Goal: Task Accomplishment & Management: Use online tool/utility

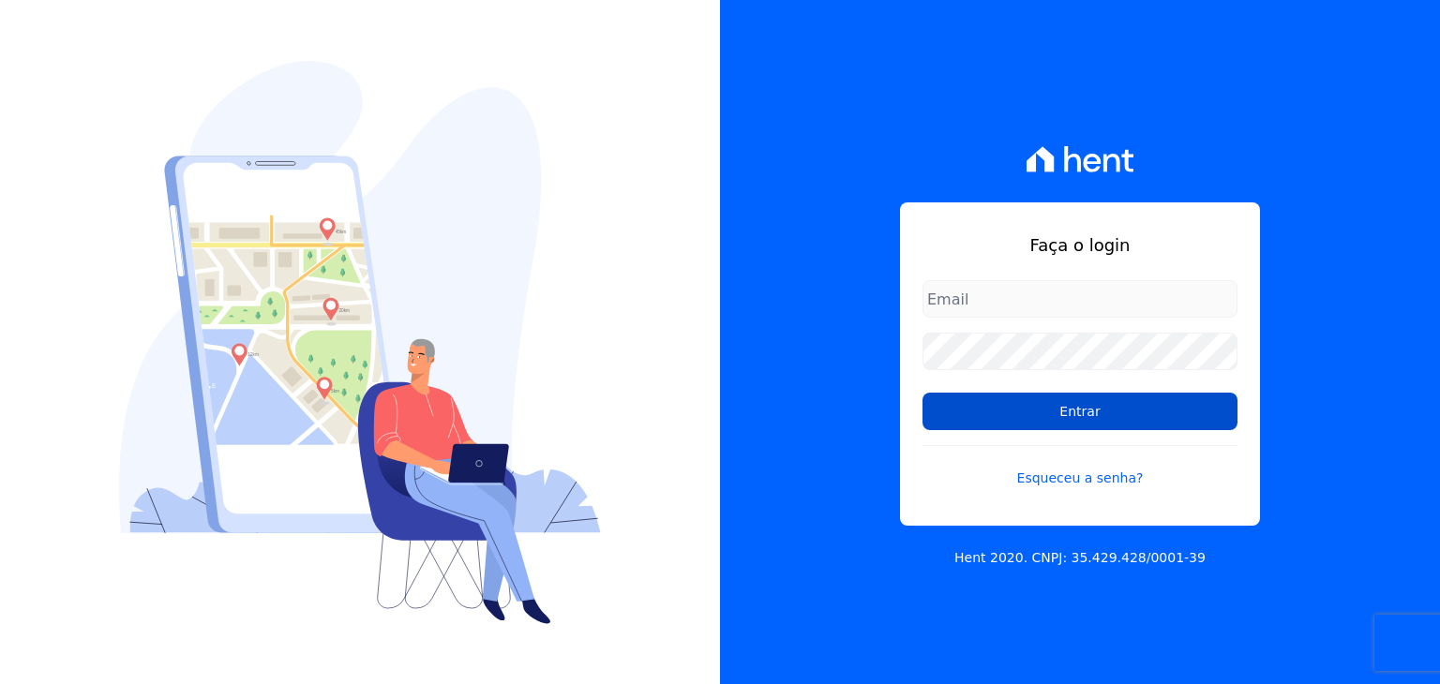
type input "[EMAIL_ADDRESS][DOMAIN_NAME]"
click at [1005, 408] on input "Entrar" at bounding box center [1079, 411] width 315 height 37
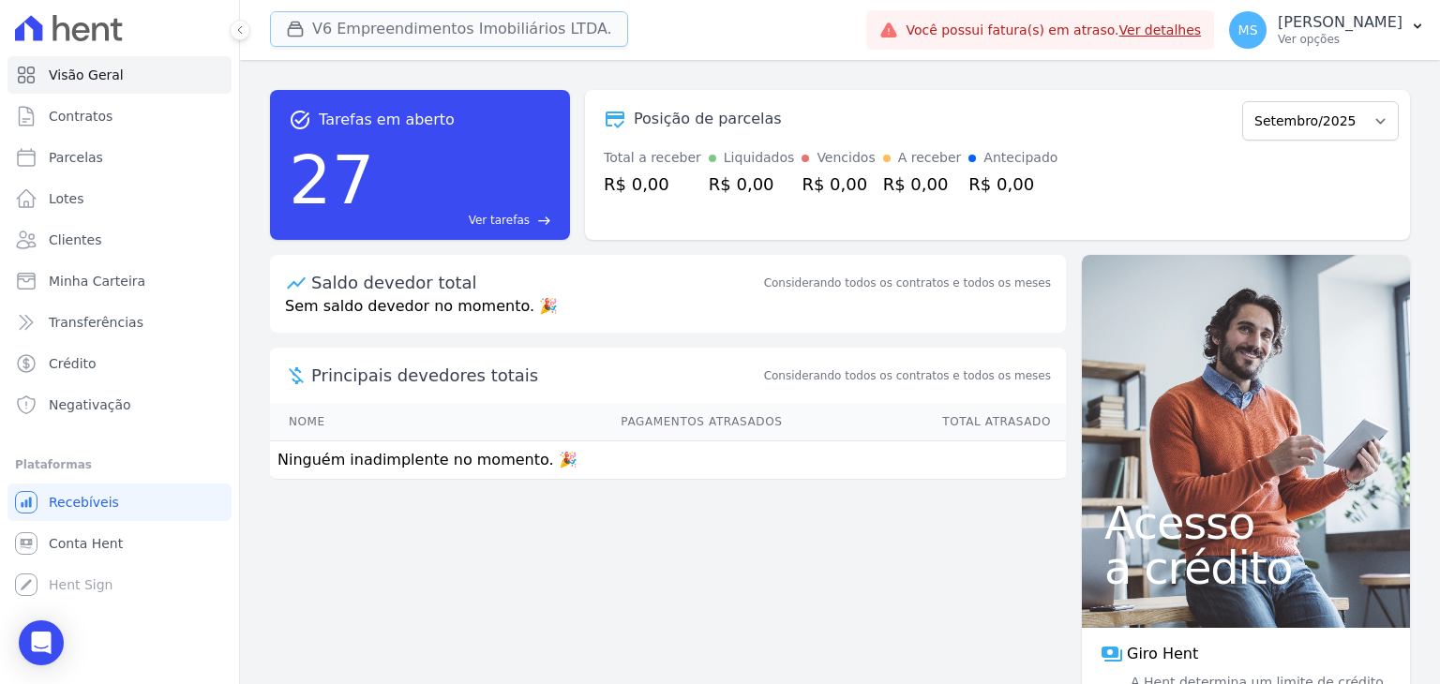
click at [338, 20] on button "V6 Empreendimentos Imobiliários LTDA." at bounding box center [449, 29] width 358 height 36
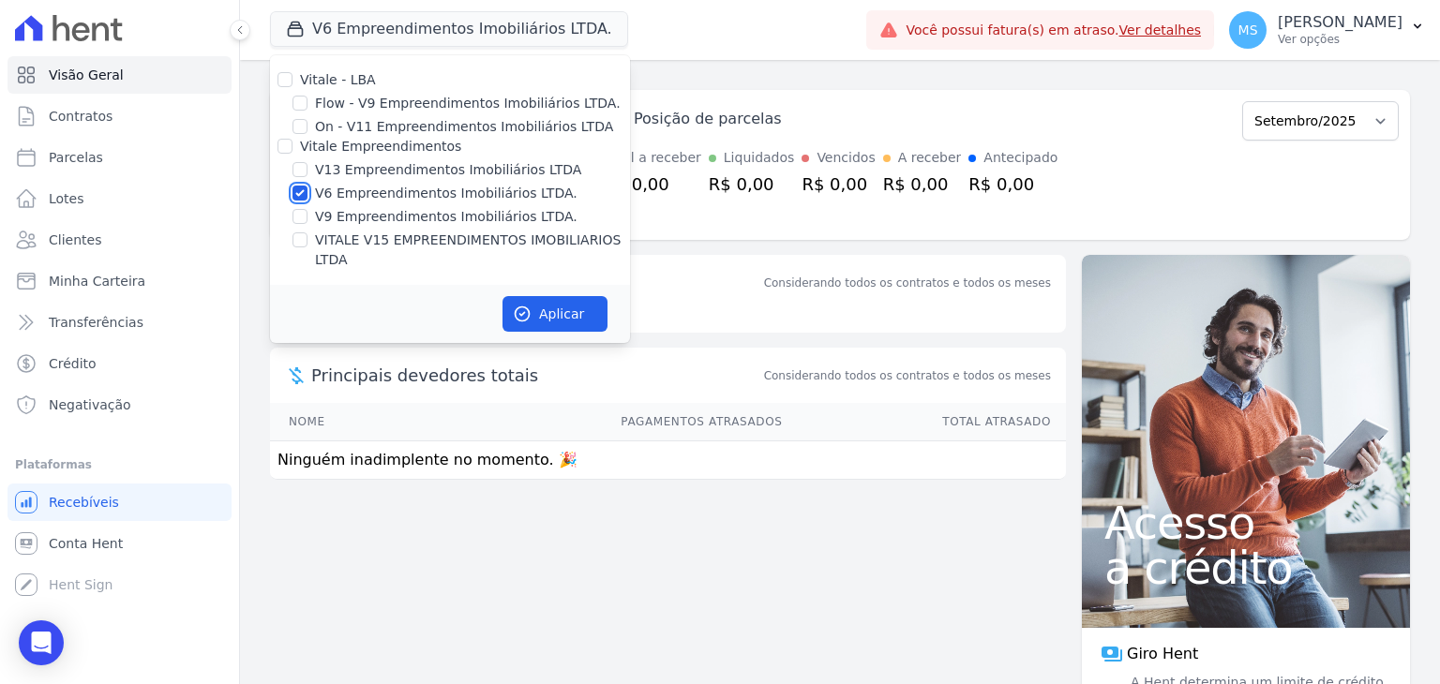
click at [299, 200] on input "V6 Empreendimentos Imobiliários LTDA." at bounding box center [299, 193] width 15 height 15
checkbox input "false"
click at [308, 238] on div "VITALE V15 EMPREENDIMENTOS IMOBILIARIOS LTDA" at bounding box center [450, 250] width 360 height 39
click at [301, 239] on input "VITALE V15 EMPREENDIMENTOS IMOBILIARIOS LTDA" at bounding box center [299, 239] width 15 height 15
checkbox input "true"
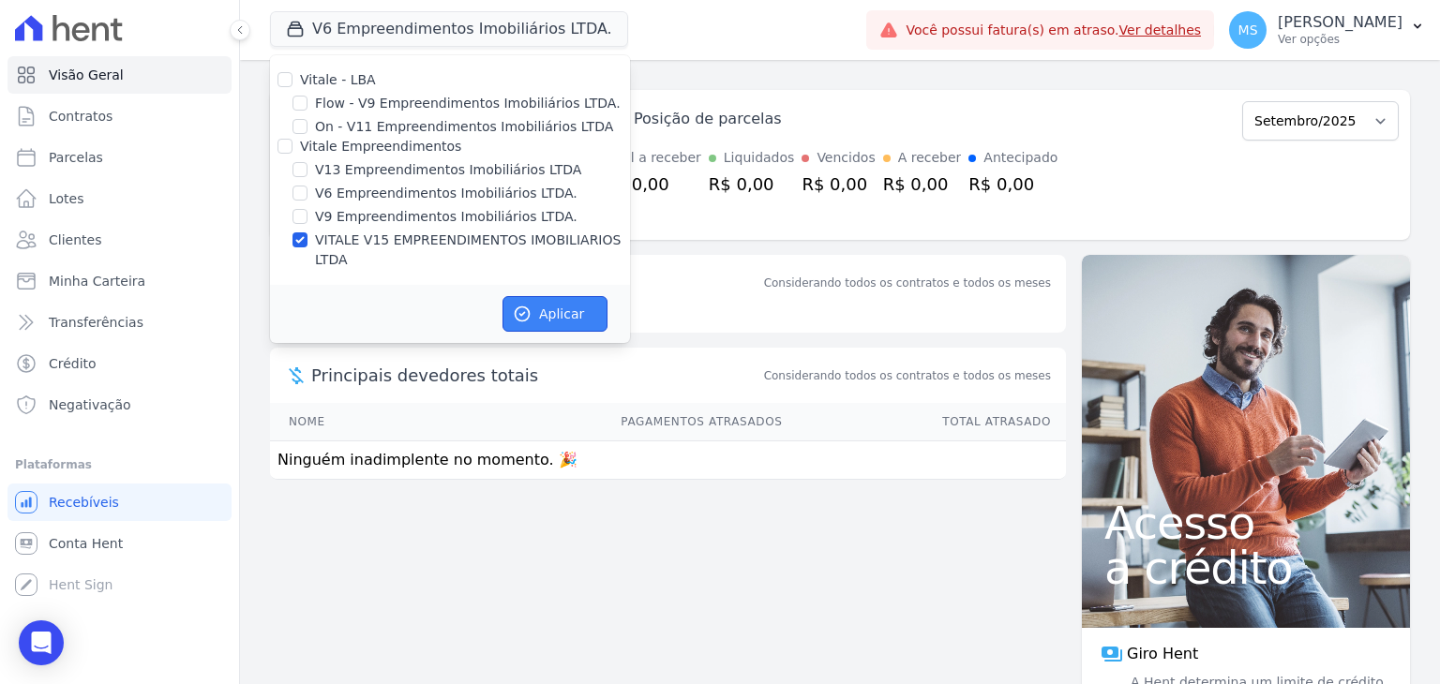
click at [551, 303] on button "Aplicar" at bounding box center [554, 314] width 105 height 36
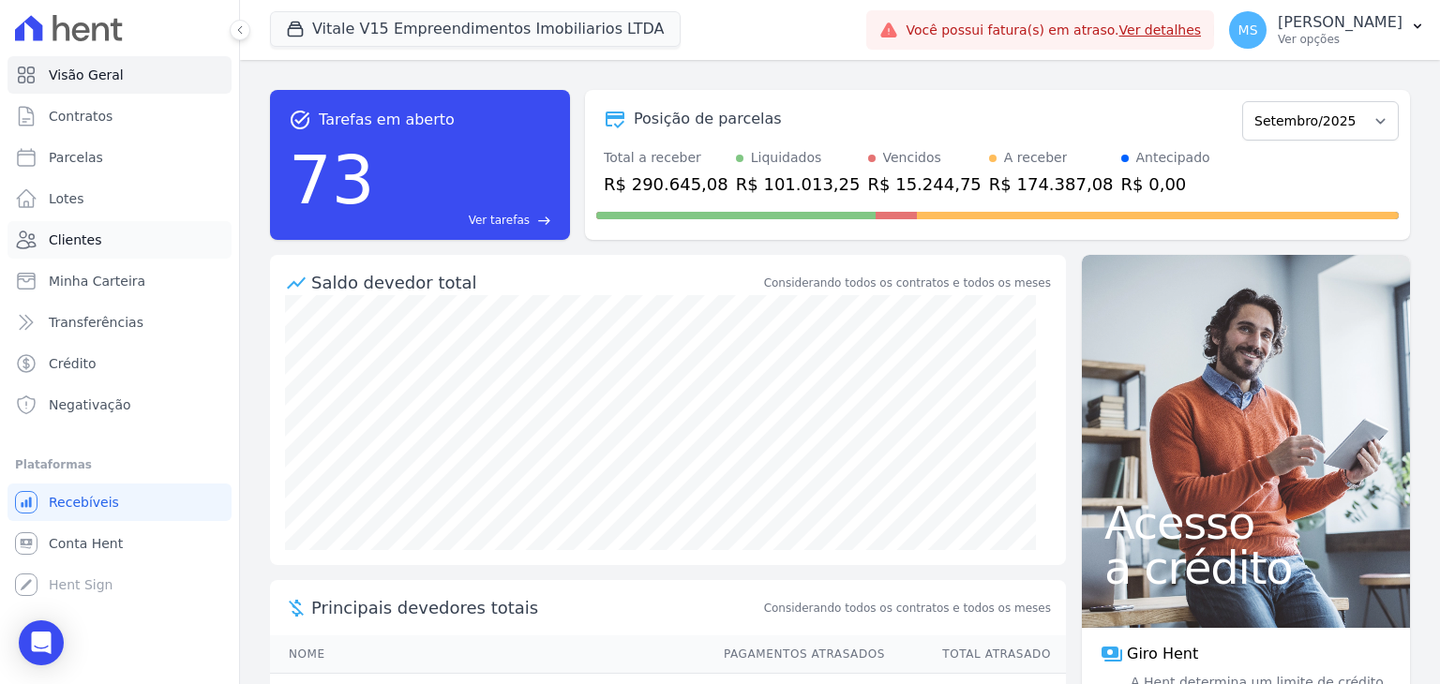
click at [70, 233] on span "Clientes" at bounding box center [75, 240] width 52 height 19
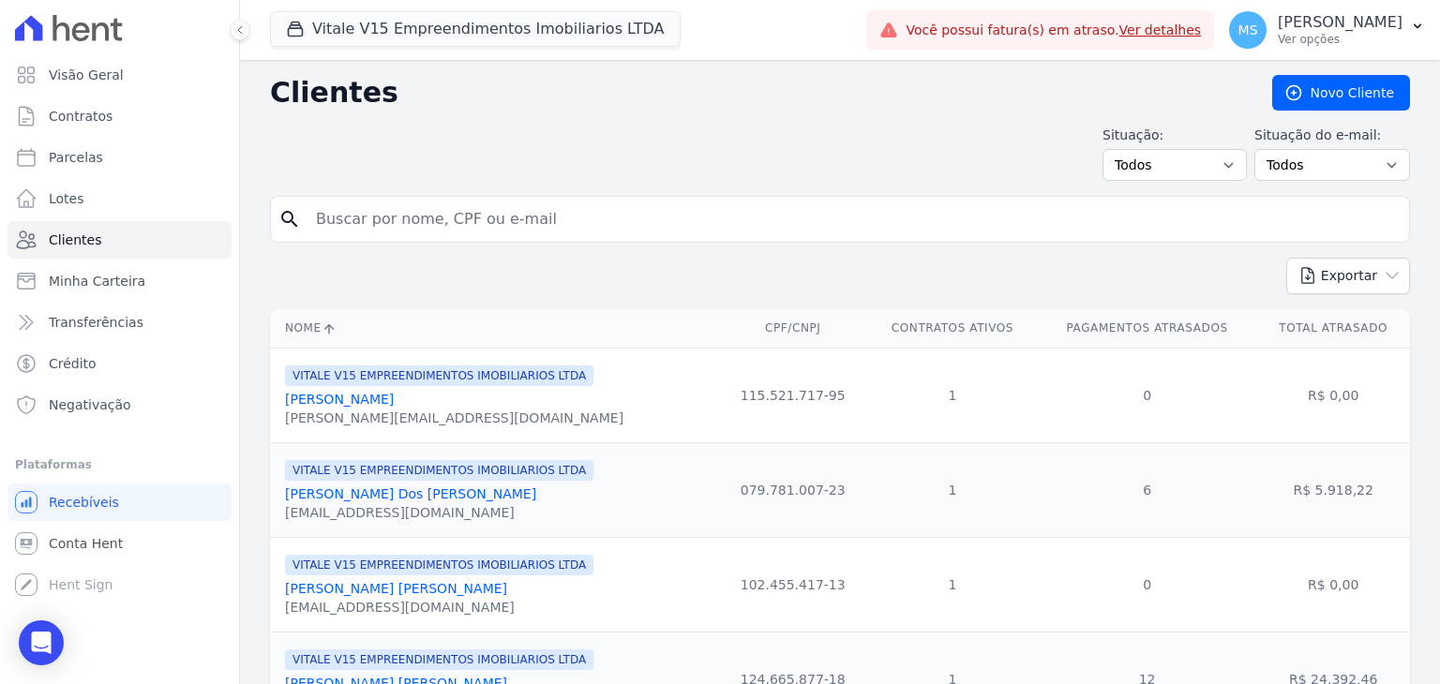
click at [386, 215] on input "search" at bounding box center [853, 219] width 1097 height 37
type input "jaqueline"
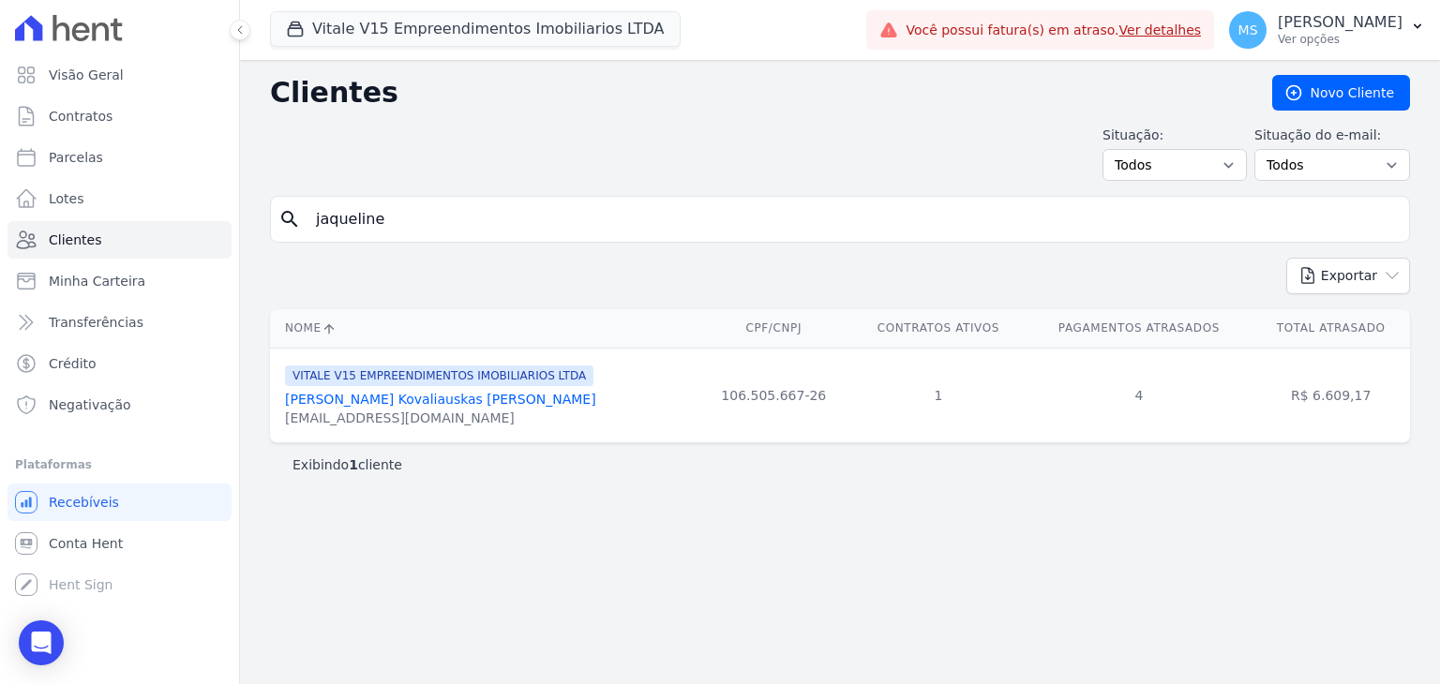
click at [359, 390] on div "Jaqueline Kovaliauskas Sandrini" at bounding box center [440, 399] width 311 height 19
click at [360, 398] on link "Jaqueline Kovaliauskas Sandrini" at bounding box center [440, 399] width 311 height 15
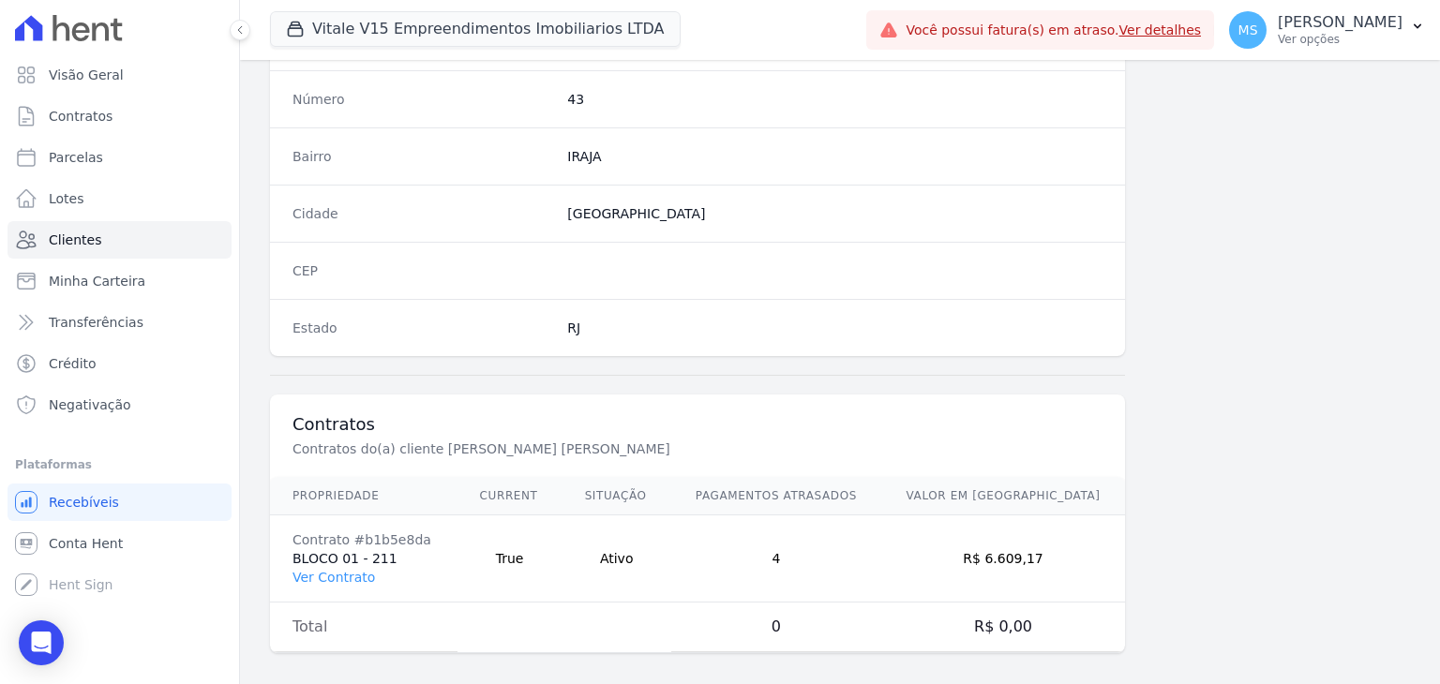
scroll to position [1064, 0]
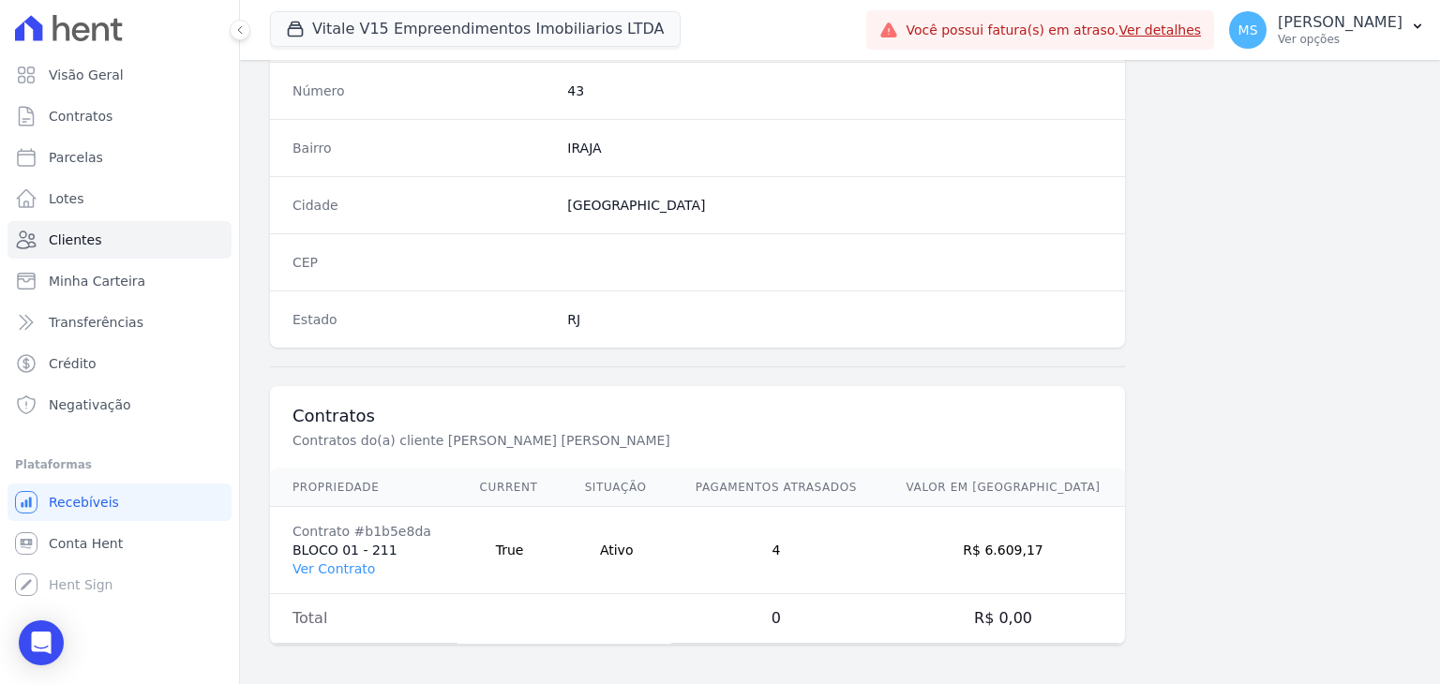
click at [327, 576] on td "Contrato #b1b5e8da BLOCO 01 - 211 Ver Contrato" at bounding box center [363, 550] width 187 height 87
click at [323, 571] on link "Ver Contrato" at bounding box center [333, 568] width 82 height 15
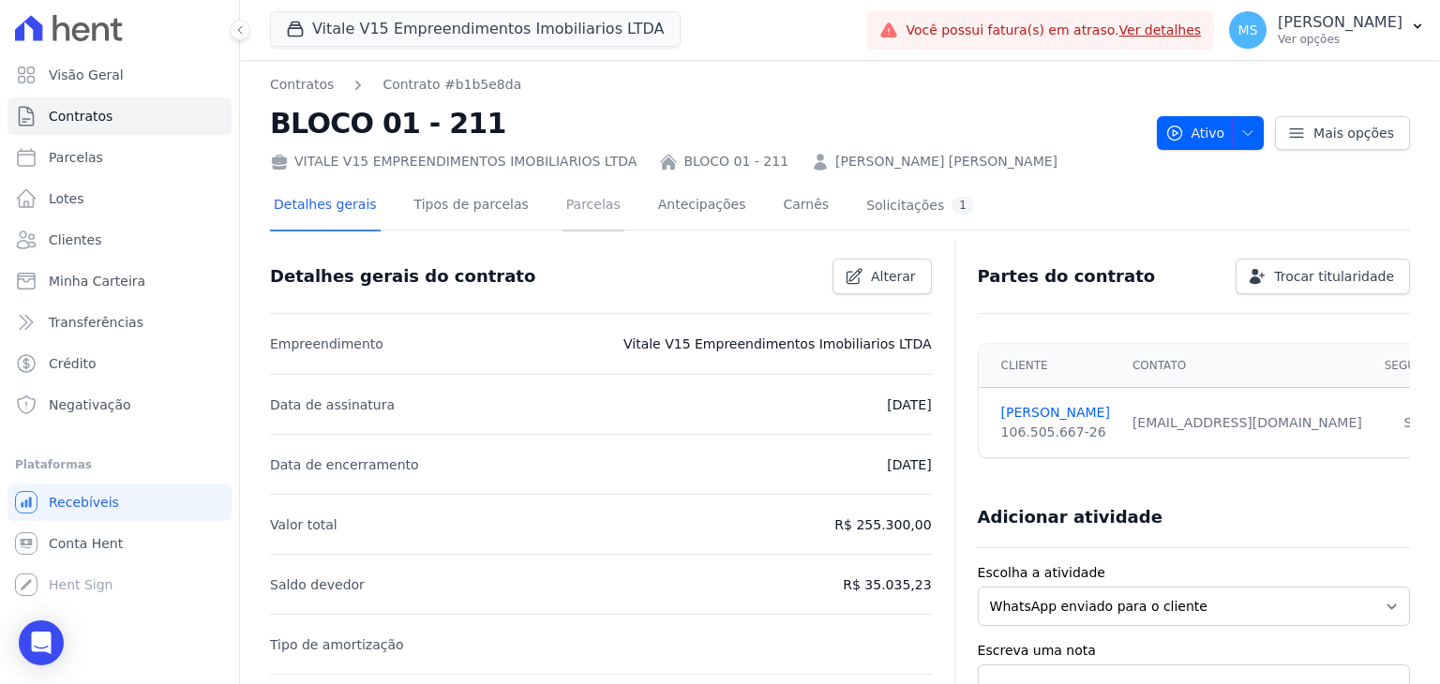
click at [562, 200] on link "Parcelas" at bounding box center [593, 207] width 62 height 50
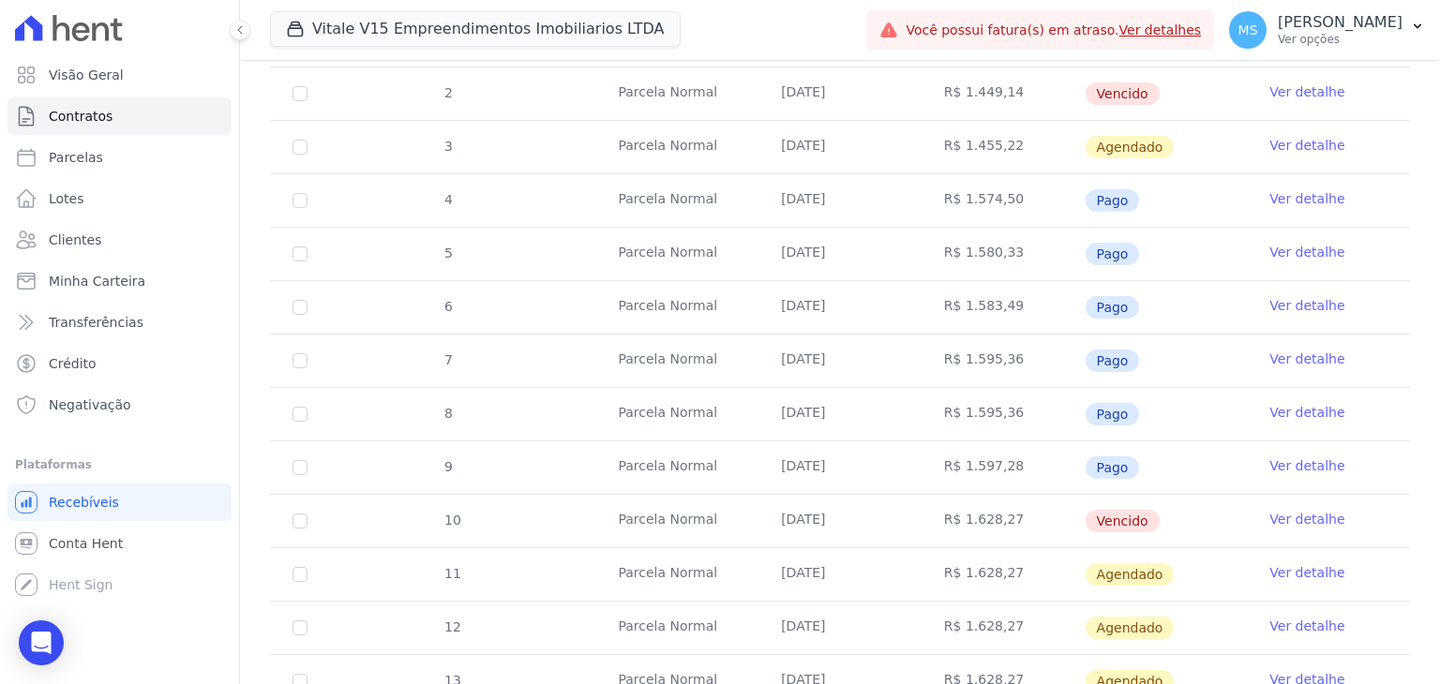
scroll to position [562, 0]
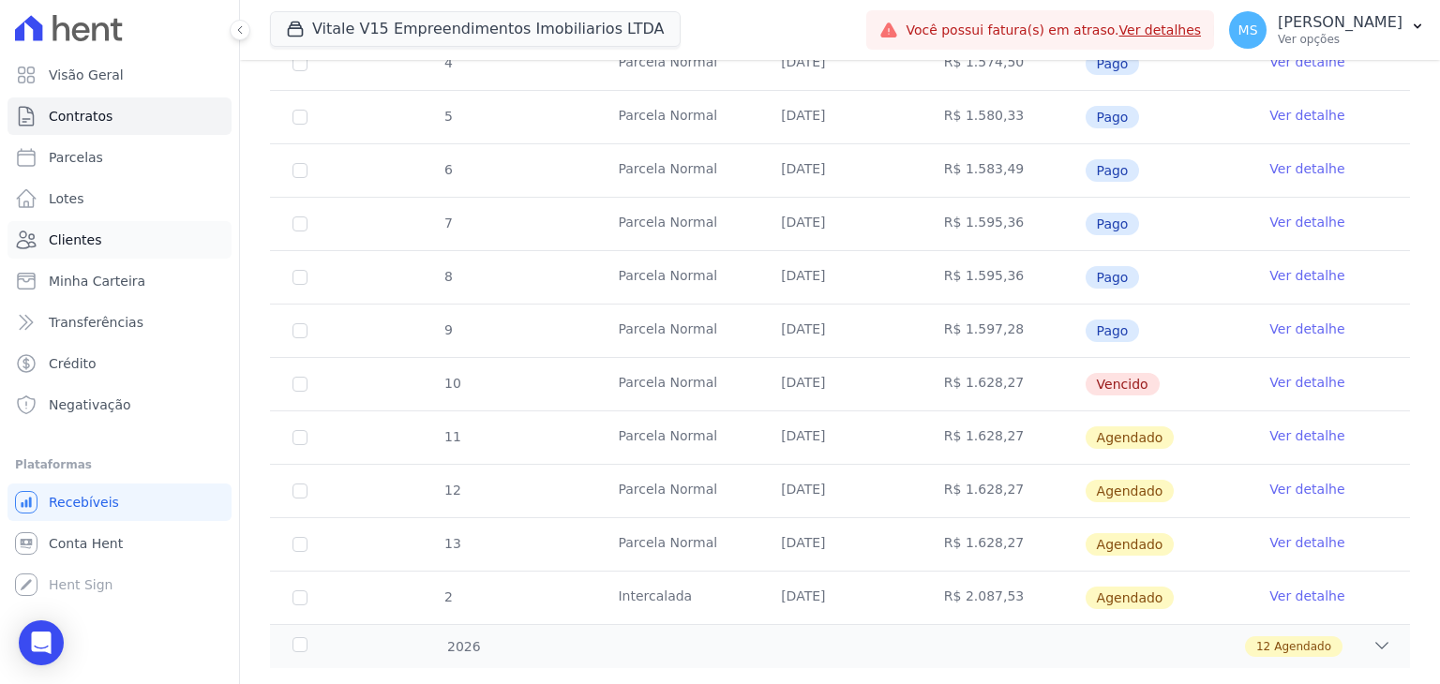
click at [56, 244] on span "Clientes" at bounding box center [75, 240] width 52 height 19
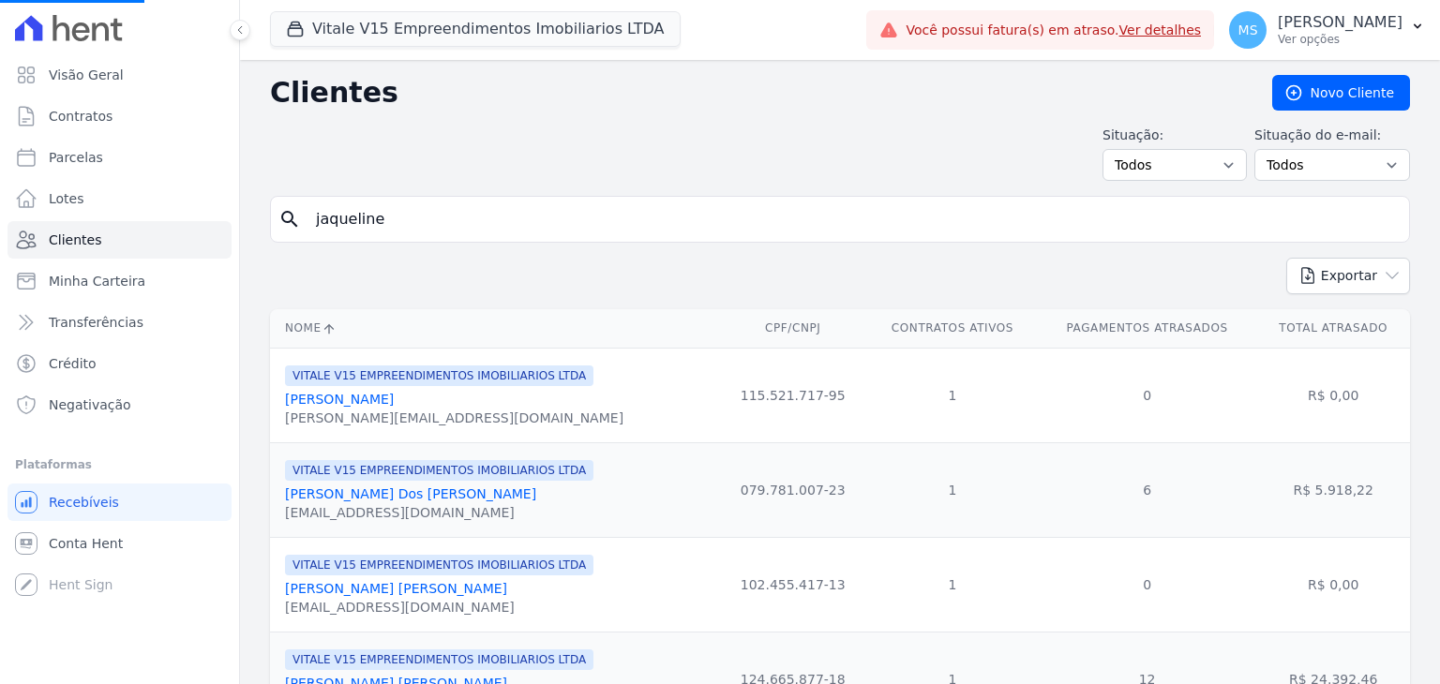
click at [374, 222] on input "jaqueline" at bounding box center [853, 219] width 1097 height 37
click at [375, 221] on input "search" at bounding box center [853, 219] width 1097 height 37
type input "YASMIN VIEIRA"
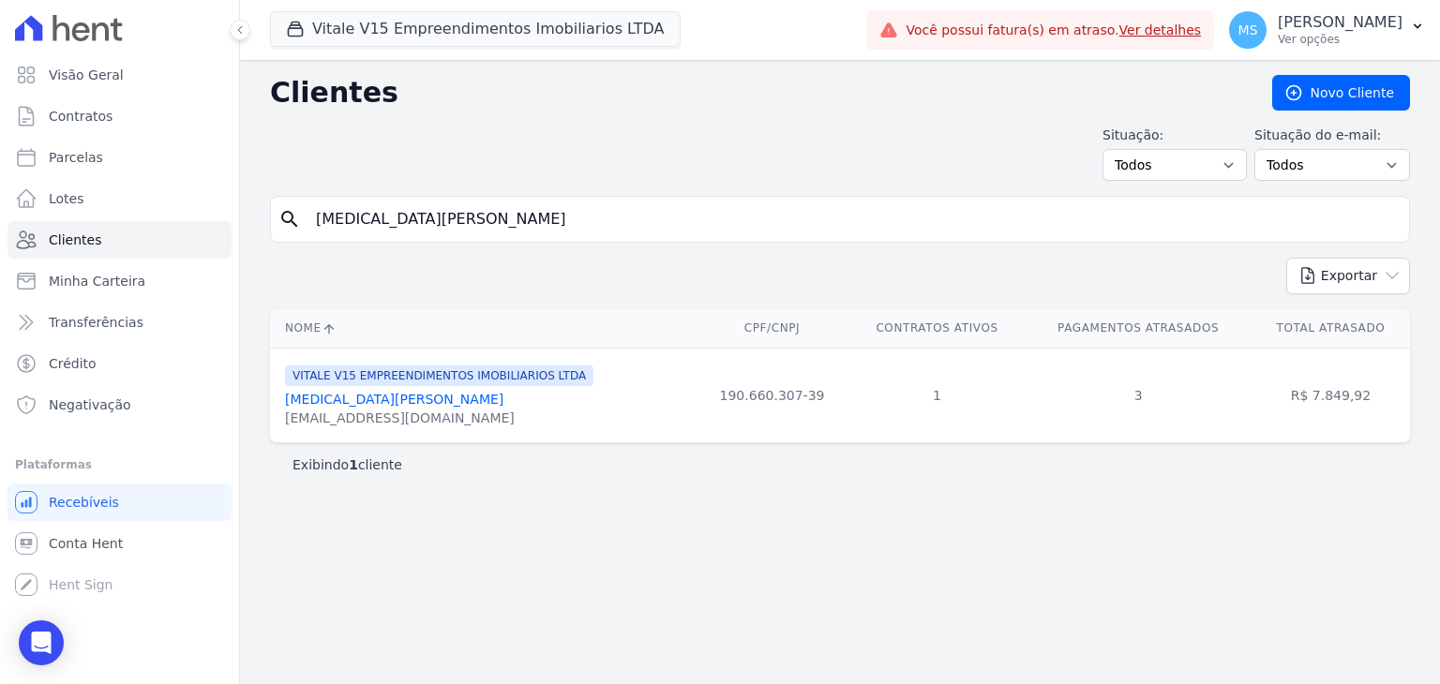
click at [371, 402] on link "Yasmin Vieira Moraes" at bounding box center [394, 399] width 218 height 15
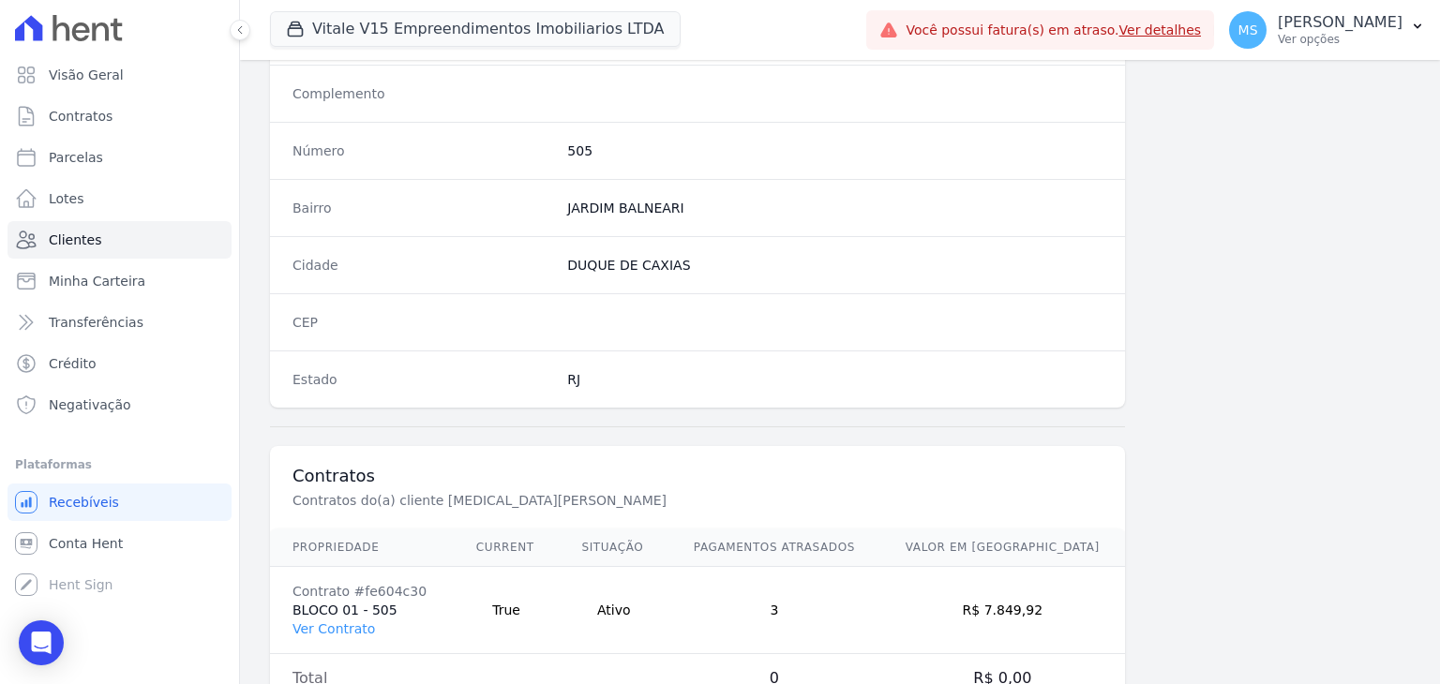
scroll to position [1064, 0]
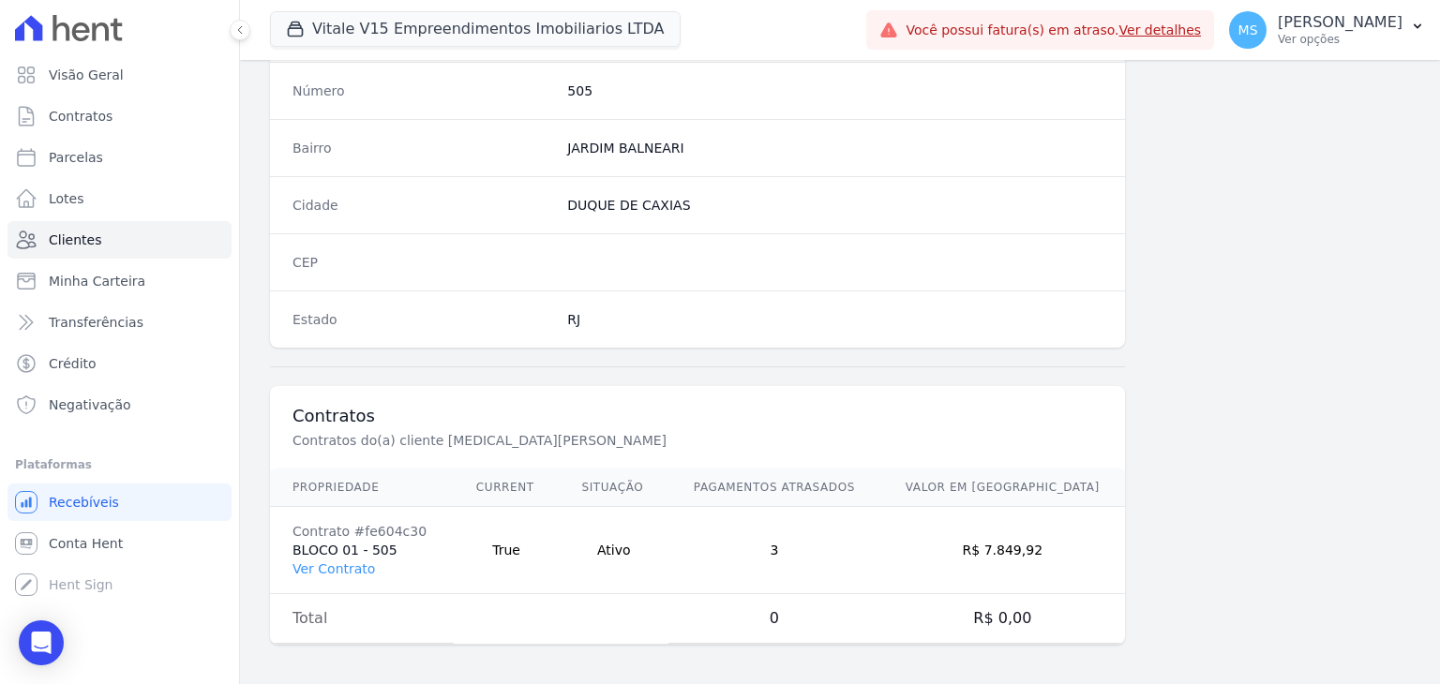
click at [333, 572] on td "Contrato #fe604c30 BLOCO 01 - 505 Ver Contrato" at bounding box center [362, 550] width 184 height 87
click at [333, 561] on link "Ver Contrato" at bounding box center [333, 568] width 82 height 15
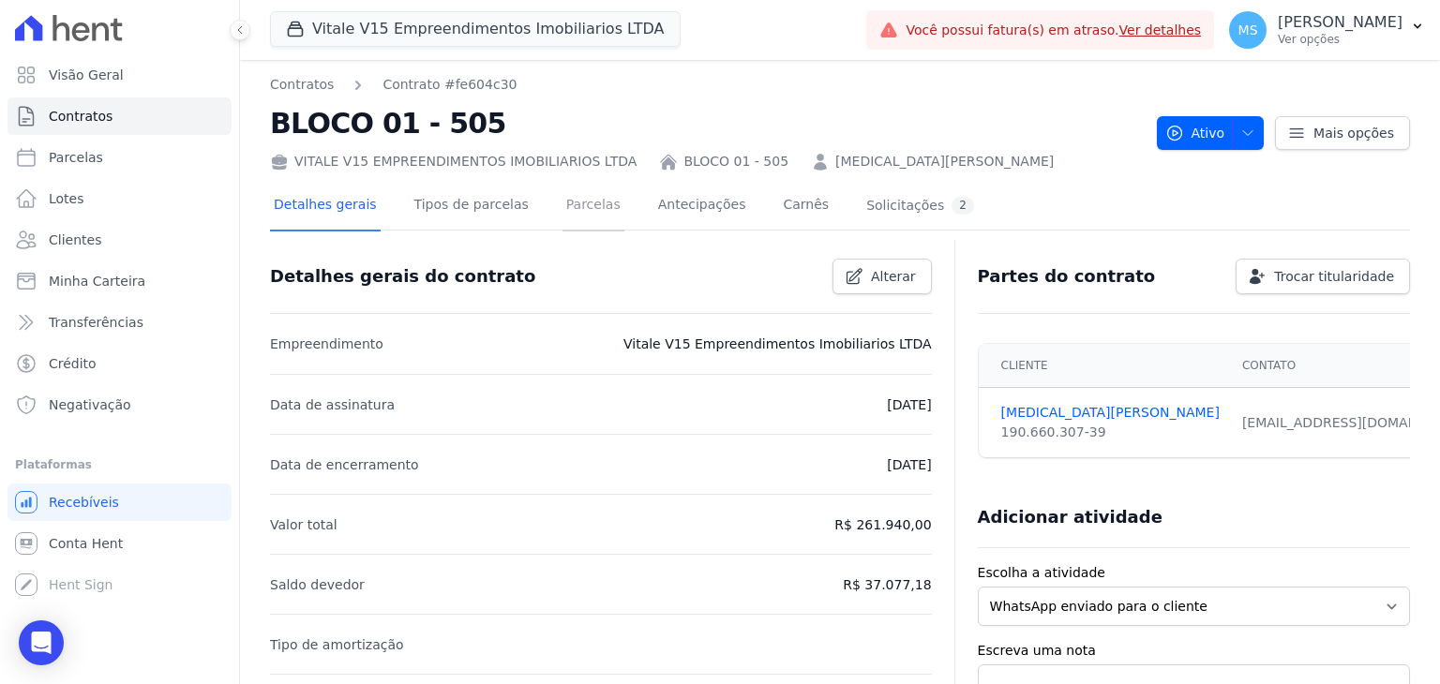
click at [563, 212] on link "Parcelas" at bounding box center [593, 207] width 62 height 50
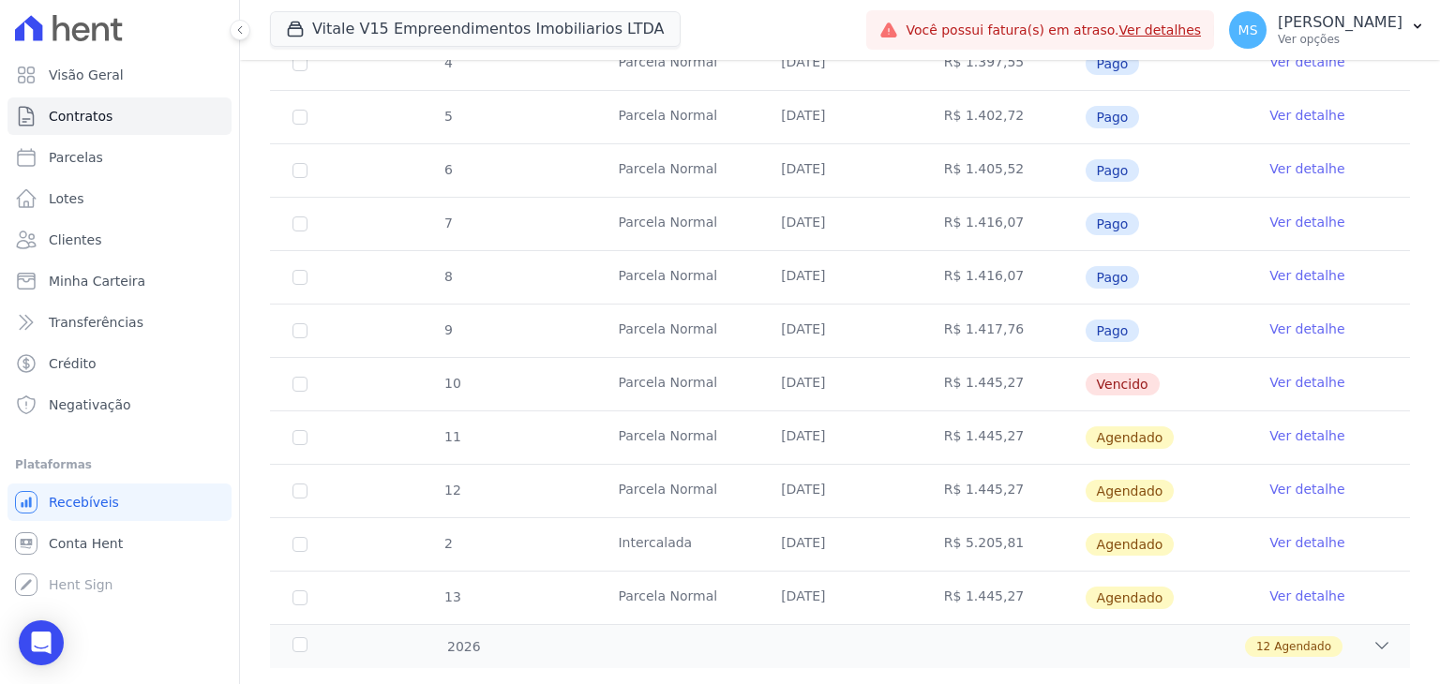
scroll to position [599, 0]
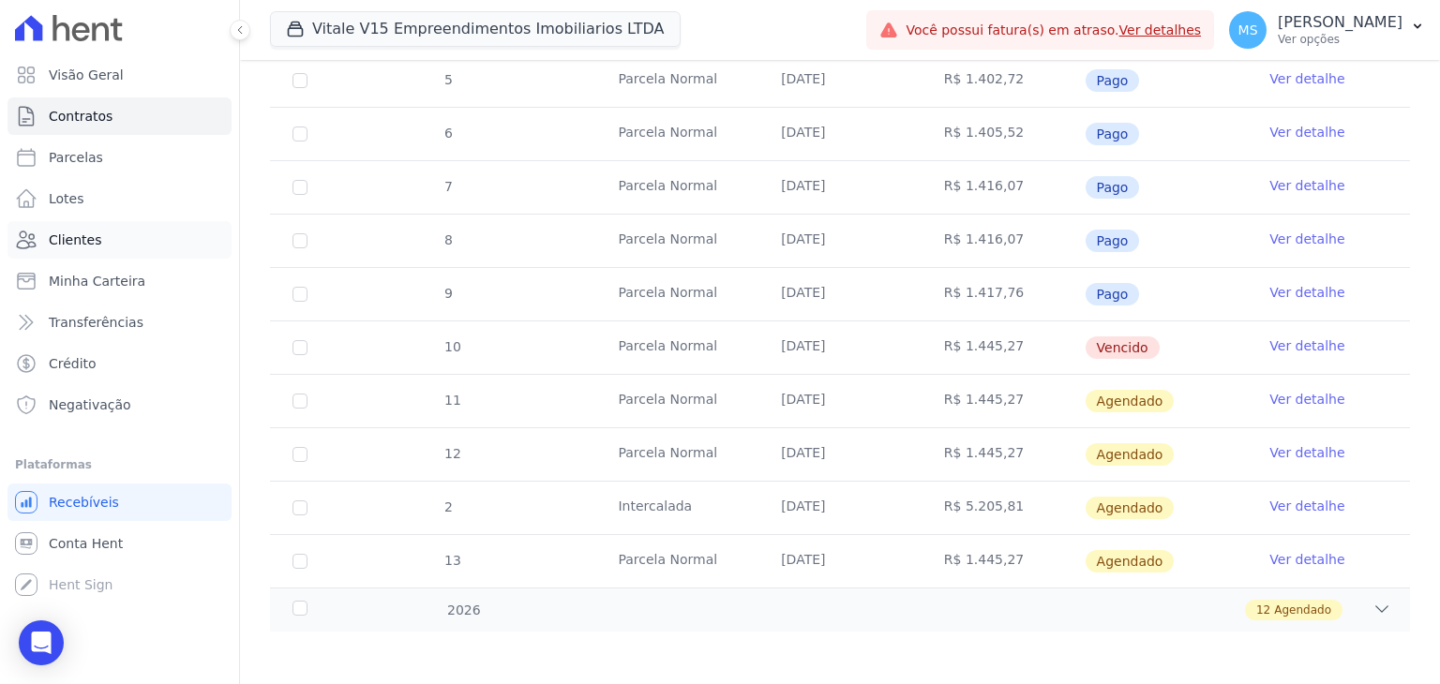
click at [77, 240] on span "Clientes" at bounding box center [75, 240] width 52 height 19
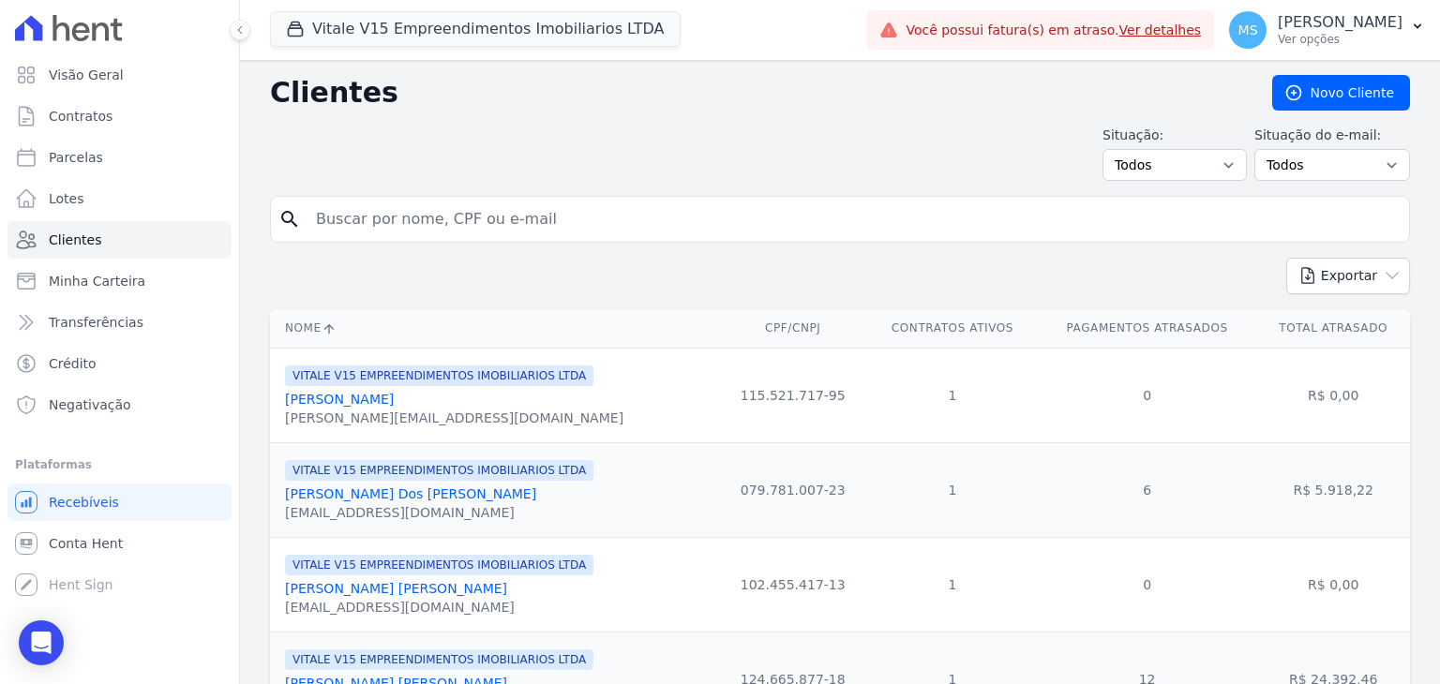
click at [437, 230] on input "search" at bounding box center [853, 219] width 1097 height 37
type input "THAYNARA"
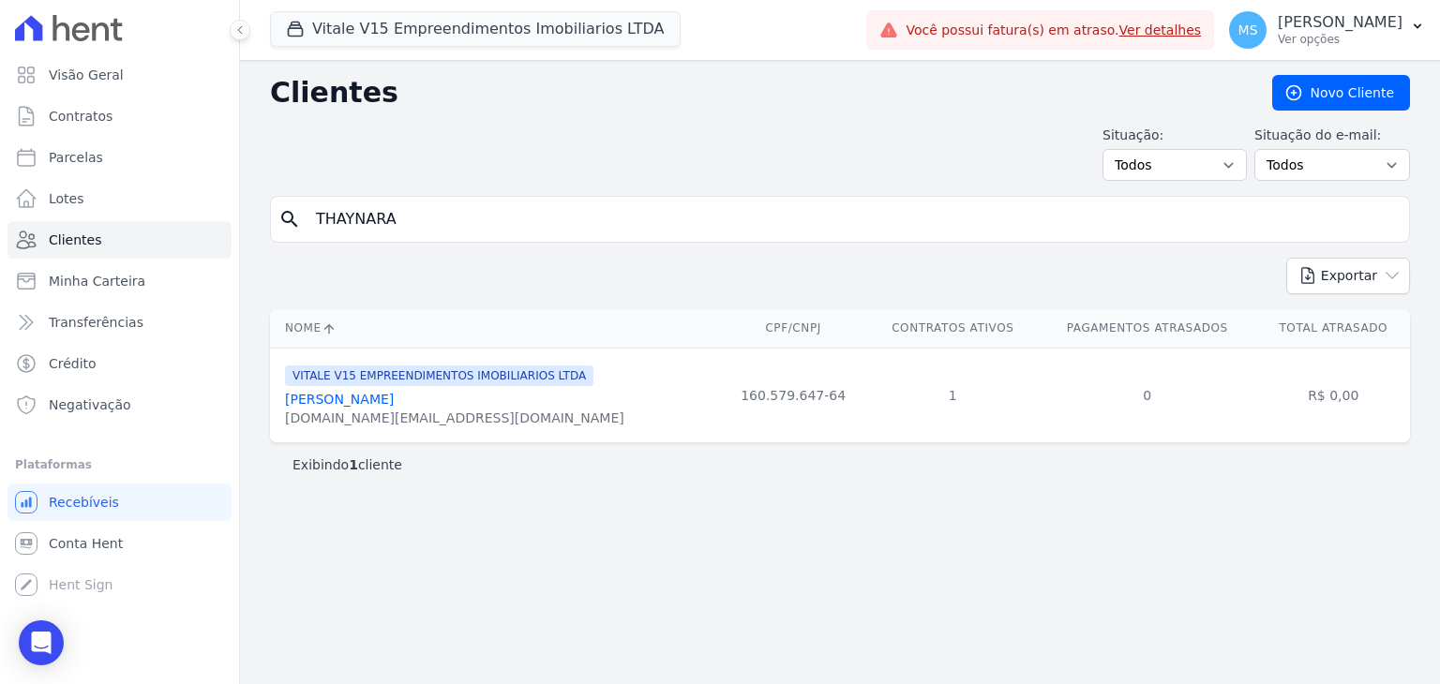
click at [381, 395] on link "Thaynara Monique Mendes" at bounding box center [339, 399] width 109 height 15
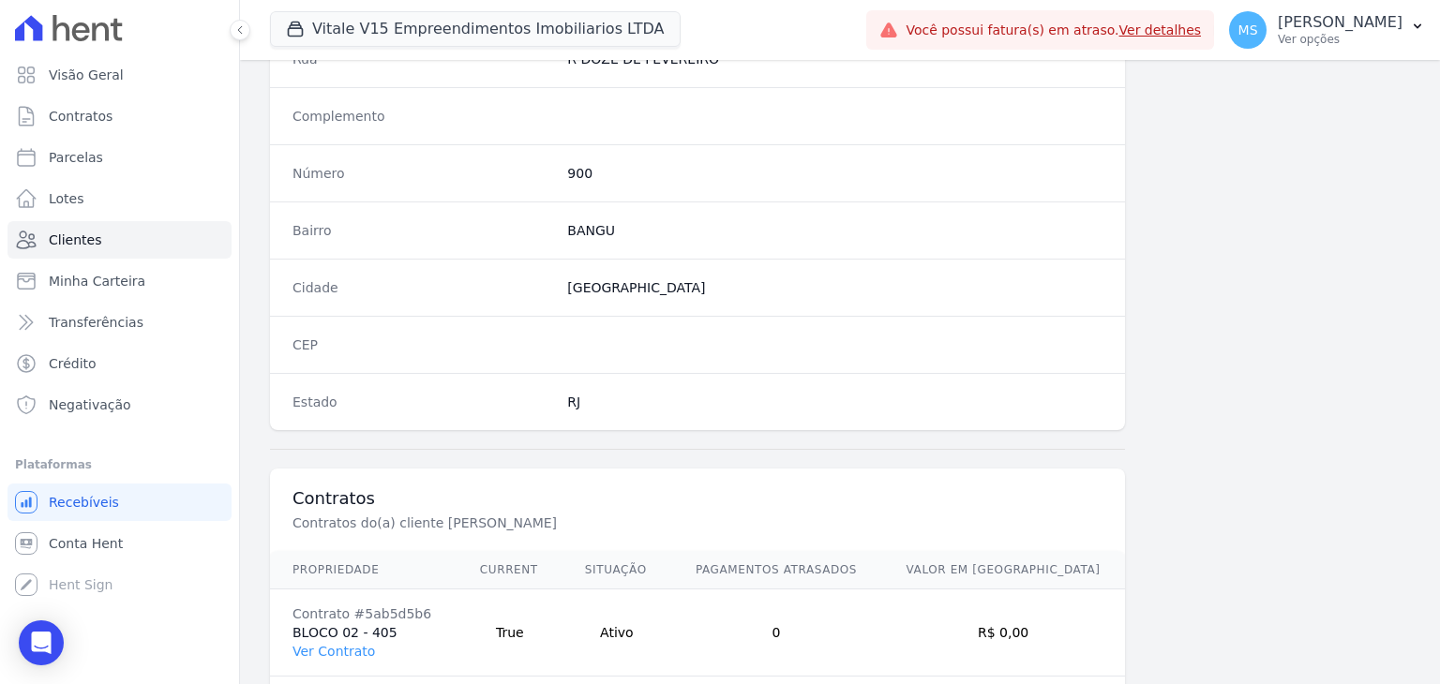
scroll to position [1064, 0]
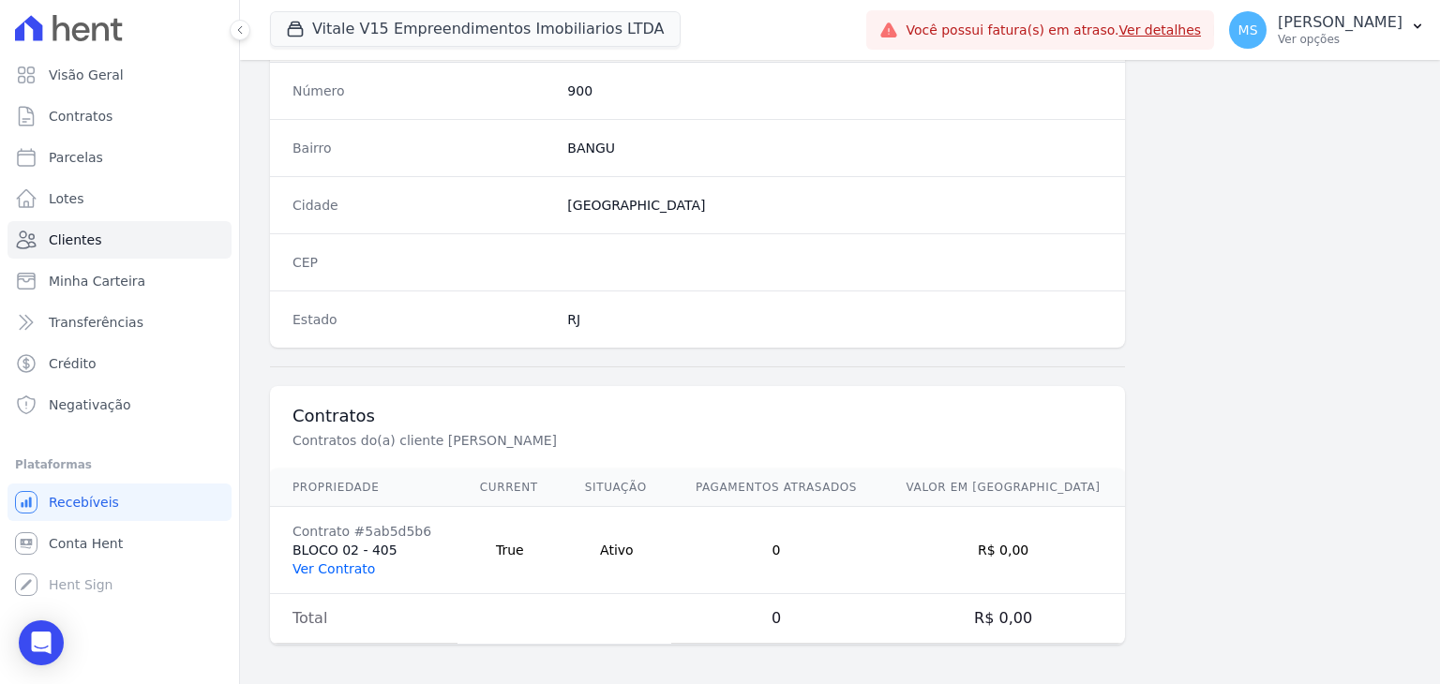
click at [317, 561] on link "Ver Contrato" at bounding box center [333, 568] width 82 height 15
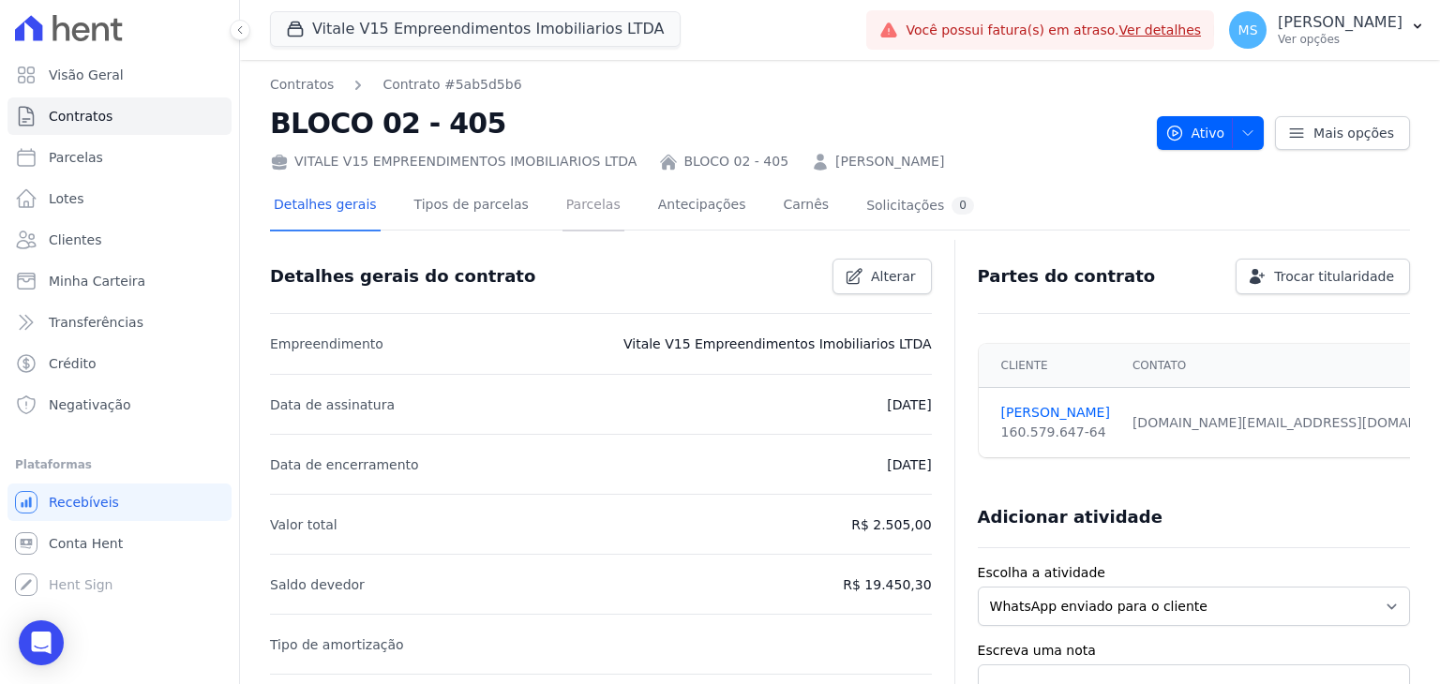
click at [562, 193] on link "Parcelas" at bounding box center [593, 207] width 62 height 50
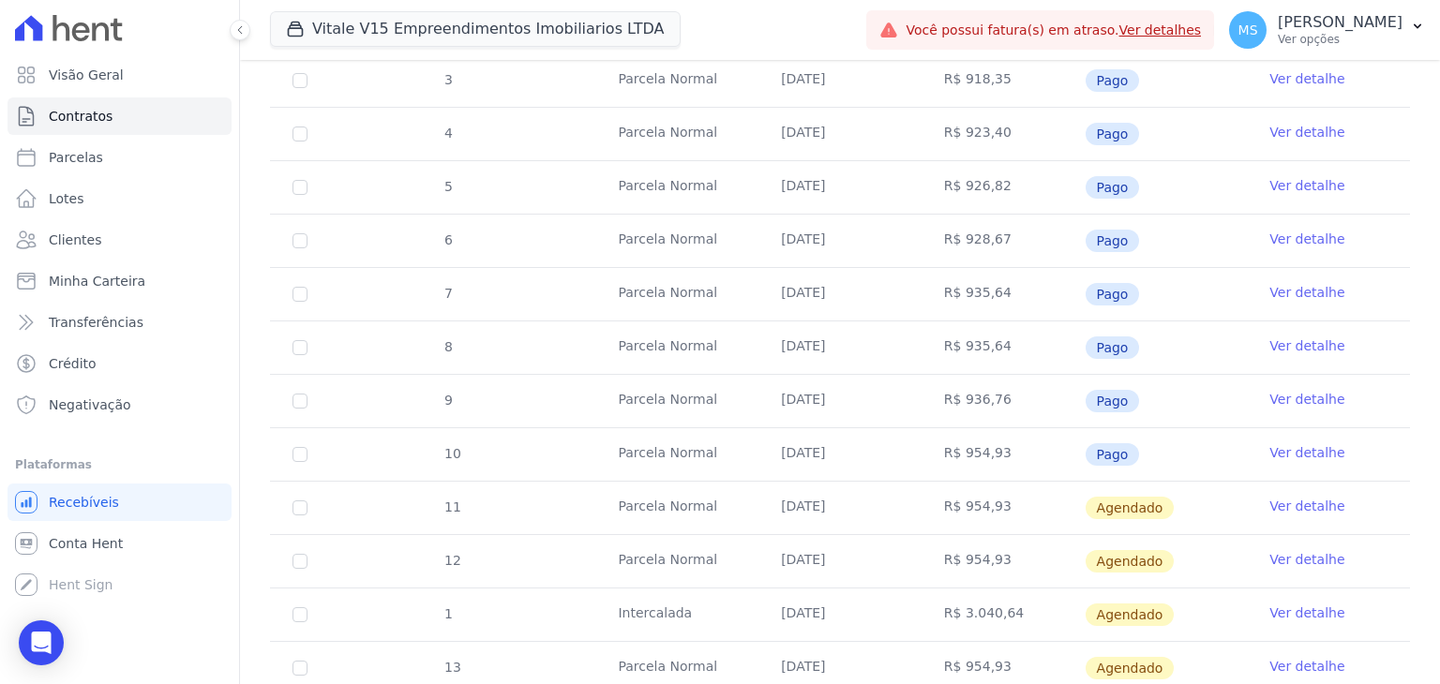
scroll to position [469, 0]
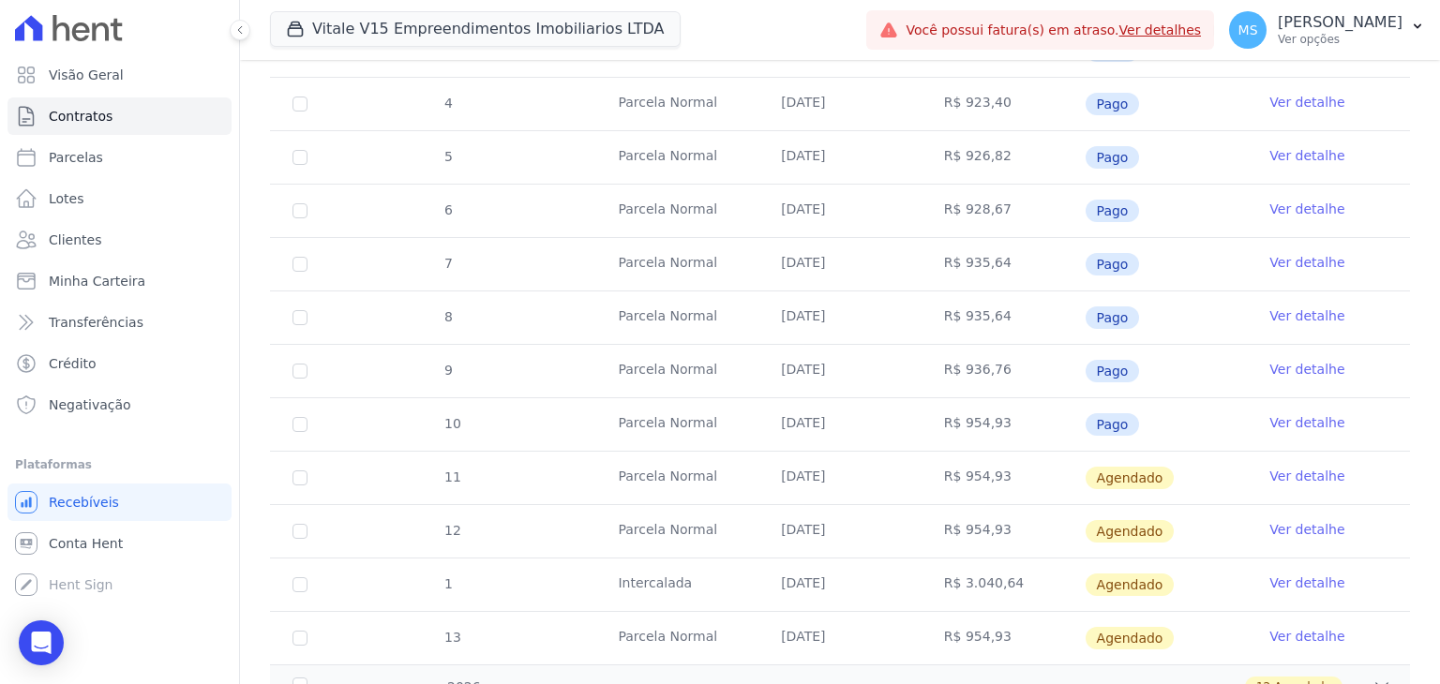
click at [1290, 424] on link "Ver detalhe" at bounding box center [1306, 422] width 75 height 19
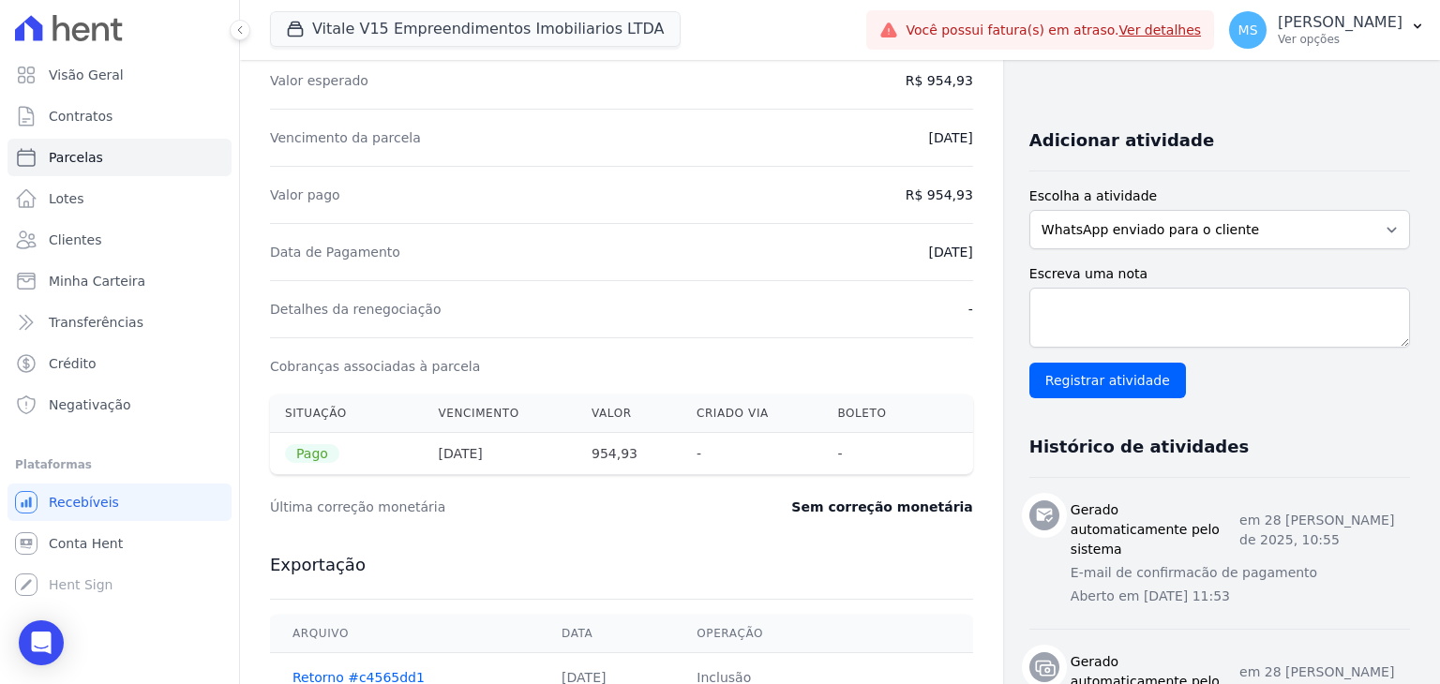
scroll to position [375, 0]
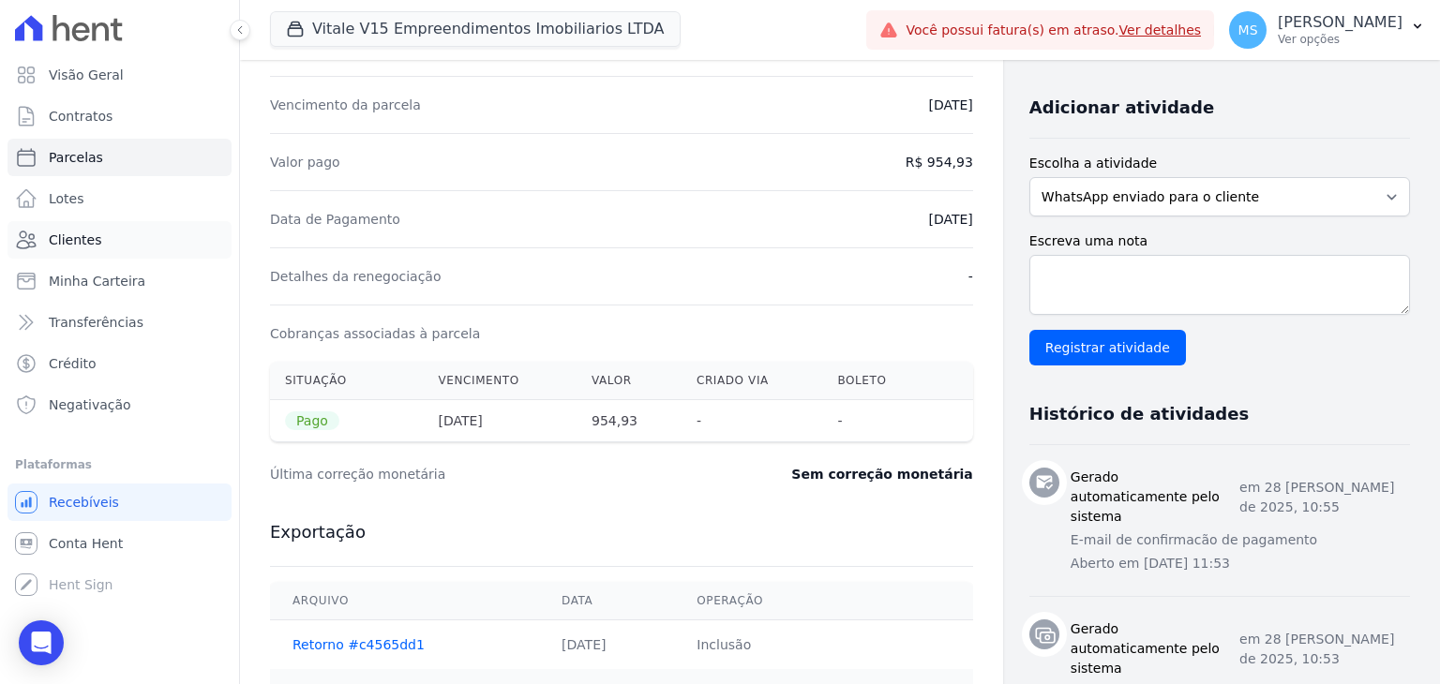
click at [77, 248] on span "Clientes" at bounding box center [75, 240] width 52 height 19
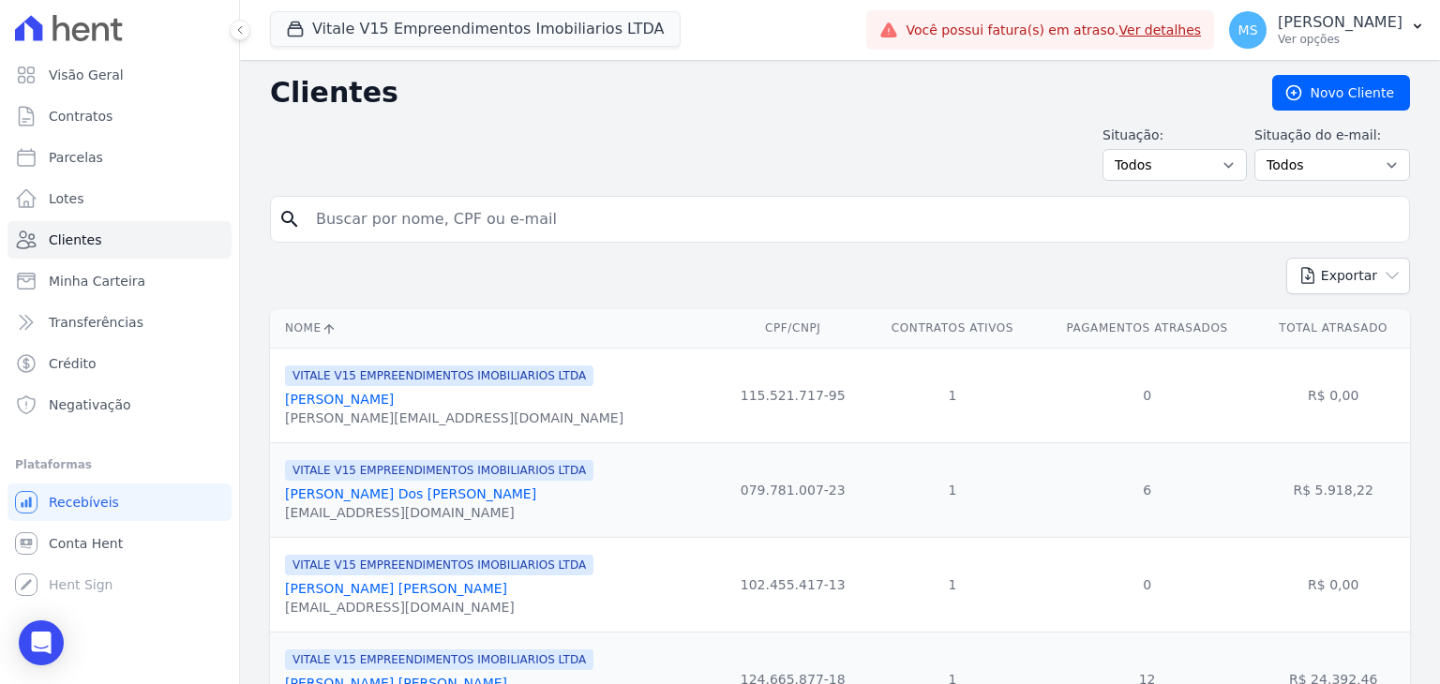
click at [435, 204] on input "search" at bounding box center [853, 219] width 1097 height 37
type input "JULIANA CARVALHO"
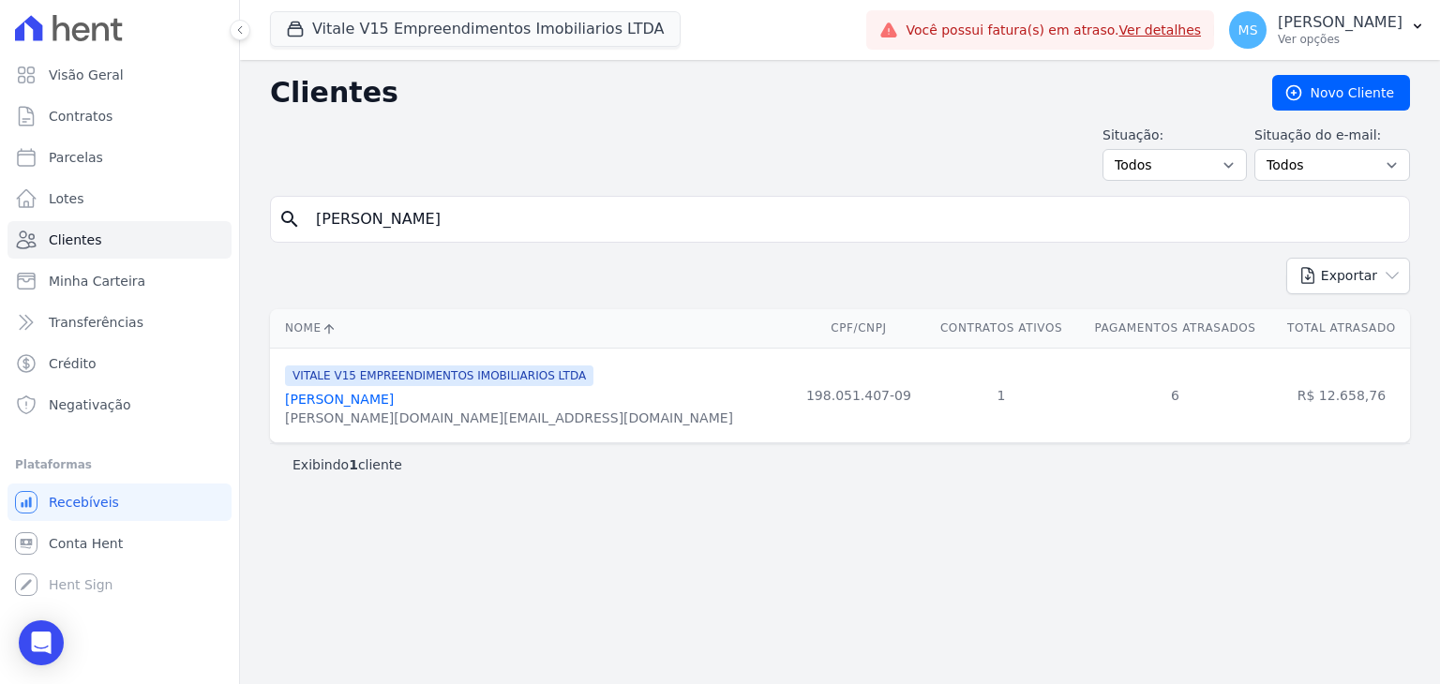
click at [394, 399] on link "Juliana Carvalho Ferreira" at bounding box center [339, 399] width 109 height 15
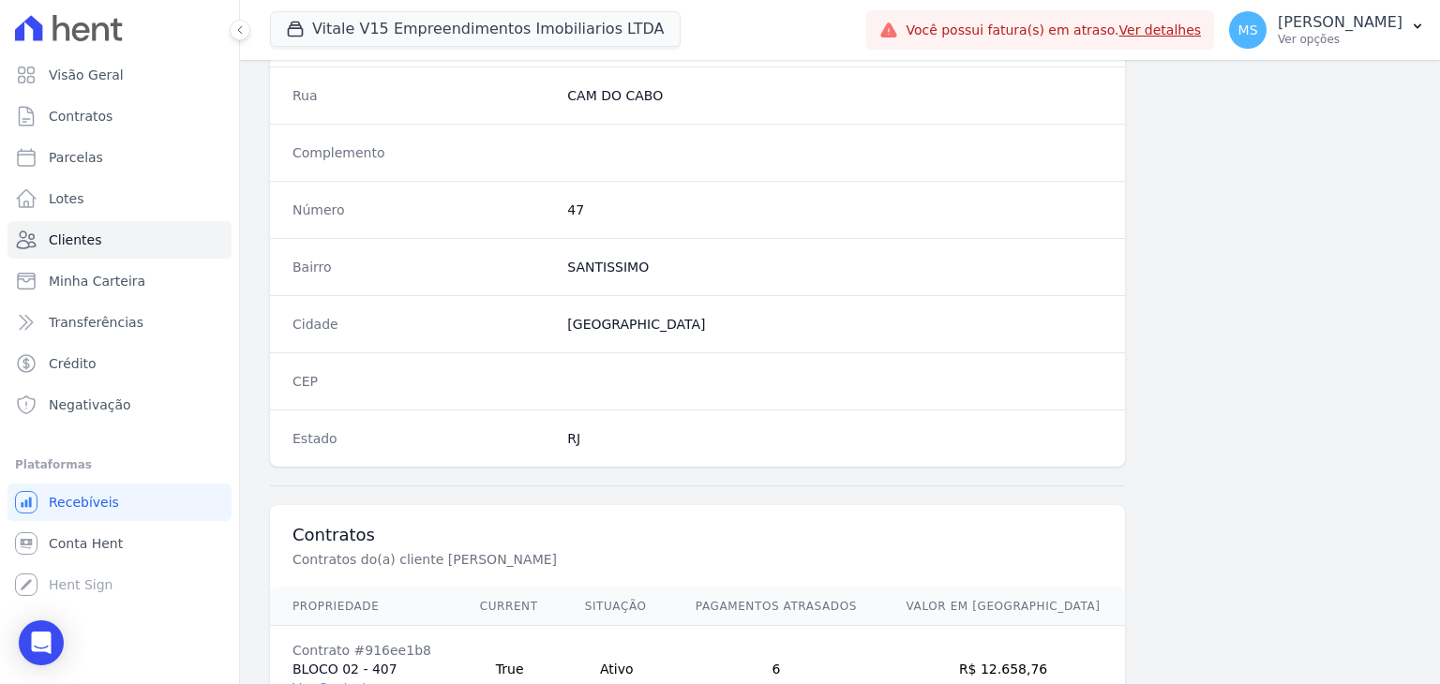
scroll to position [1064, 0]
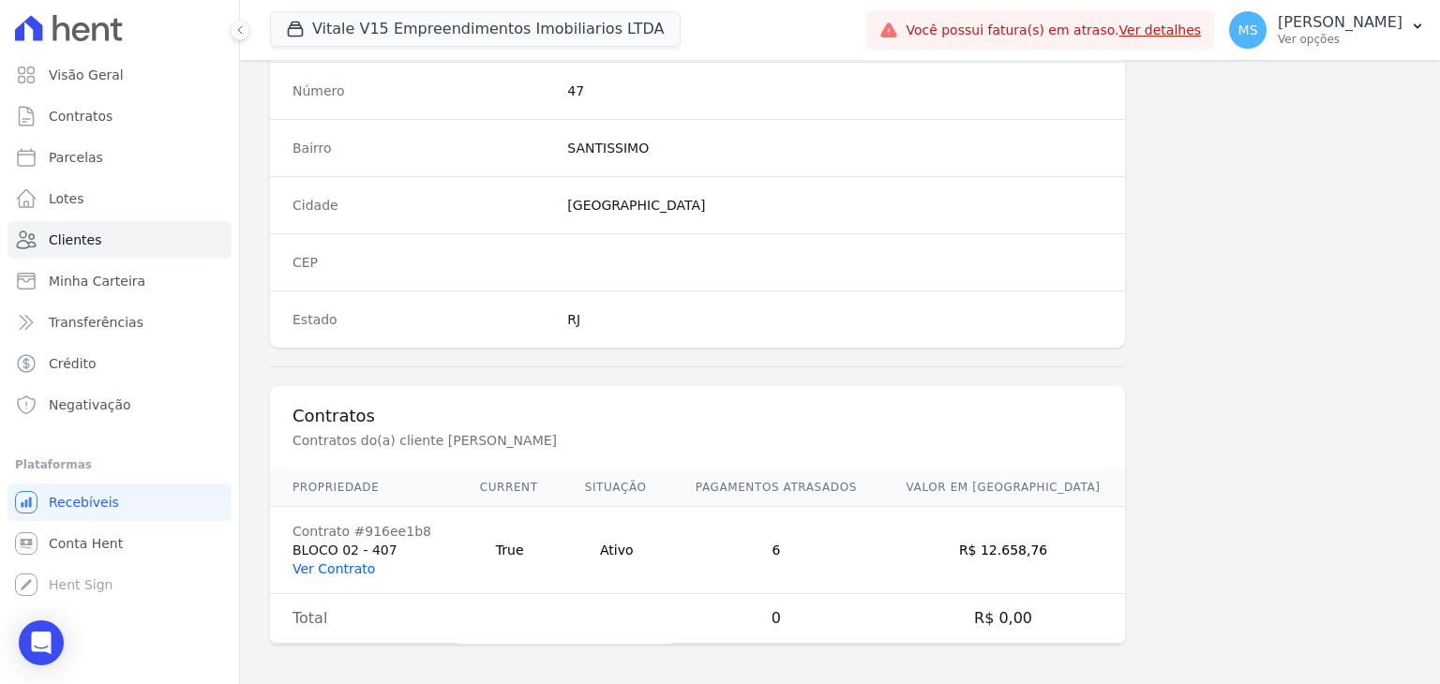
click at [353, 563] on link "Ver Contrato" at bounding box center [333, 568] width 82 height 15
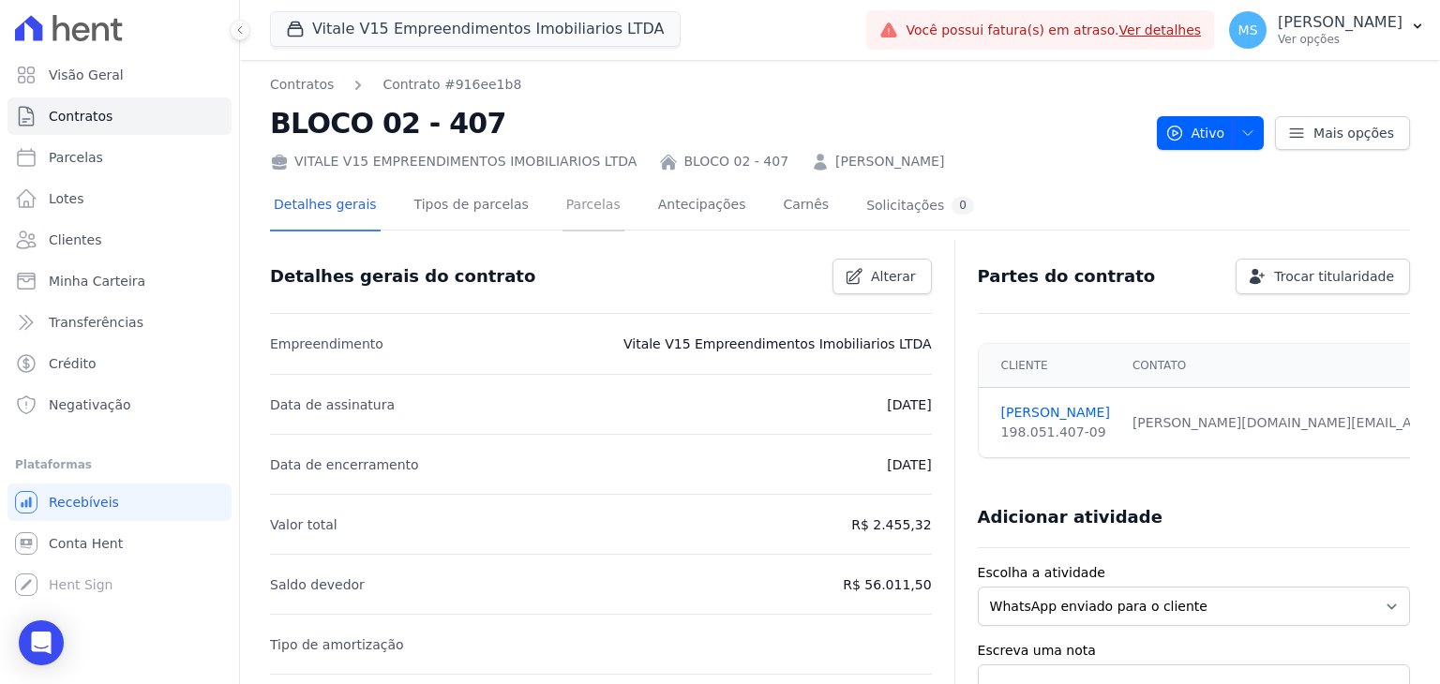
click at [562, 207] on link "Parcelas" at bounding box center [593, 207] width 62 height 50
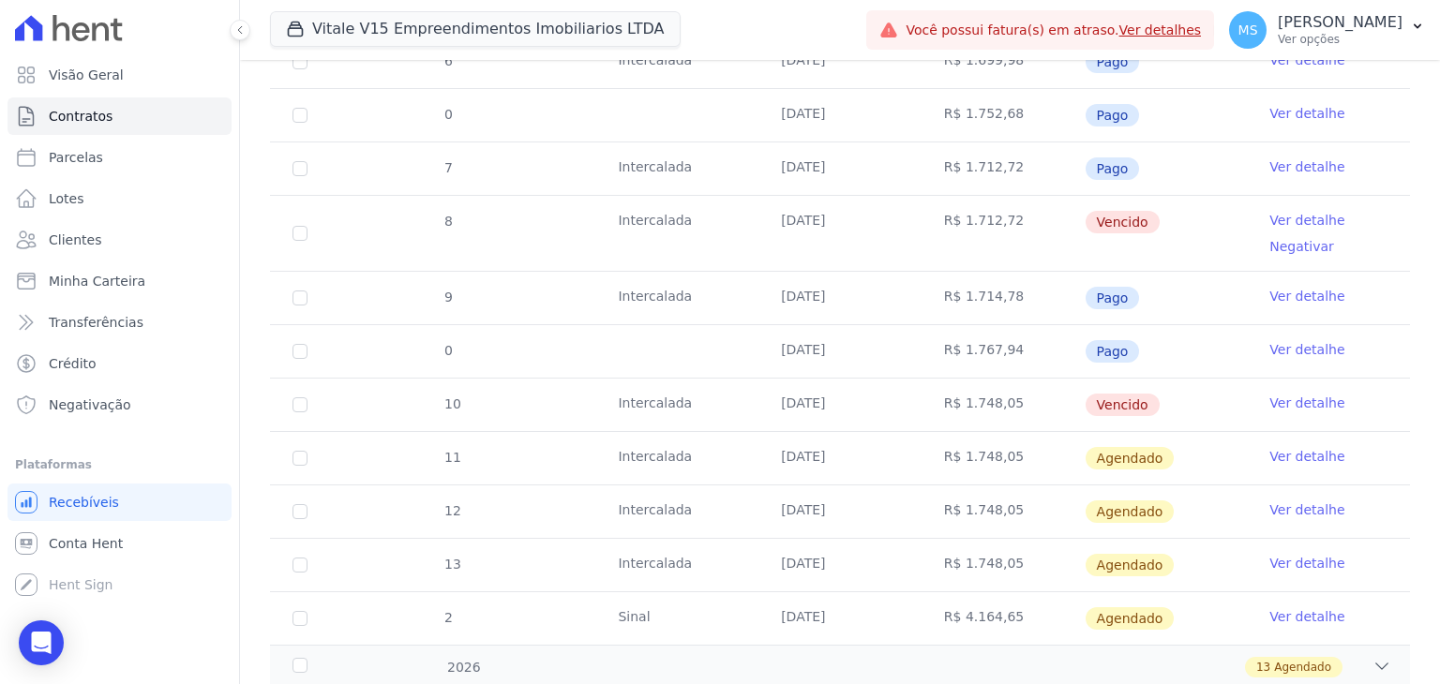
scroll to position [750, 0]
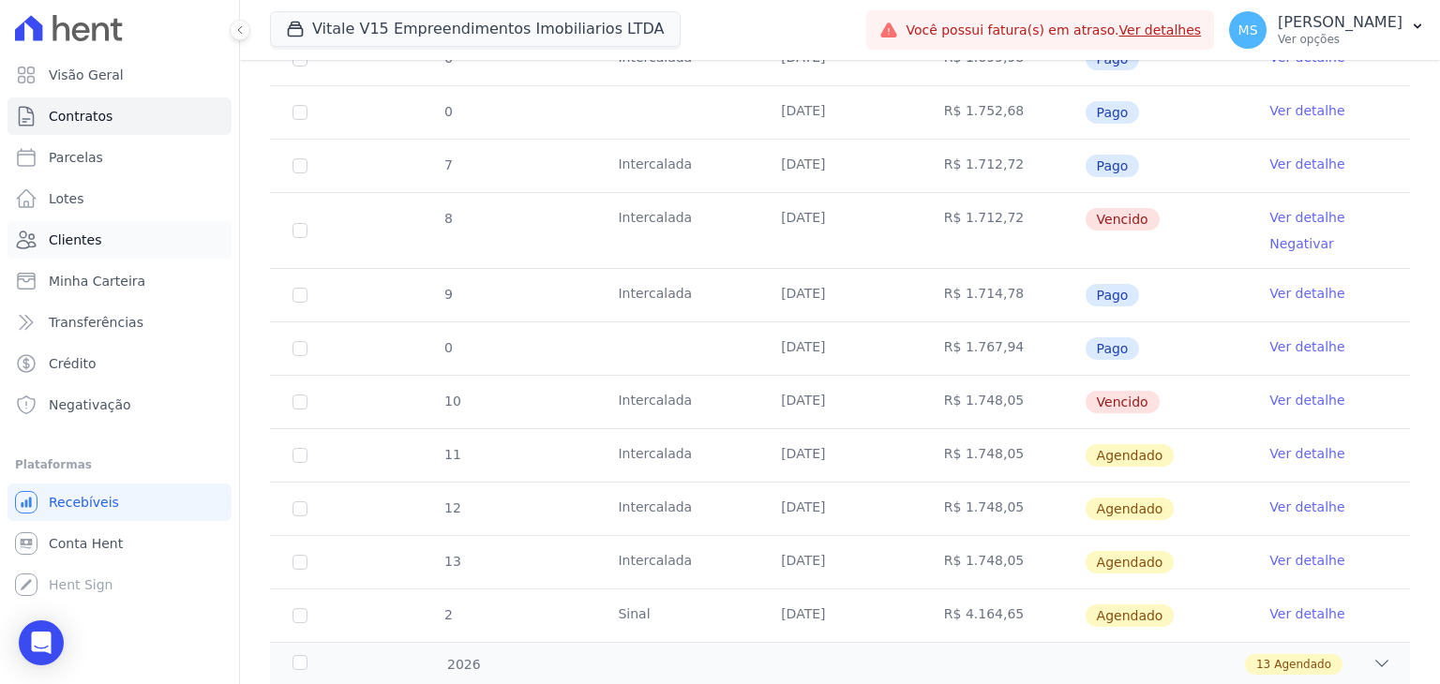
click at [71, 238] on span "Clientes" at bounding box center [75, 240] width 52 height 19
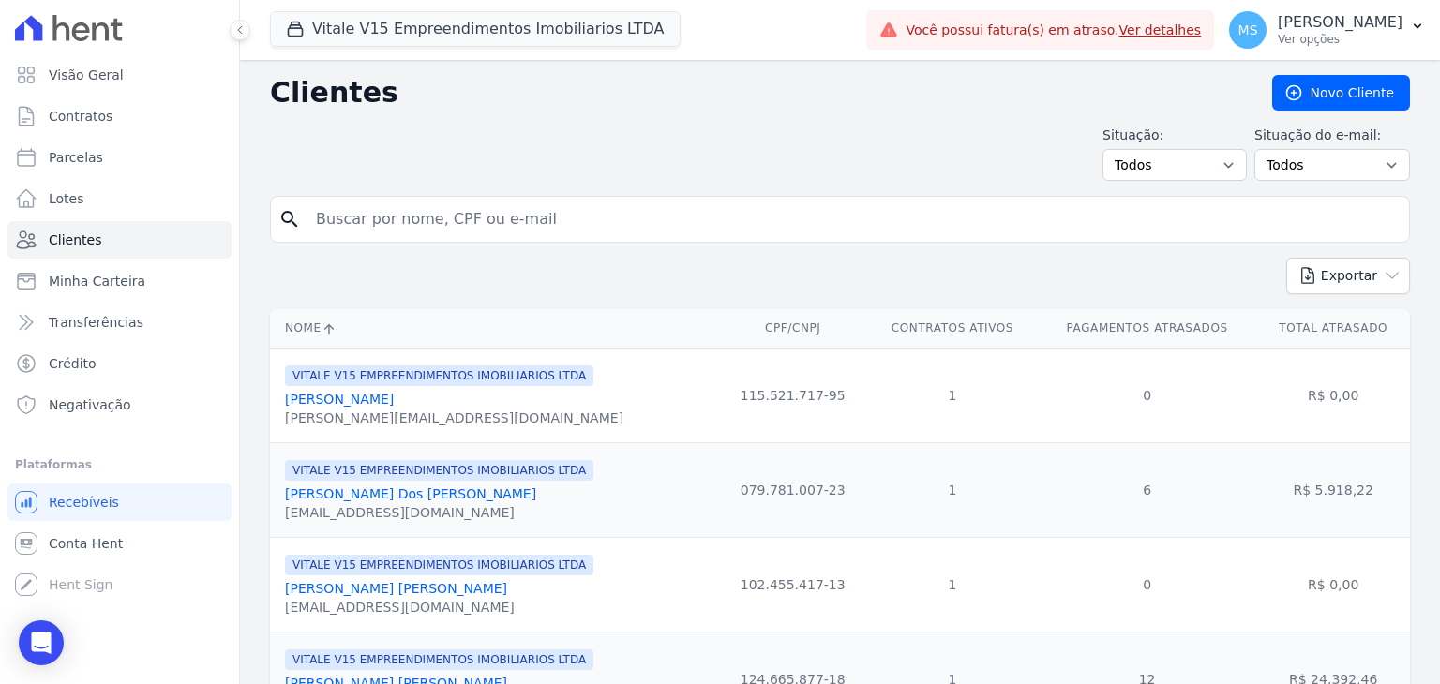
click at [495, 211] on input "search" at bounding box center [853, 219] width 1097 height 37
click at [506, 215] on input "search" at bounding box center [853, 219] width 1097 height 37
click at [514, 220] on input "search" at bounding box center [853, 219] width 1097 height 37
type input "RAQUEL MENDES"
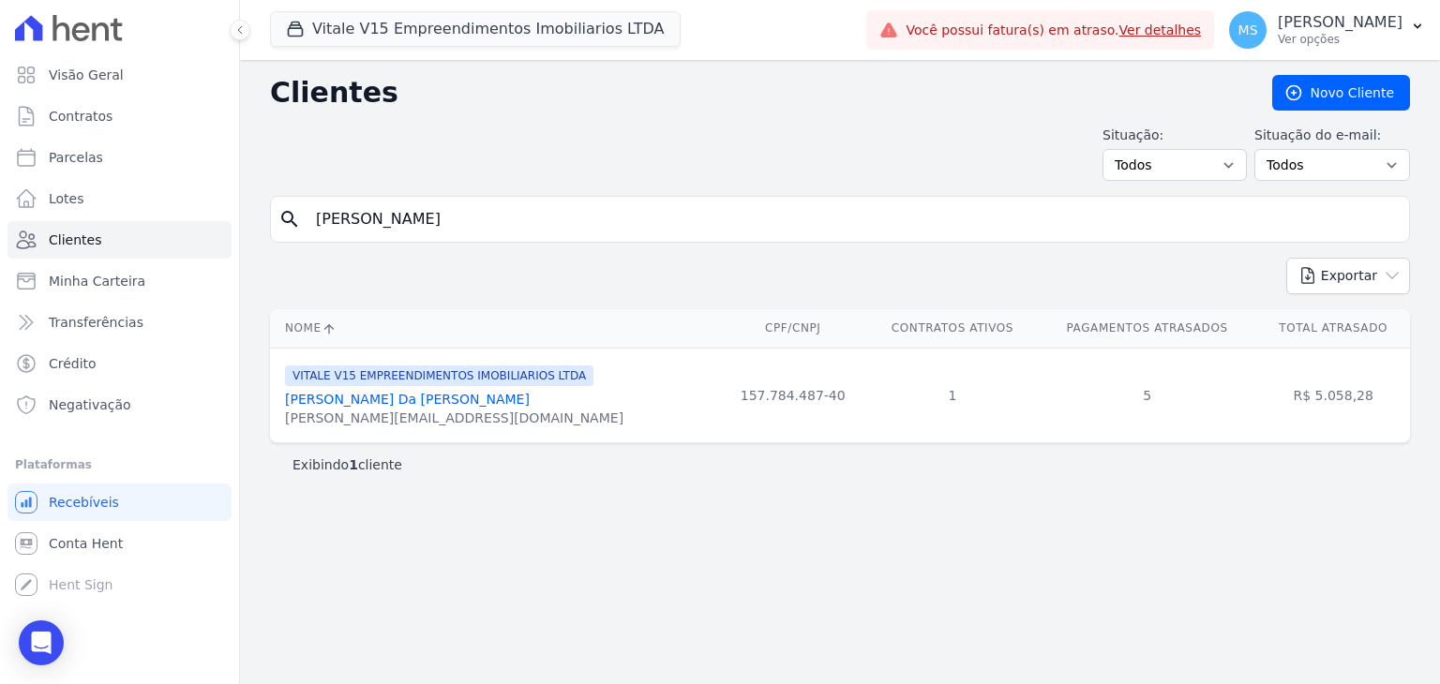
click at [410, 395] on link "Raquel Mendes Da Silva Gimenes" at bounding box center [407, 399] width 245 height 15
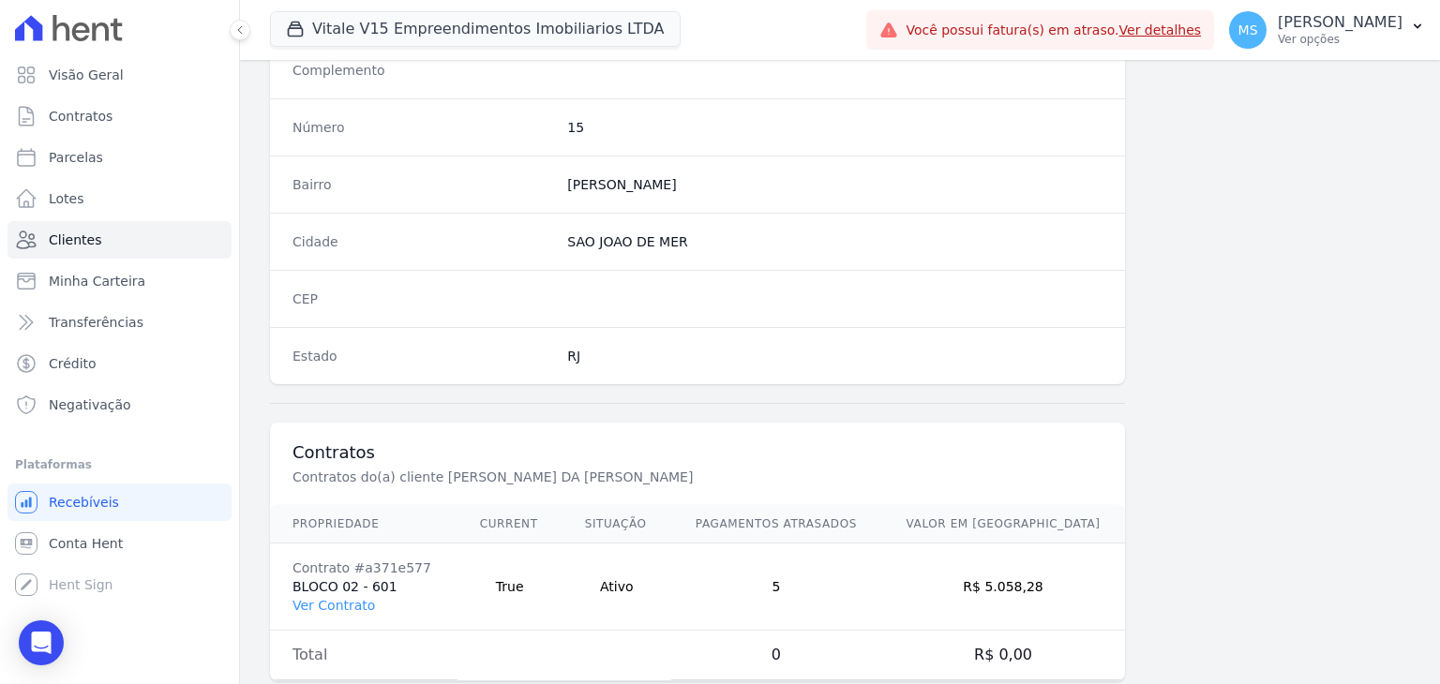
scroll to position [1064, 0]
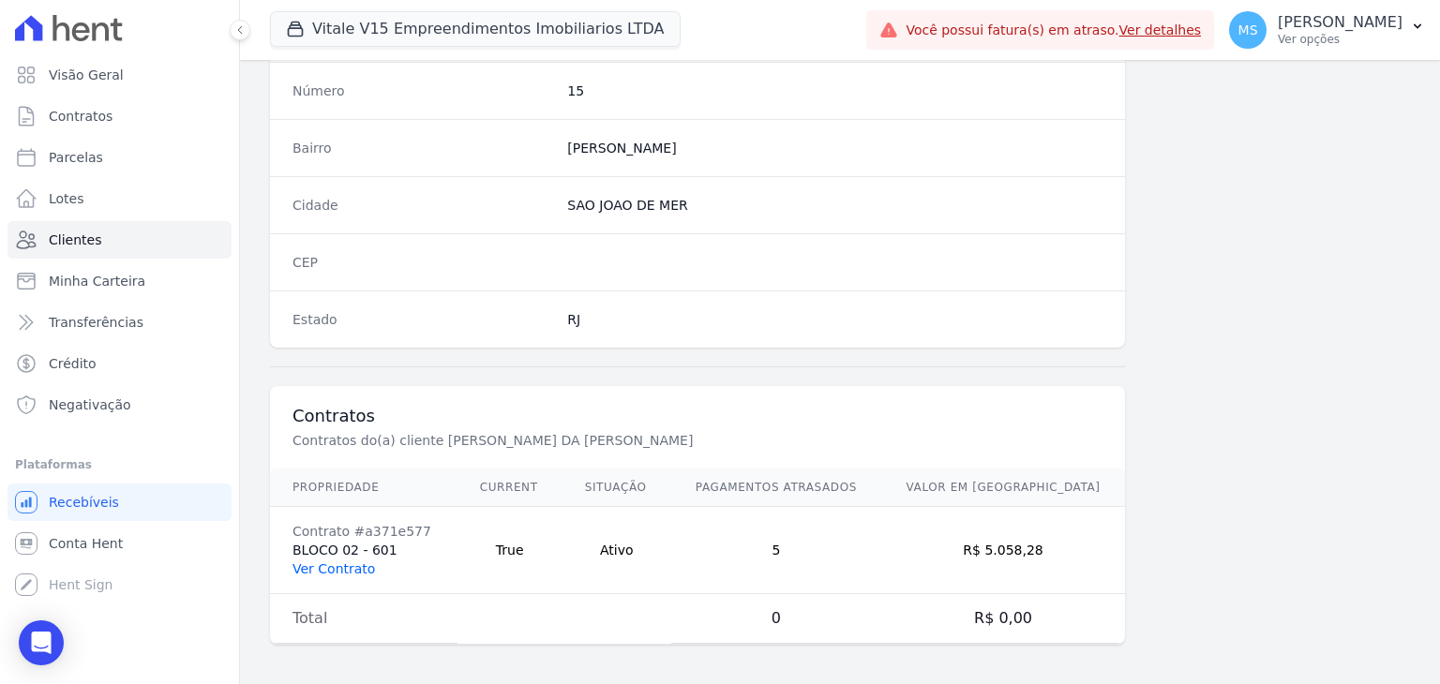
click at [363, 562] on link "Ver Contrato" at bounding box center [333, 568] width 82 height 15
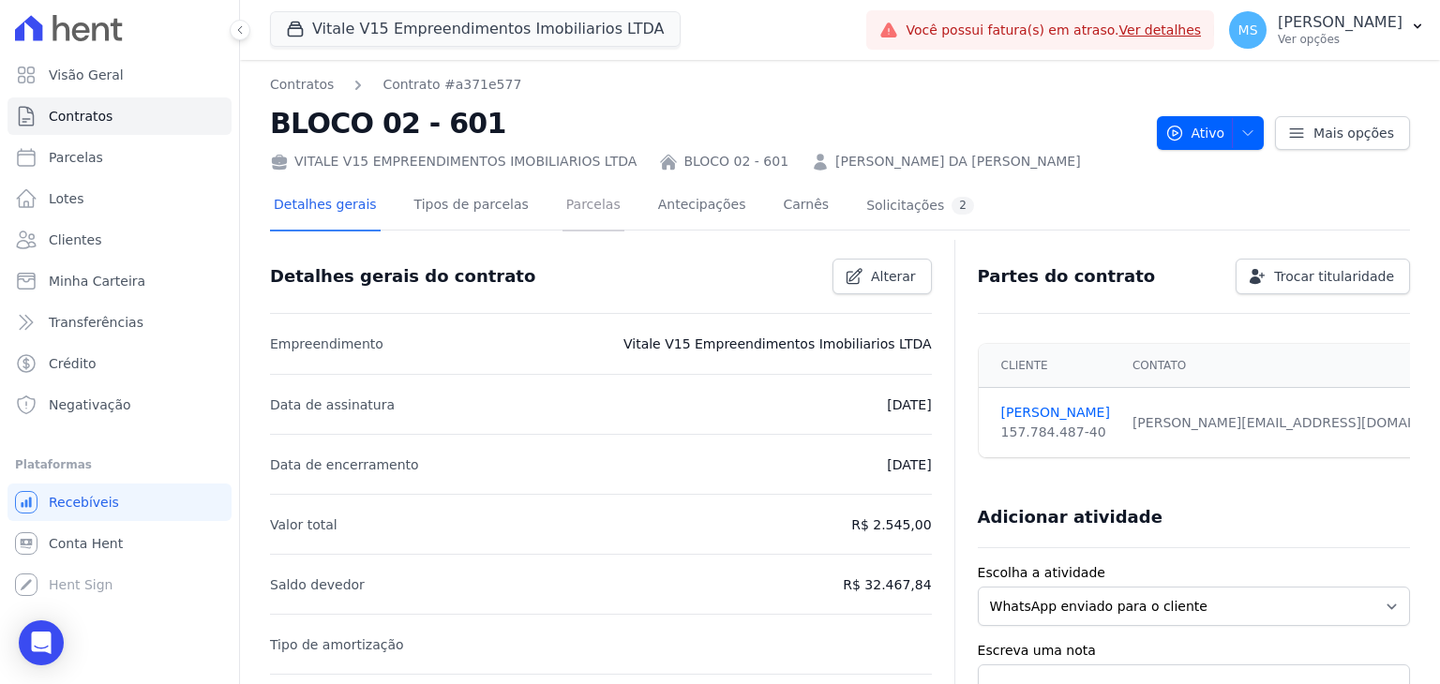
click at [562, 201] on link "Parcelas" at bounding box center [593, 207] width 62 height 50
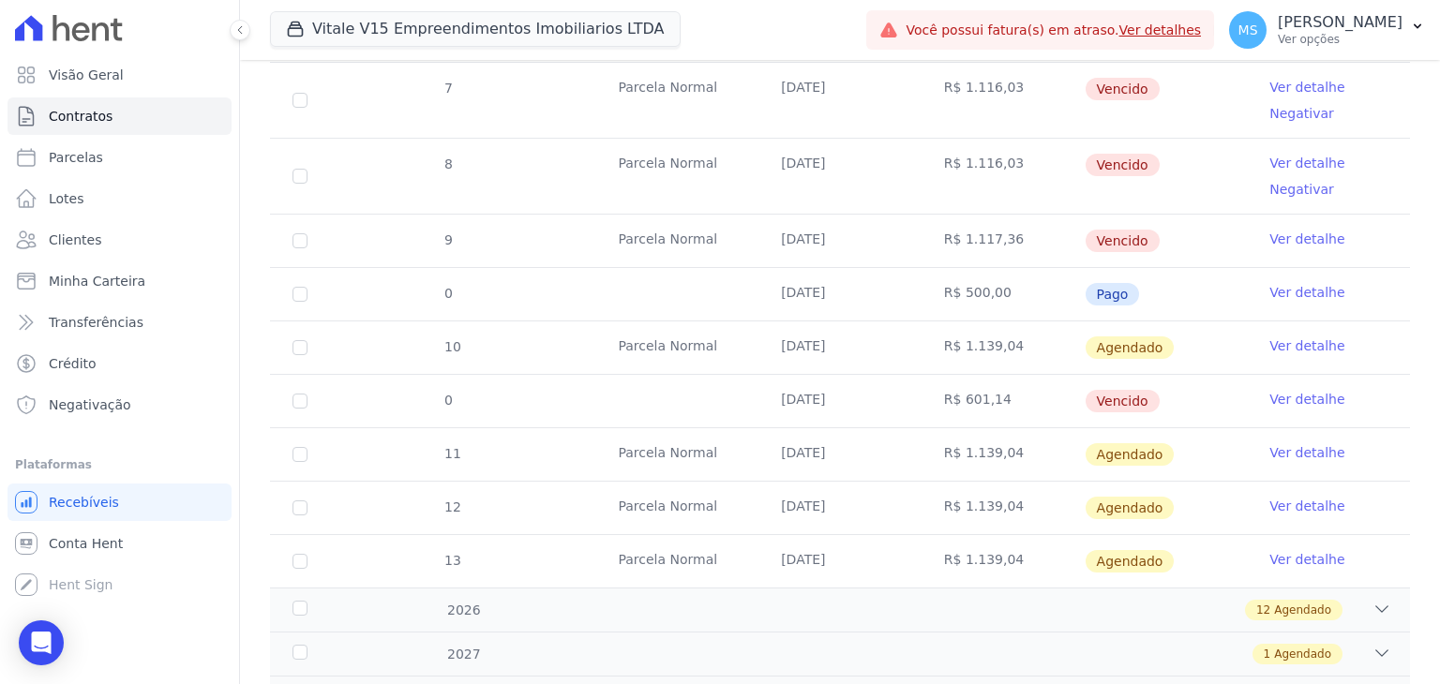
scroll to position [750, 0]
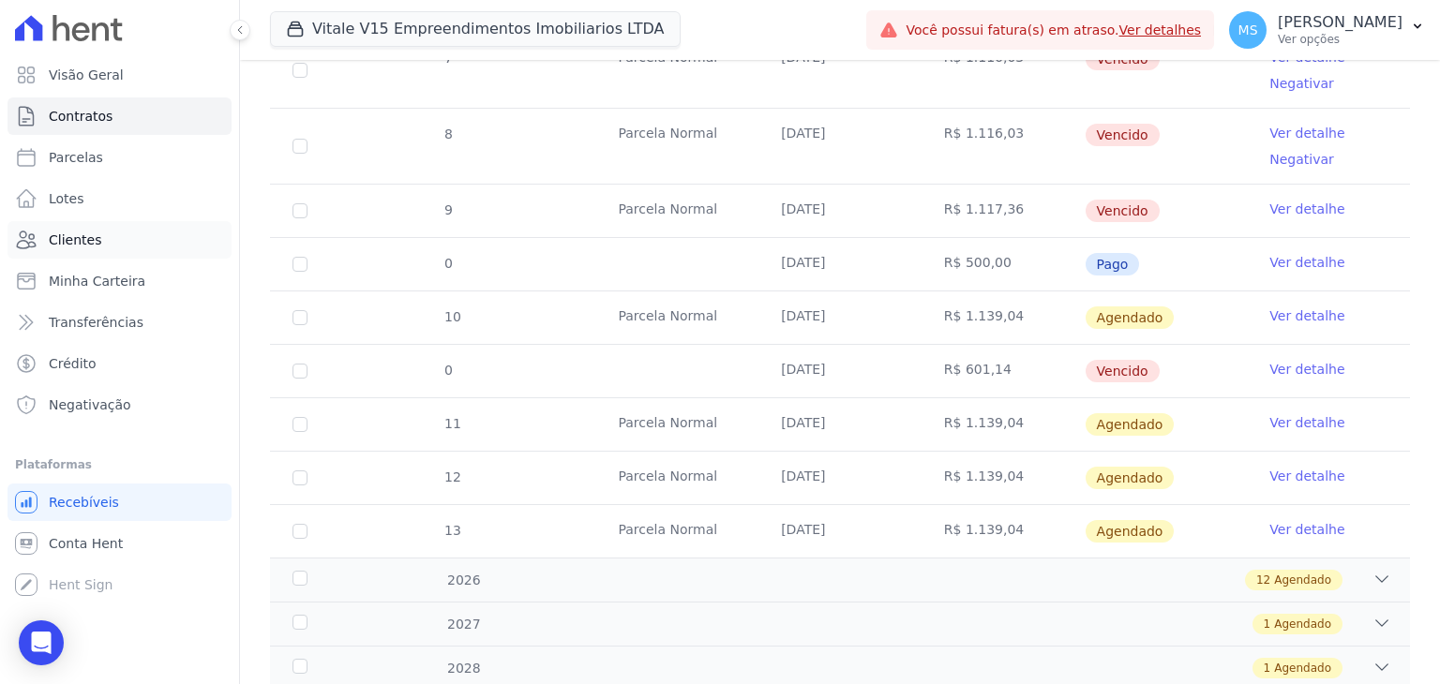
click at [64, 233] on span "Clientes" at bounding box center [75, 240] width 52 height 19
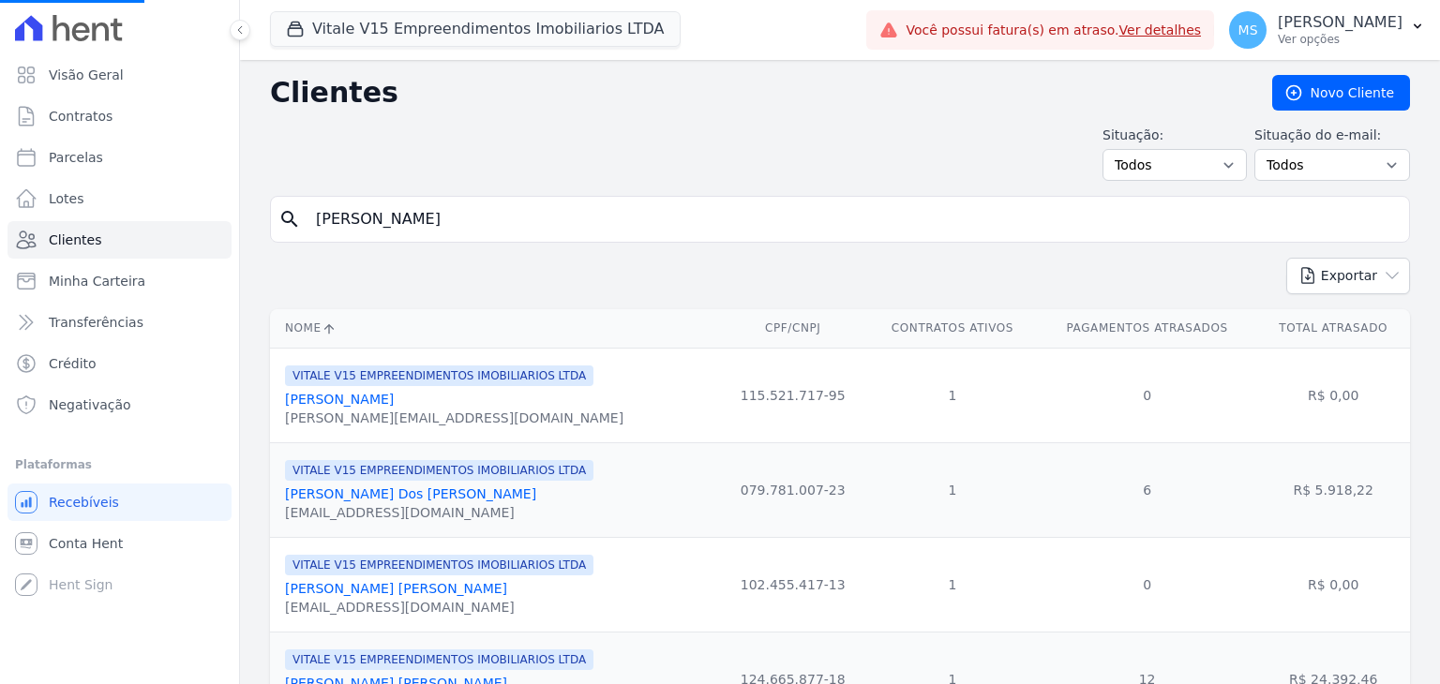
click at [506, 196] on div "search RAQUEL MENDES" at bounding box center [840, 219] width 1140 height 47
click at [502, 196] on div "search" at bounding box center [840, 219] width 1140 height 47
click at [485, 212] on input "search" at bounding box center [853, 219] width 1097 height 37
type input "MILSON"
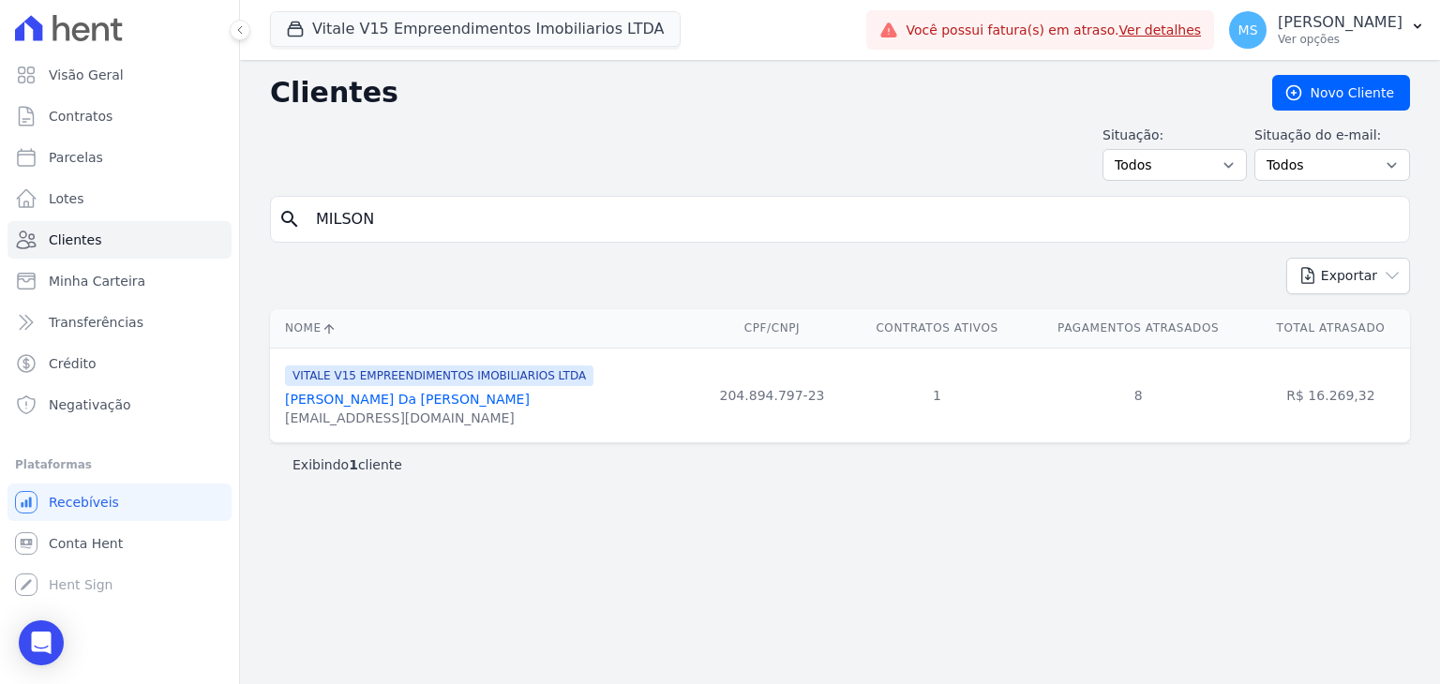
click at [369, 396] on link "Milson Gomes Da Silva Junior" at bounding box center [407, 399] width 245 height 15
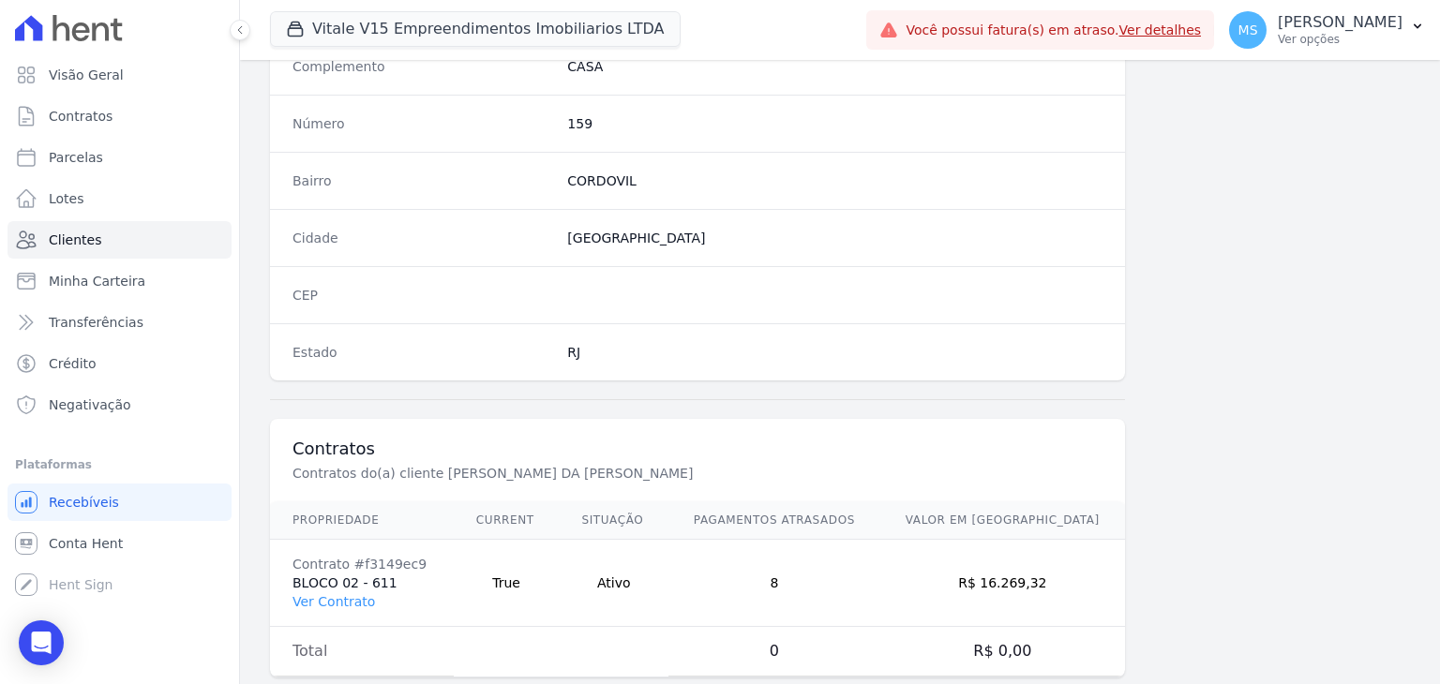
scroll to position [1064, 0]
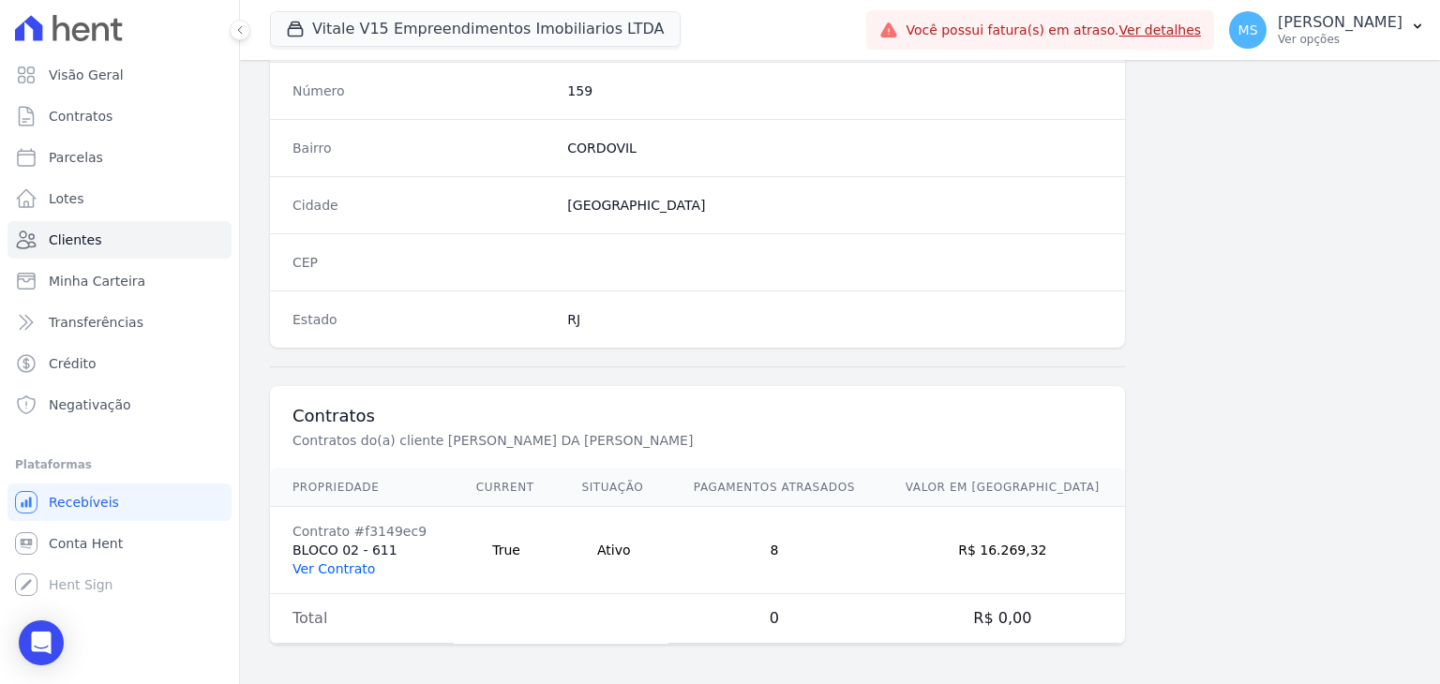
click at [348, 561] on link "Ver Contrato" at bounding box center [333, 568] width 82 height 15
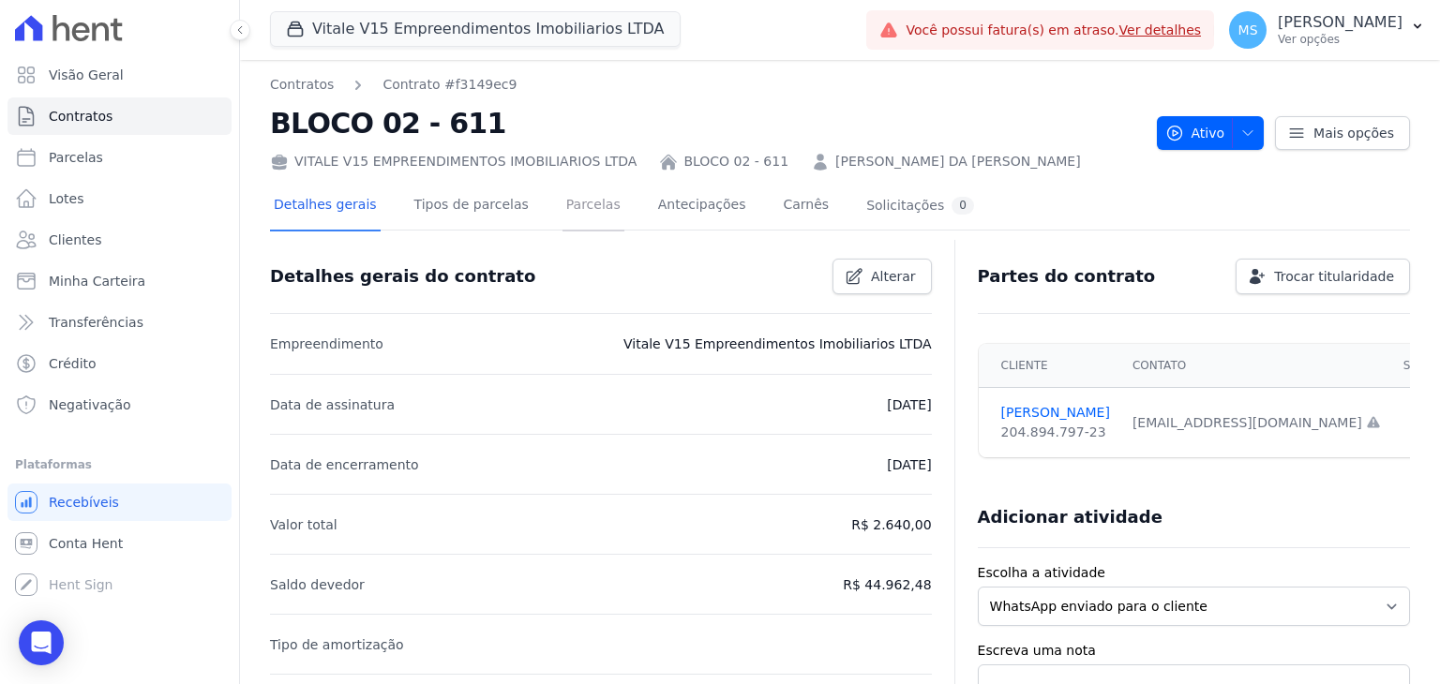
click at [564, 205] on link "Parcelas" at bounding box center [593, 207] width 62 height 50
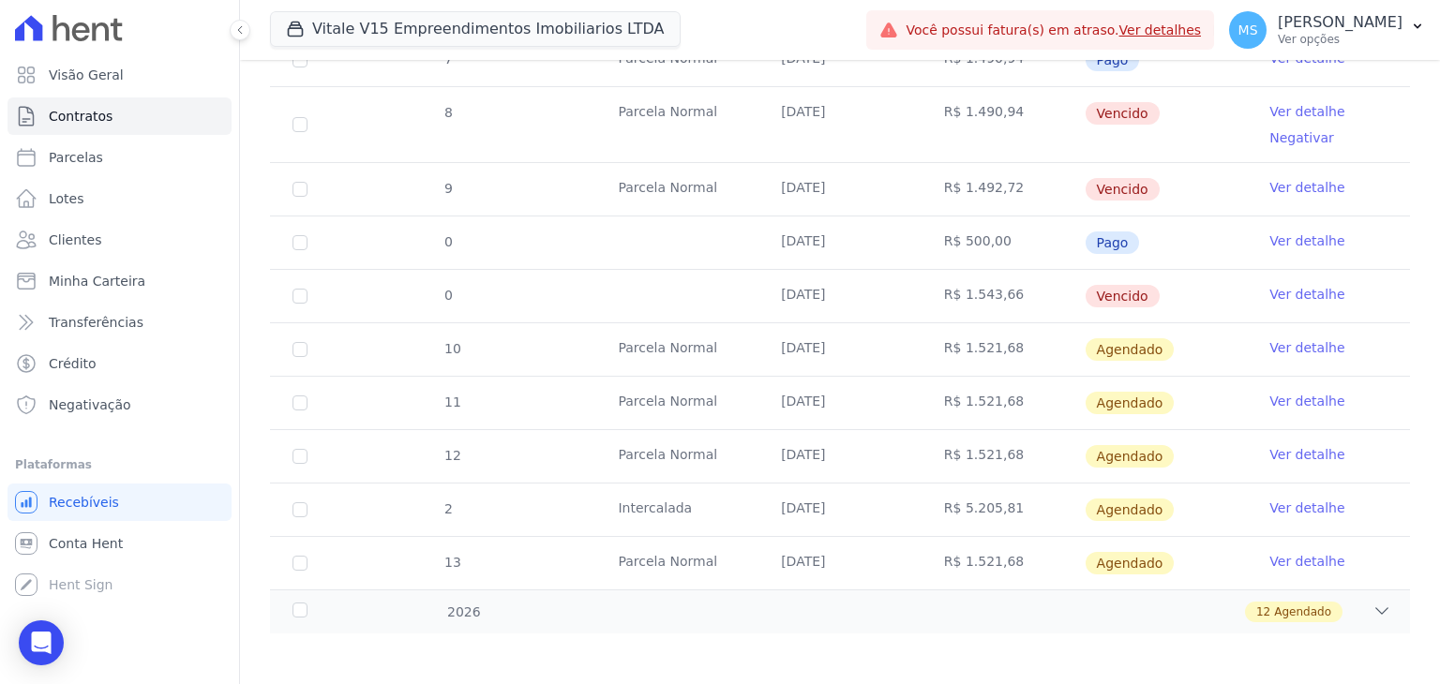
scroll to position [803, 0]
click at [79, 241] on span "Clientes" at bounding box center [75, 240] width 52 height 19
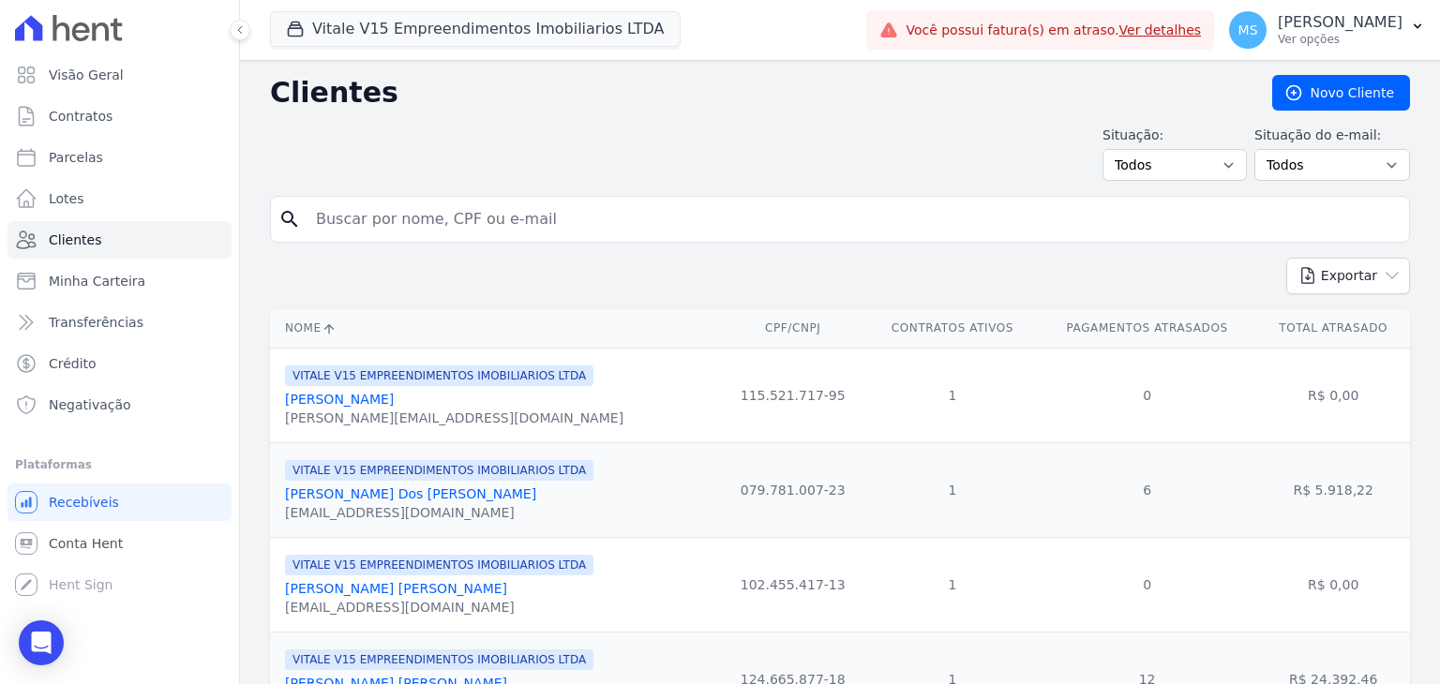
drag, startPoint x: 414, startPoint y: 227, endPoint x: 404, endPoint y: 226, distance: 10.4
click at [414, 227] on input "search" at bounding box center [853, 219] width 1097 height 37
type input "KARLA"
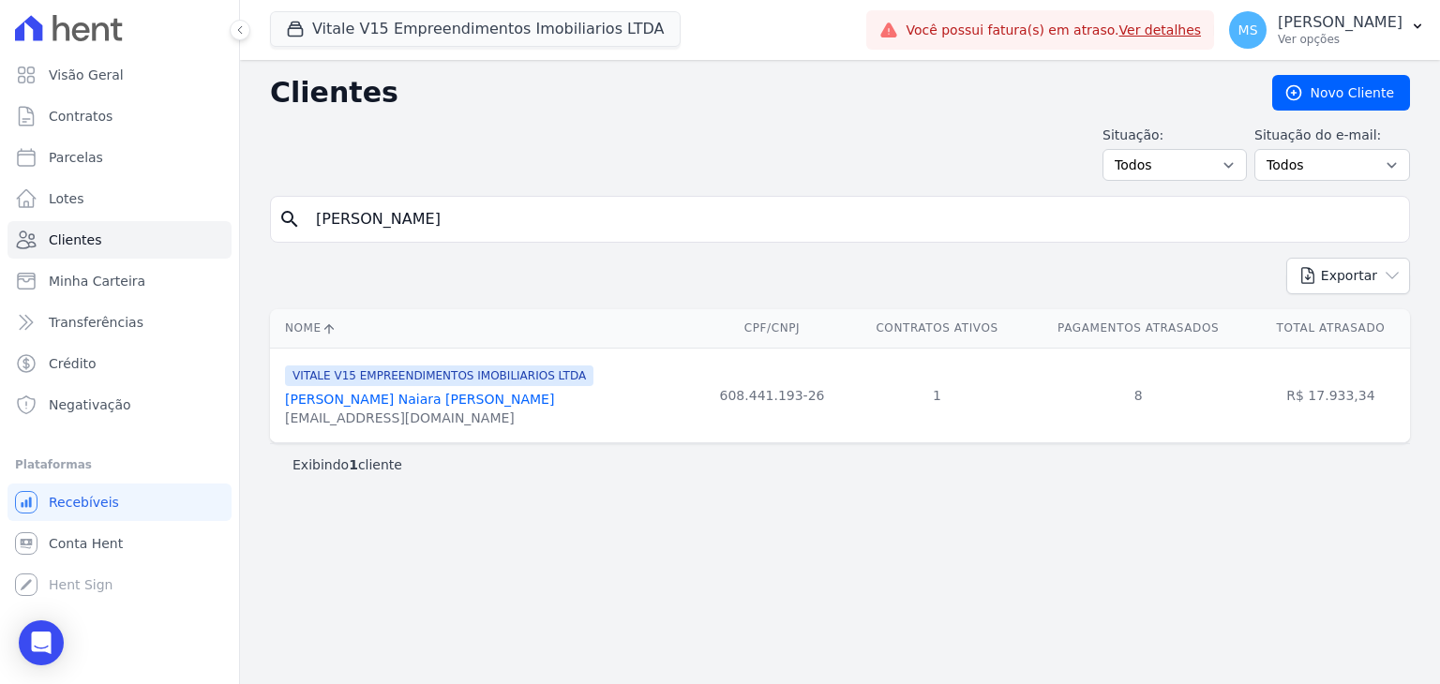
click at [401, 395] on link "Karla Naiara Miranda Amorim" at bounding box center [419, 399] width 269 height 15
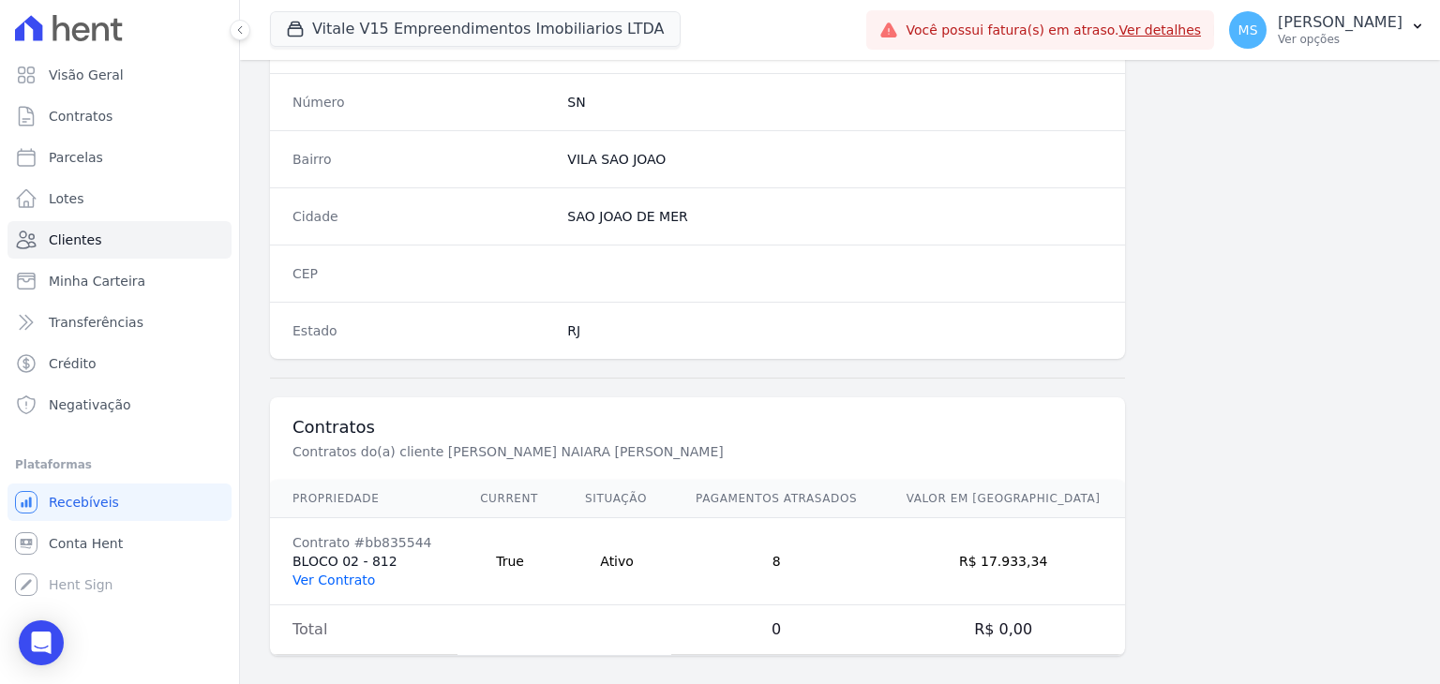
scroll to position [1064, 0]
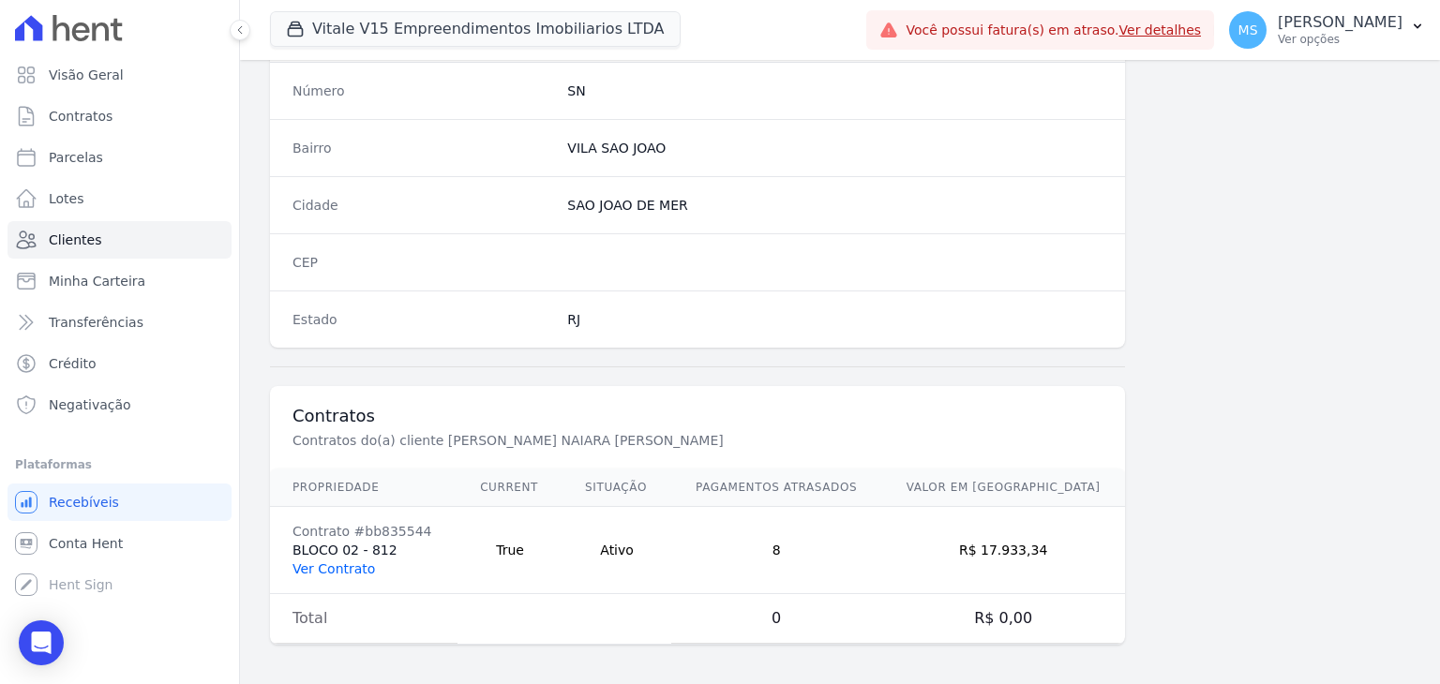
click at [356, 561] on link "Ver Contrato" at bounding box center [333, 568] width 82 height 15
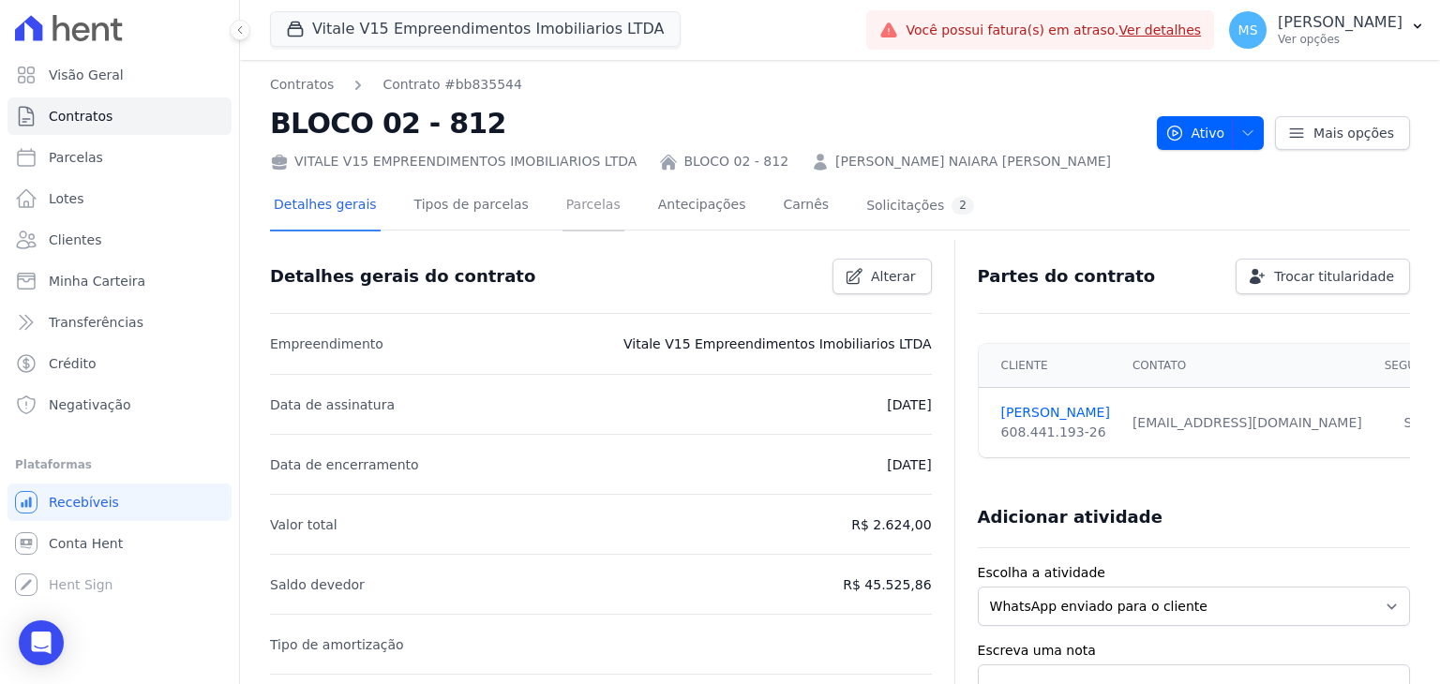
click at [578, 203] on link "Parcelas" at bounding box center [593, 207] width 62 height 50
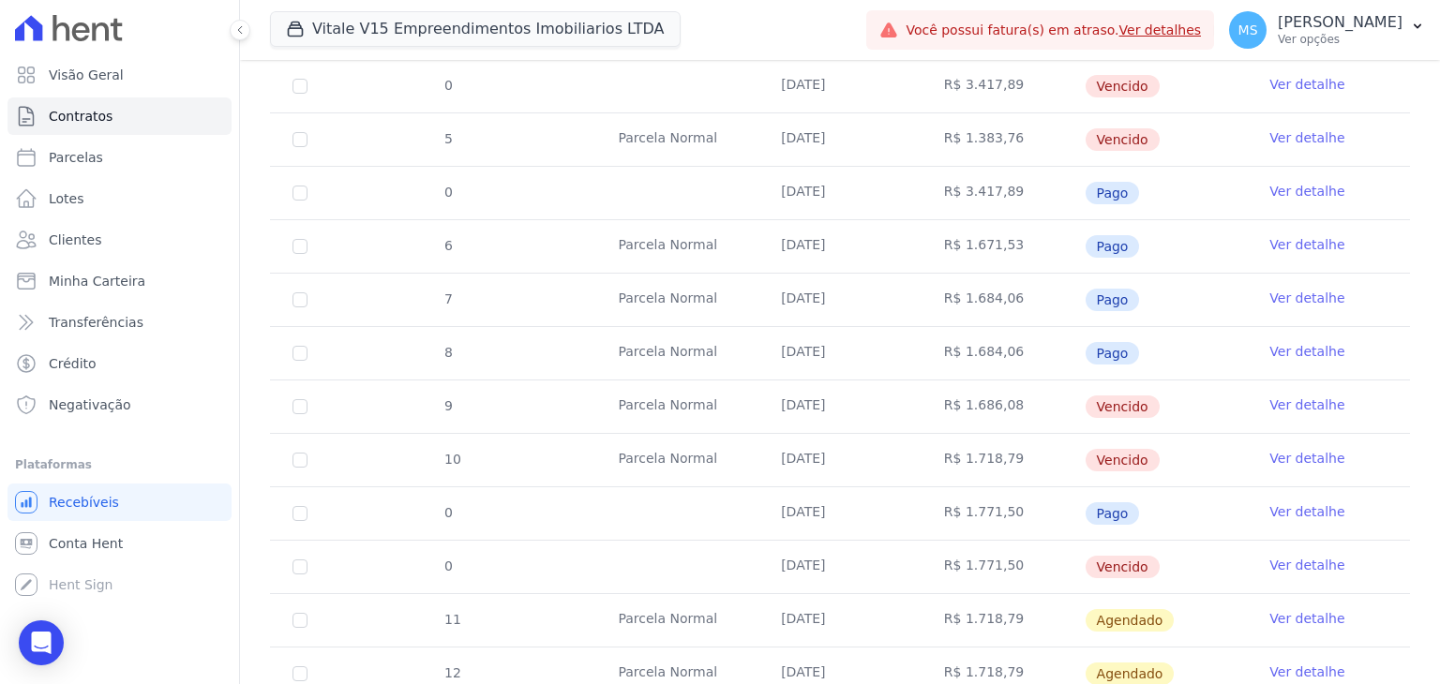
scroll to position [750, 0]
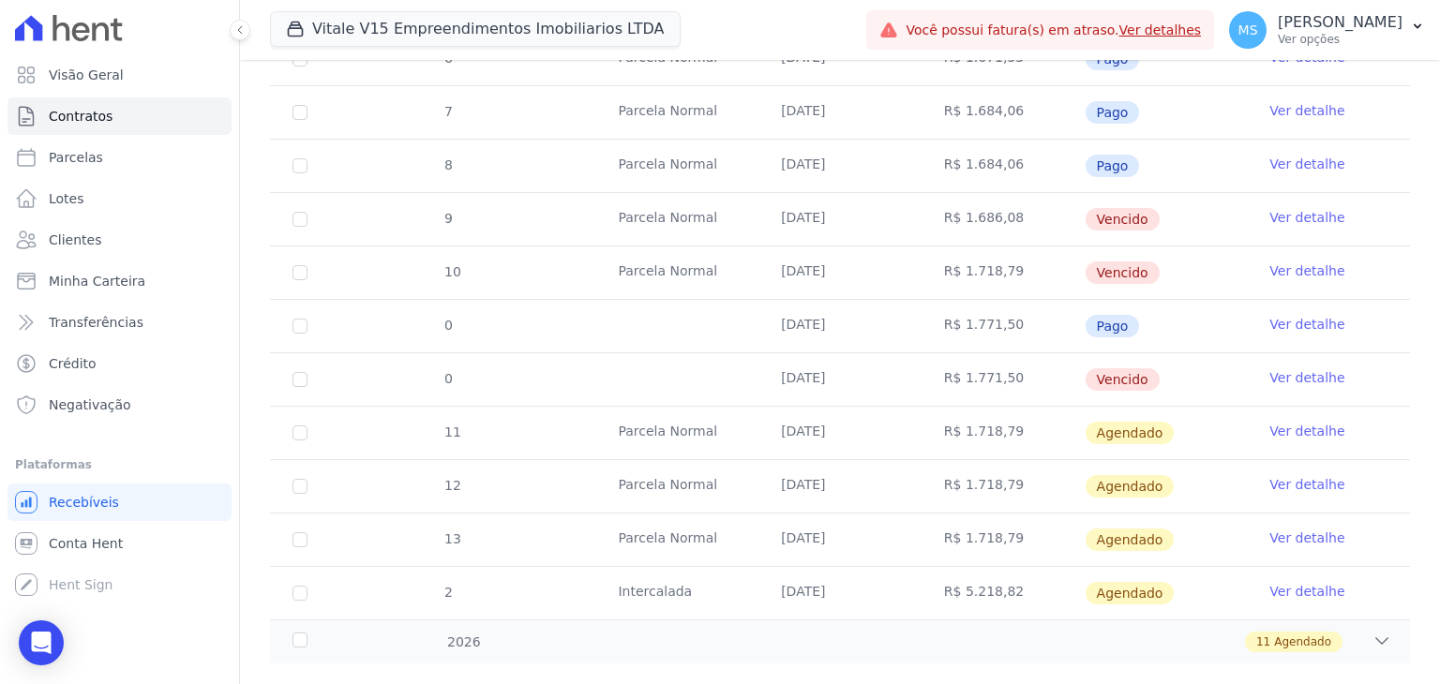
click at [1287, 325] on link "Ver detalhe" at bounding box center [1306, 324] width 75 height 19
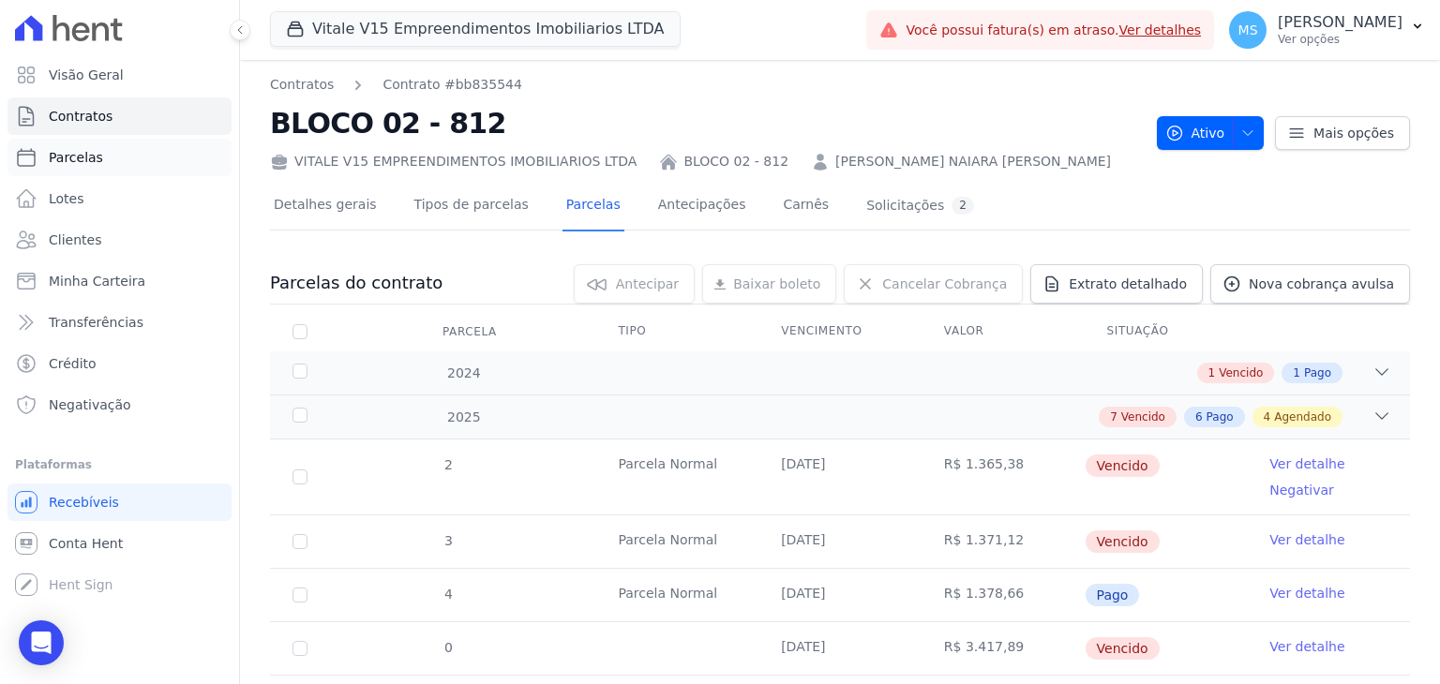
click at [62, 158] on span "Parcelas" at bounding box center [76, 157] width 54 height 19
select select
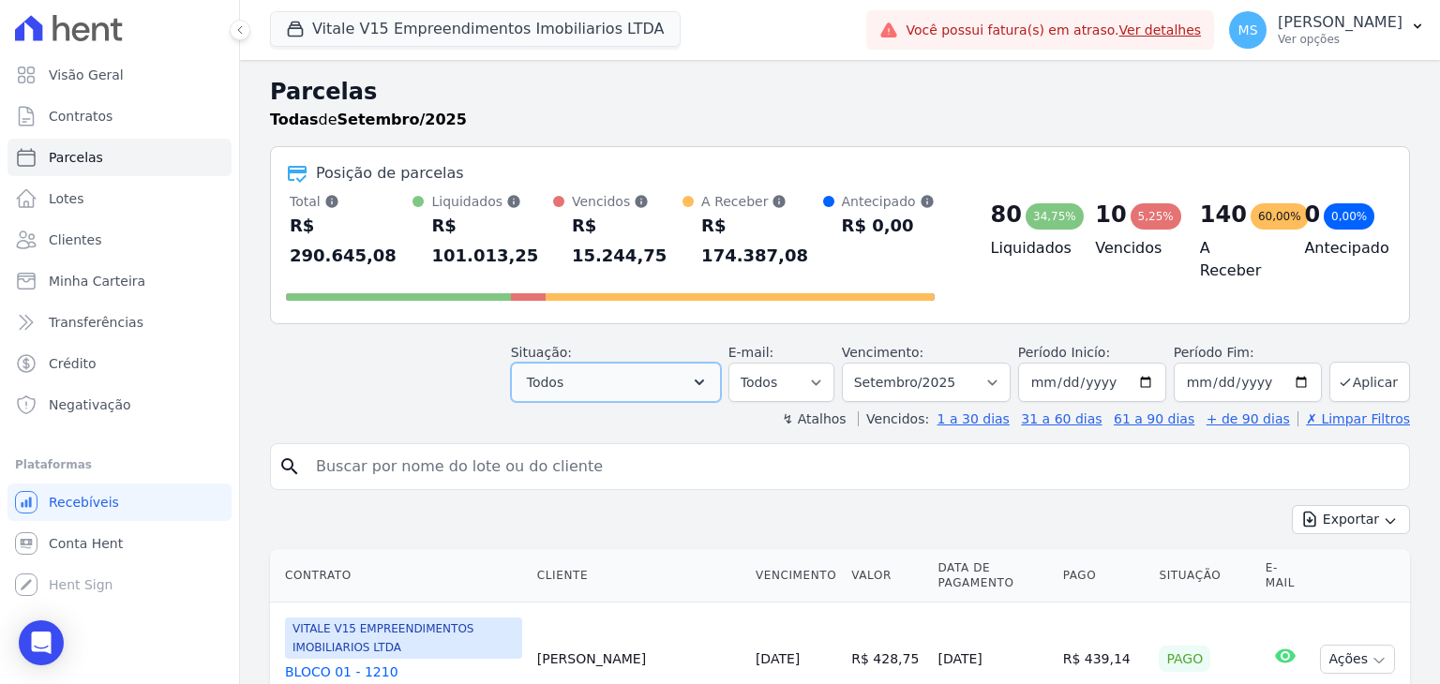
click at [631, 363] on button "Todos" at bounding box center [616, 382] width 210 height 39
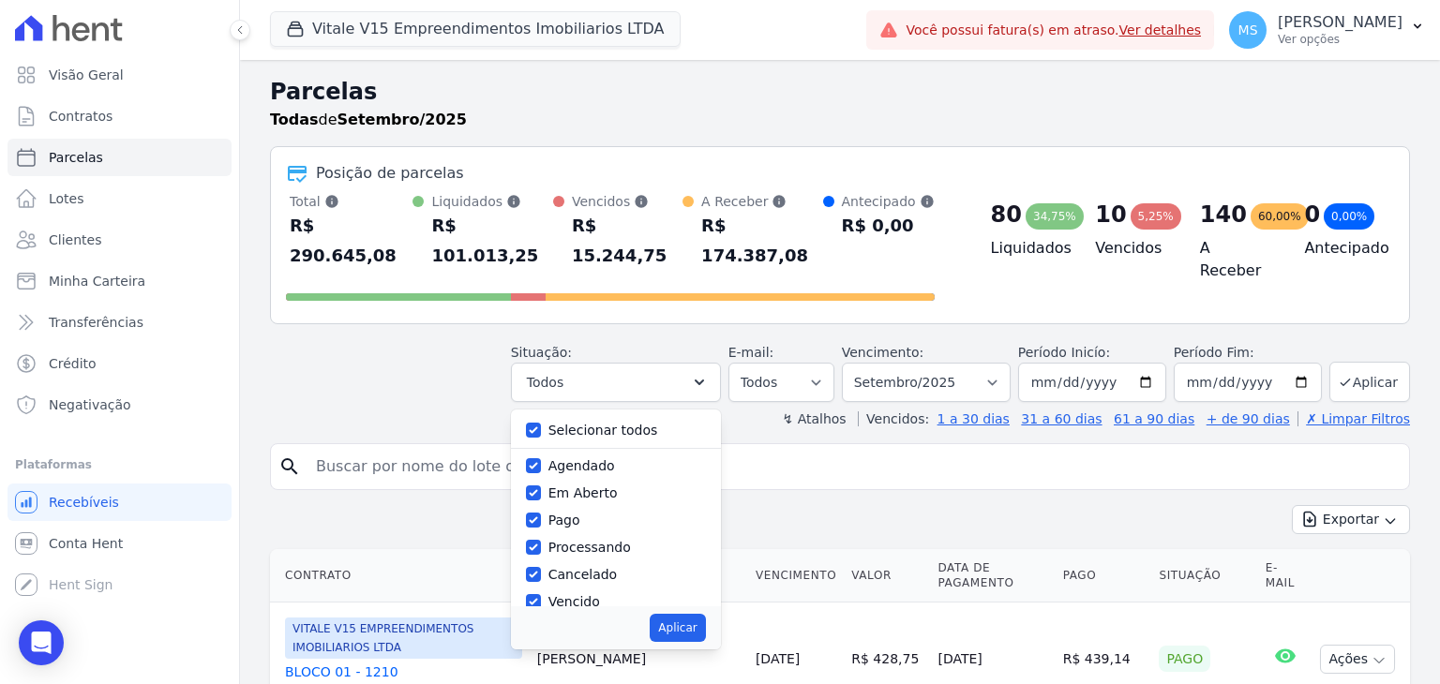
click at [589, 417] on div "Selecionar todos" at bounding box center [616, 430] width 180 height 27
click at [591, 423] on label "Selecionar todos" at bounding box center [603, 430] width 110 height 15
click at [541, 423] on input "Selecionar todos" at bounding box center [533, 430] width 15 height 15
checkbox input "false"
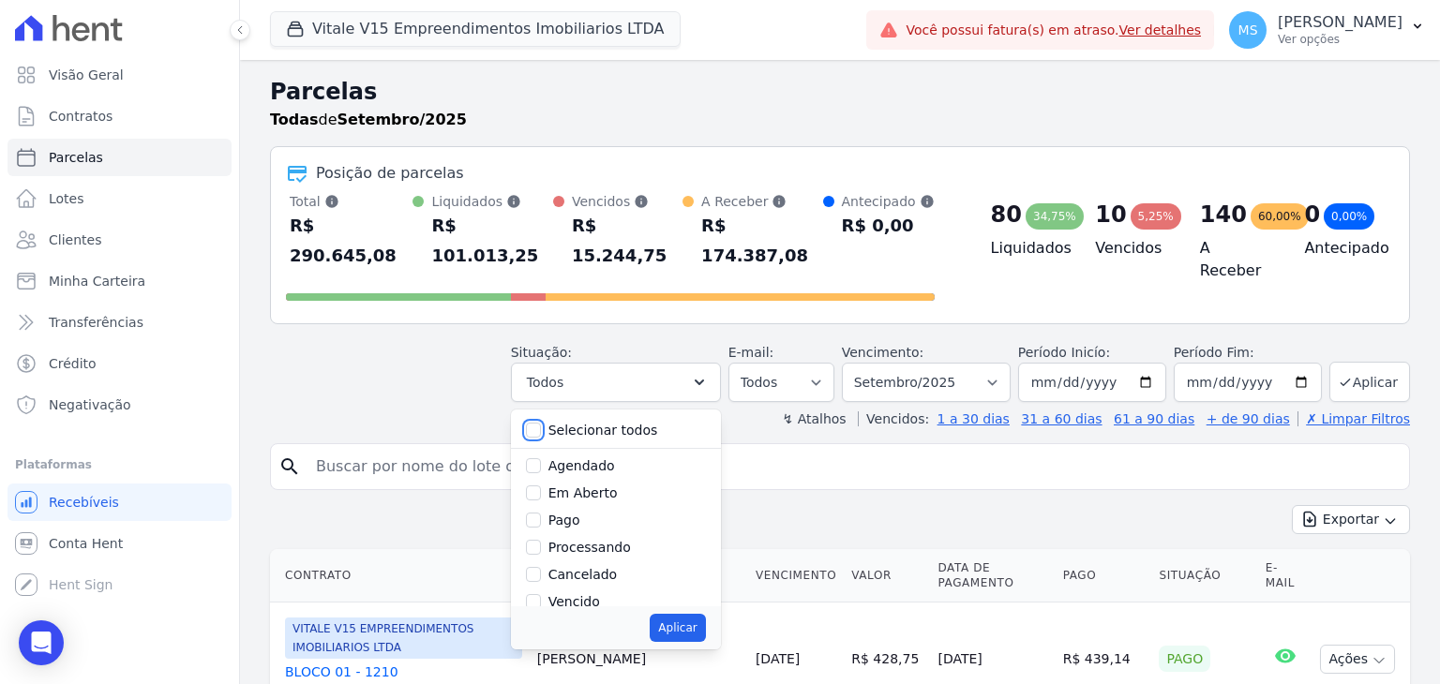
checkbox input "false"
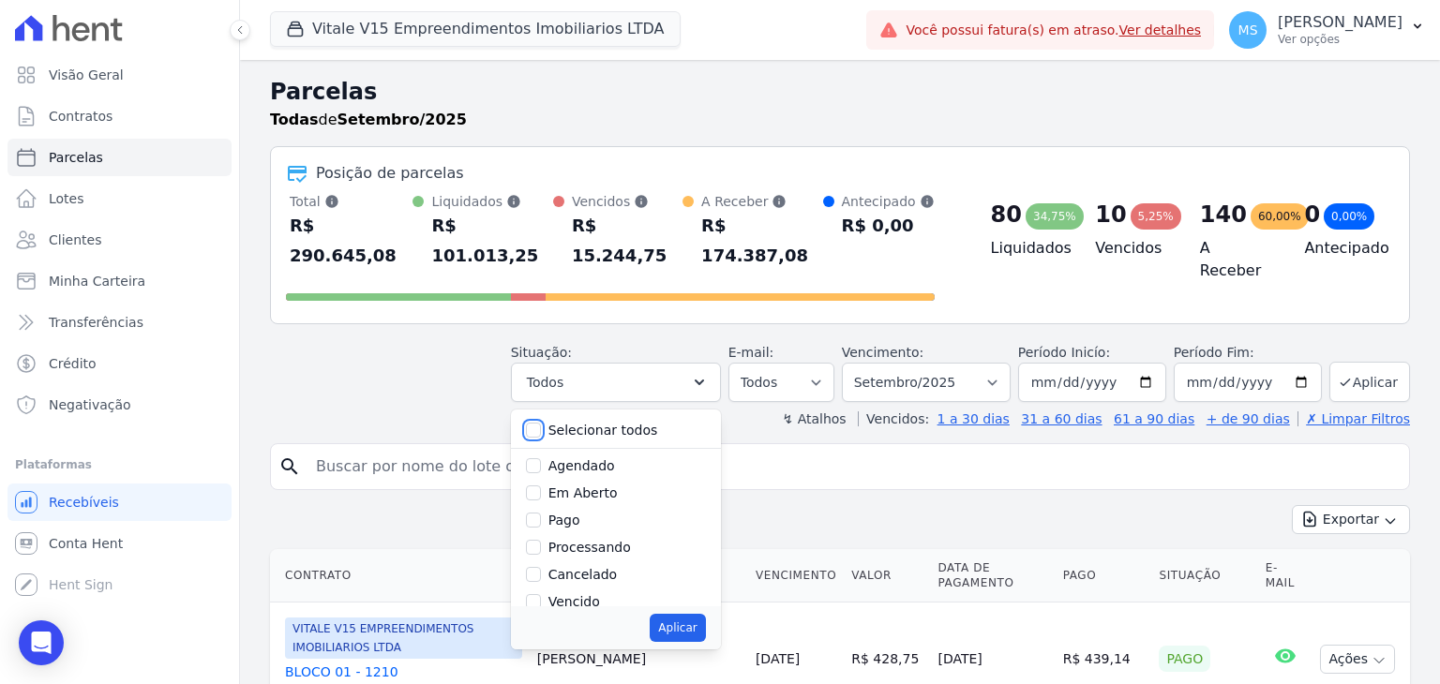
checkbox input "false"
click at [573, 513] on label "Pago" at bounding box center [564, 520] width 32 height 15
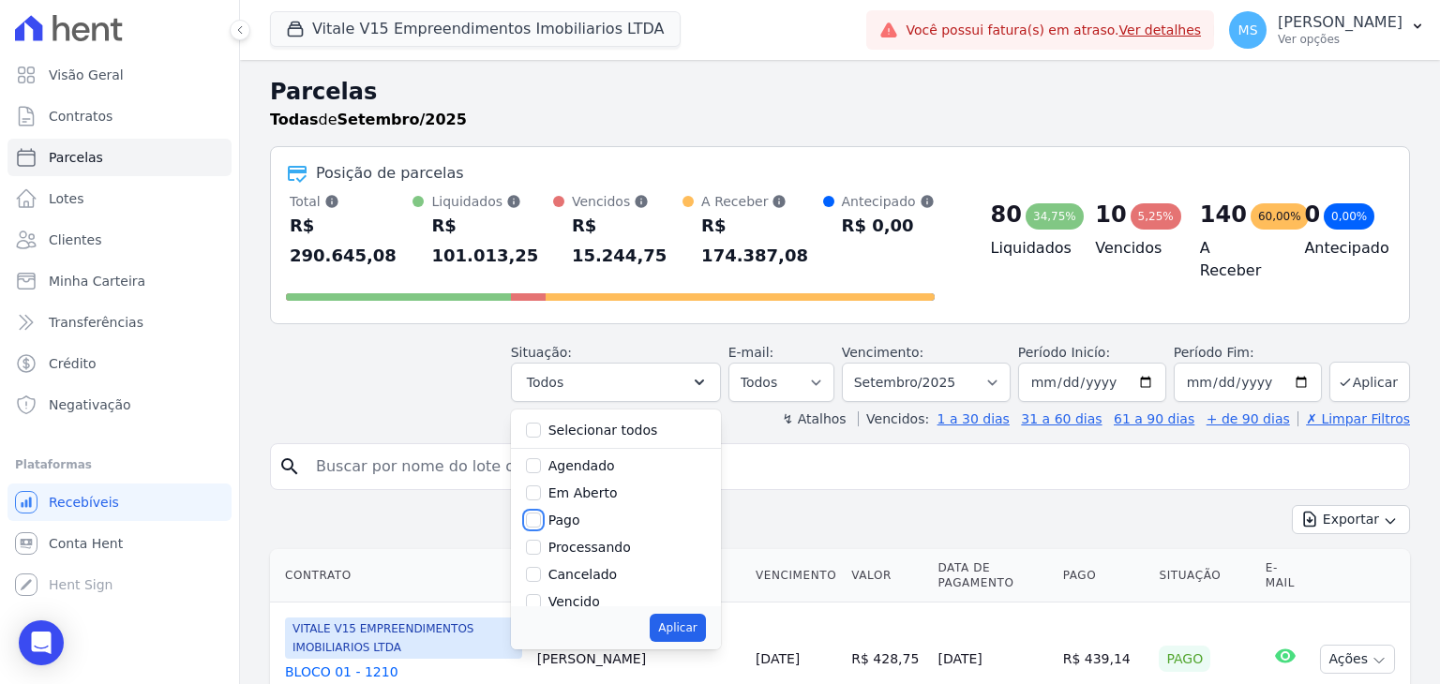
click at [541, 513] on input "Pago" at bounding box center [533, 520] width 15 height 15
checkbox input "true"
click at [584, 540] on label "Processando" at bounding box center [589, 547] width 82 height 15
click at [541, 540] on input "Processando" at bounding box center [533, 547] width 15 height 15
checkbox input "true"
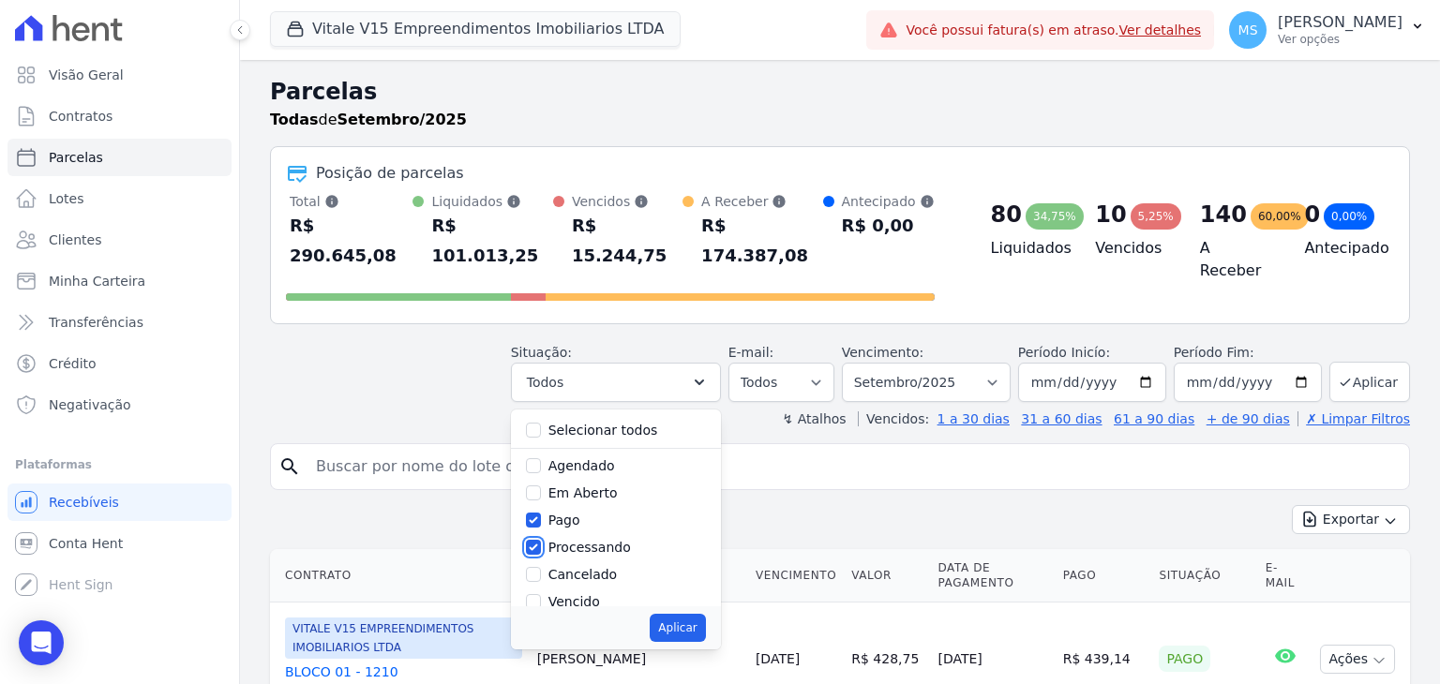
scroll to position [94, 0]
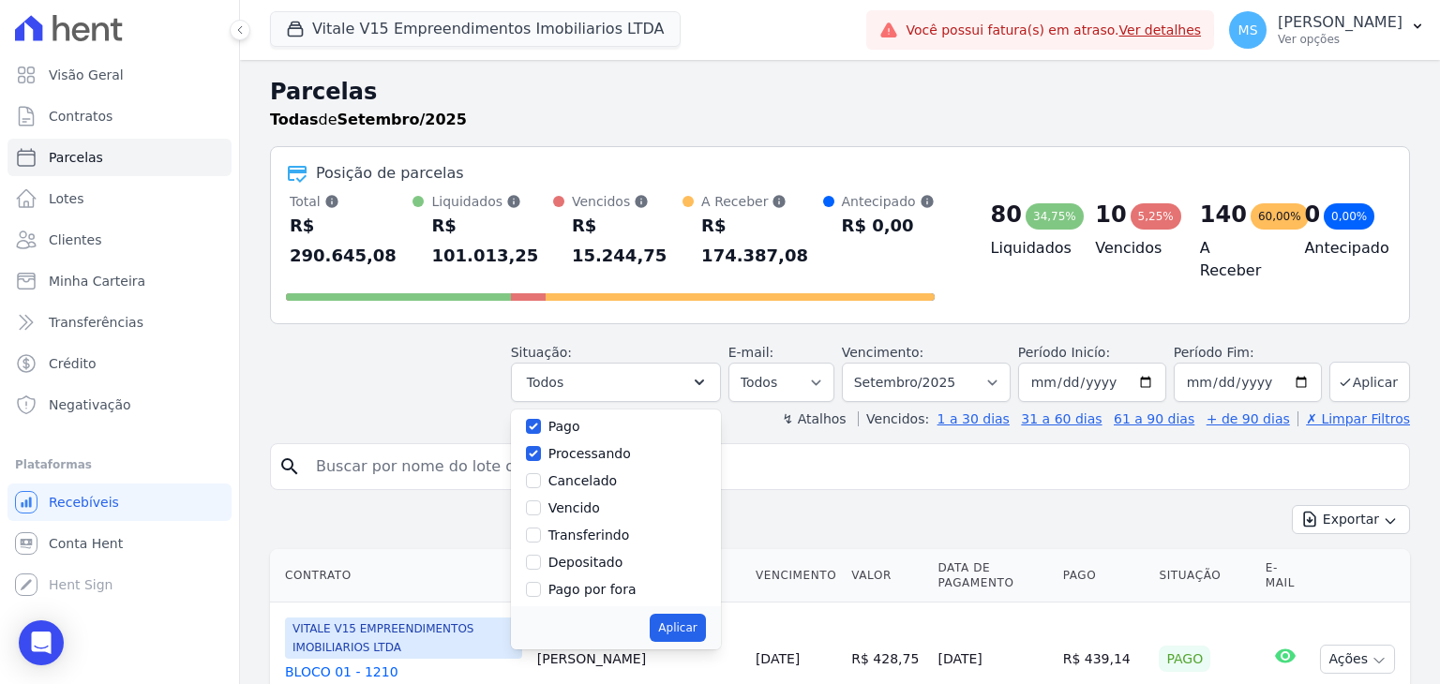
click at [601, 528] on label "Transferindo" at bounding box center [589, 535] width 82 height 15
click at [541, 528] on input "Transferindo" at bounding box center [533, 535] width 15 height 15
checkbox input "true"
click at [601, 553] on div "Depositado" at bounding box center [585, 563] width 75 height 20
click at [608, 555] on label "Depositado" at bounding box center [585, 562] width 75 height 15
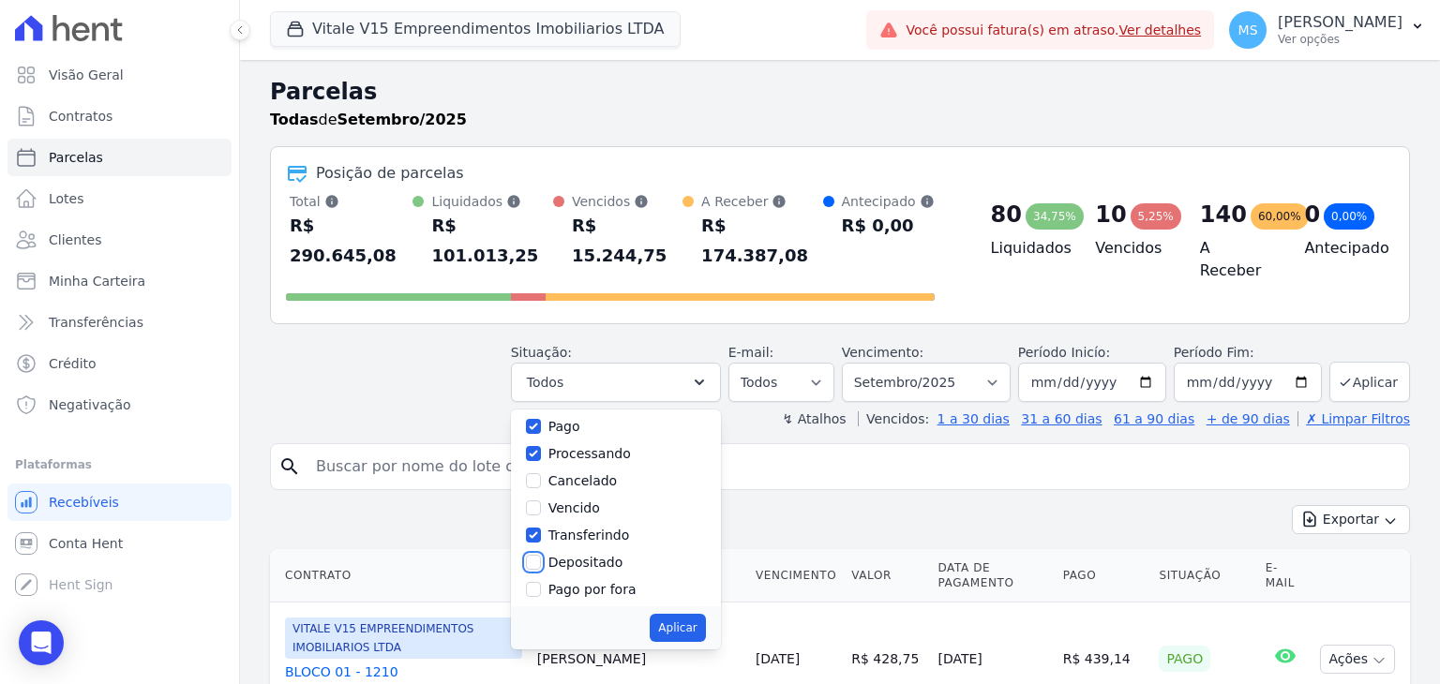
click at [541, 555] on input "Depositado" at bounding box center [533, 562] width 15 height 15
checkbox input "true"
click at [705, 614] on button "Aplicar" at bounding box center [676, 628] width 55 height 28
select select "paid"
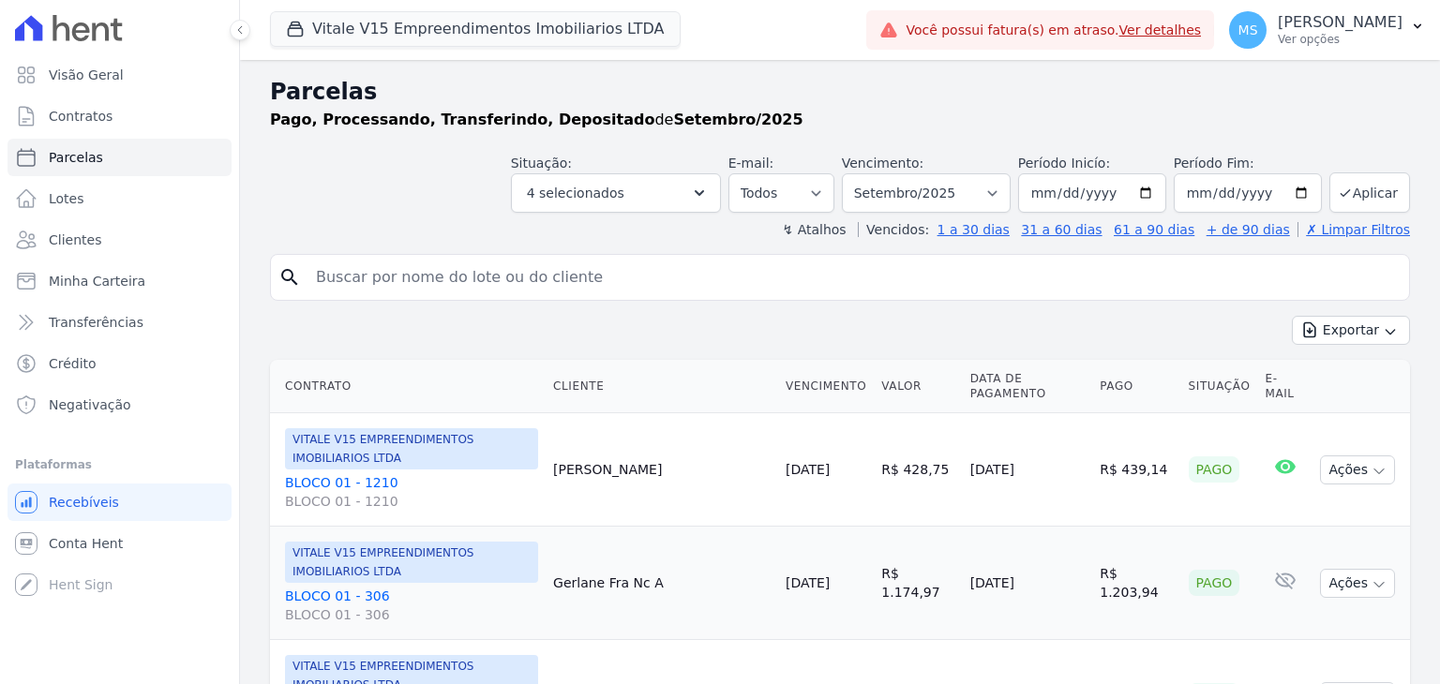
select select
click at [1350, 191] on button "Aplicar" at bounding box center [1369, 192] width 81 height 40
select select
click at [1324, 317] on button "Exportar" at bounding box center [1350, 330] width 118 height 29
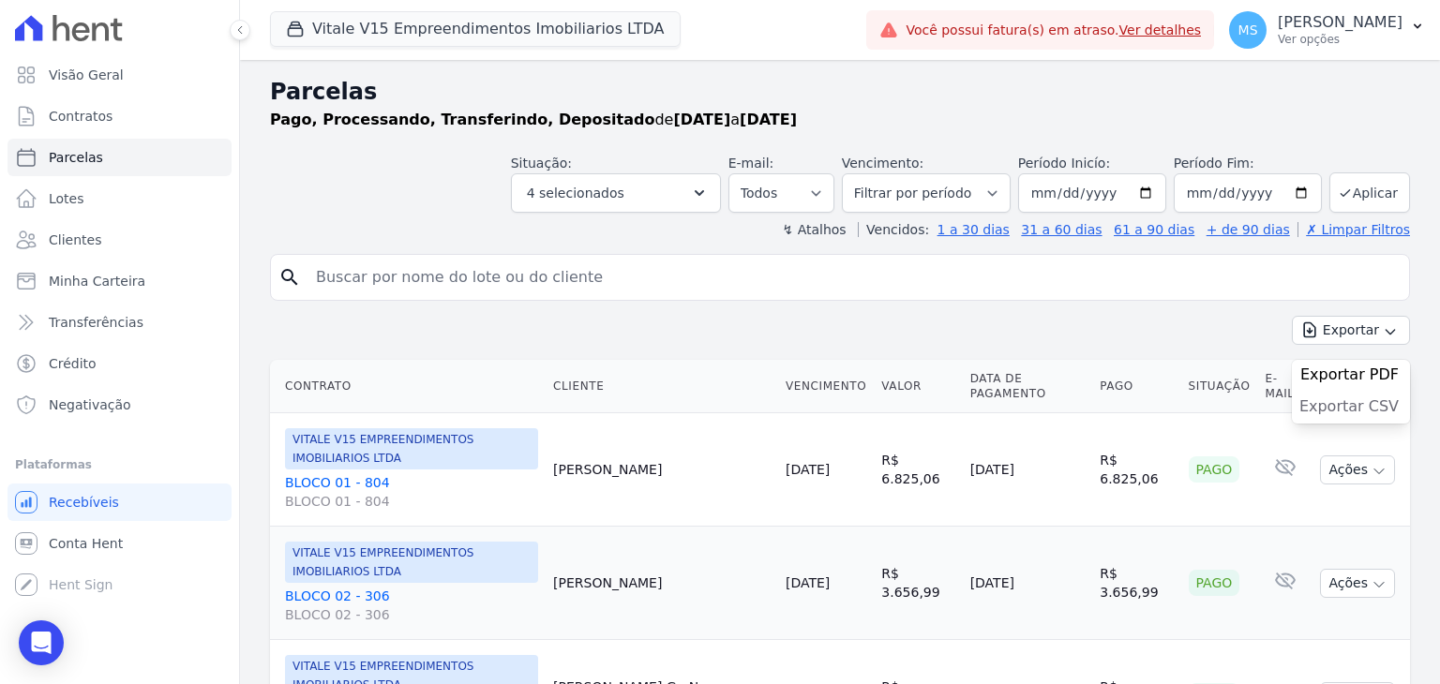
click at [1325, 407] on span "Exportar CSV" at bounding box center [1348, 406] width 99 height 19
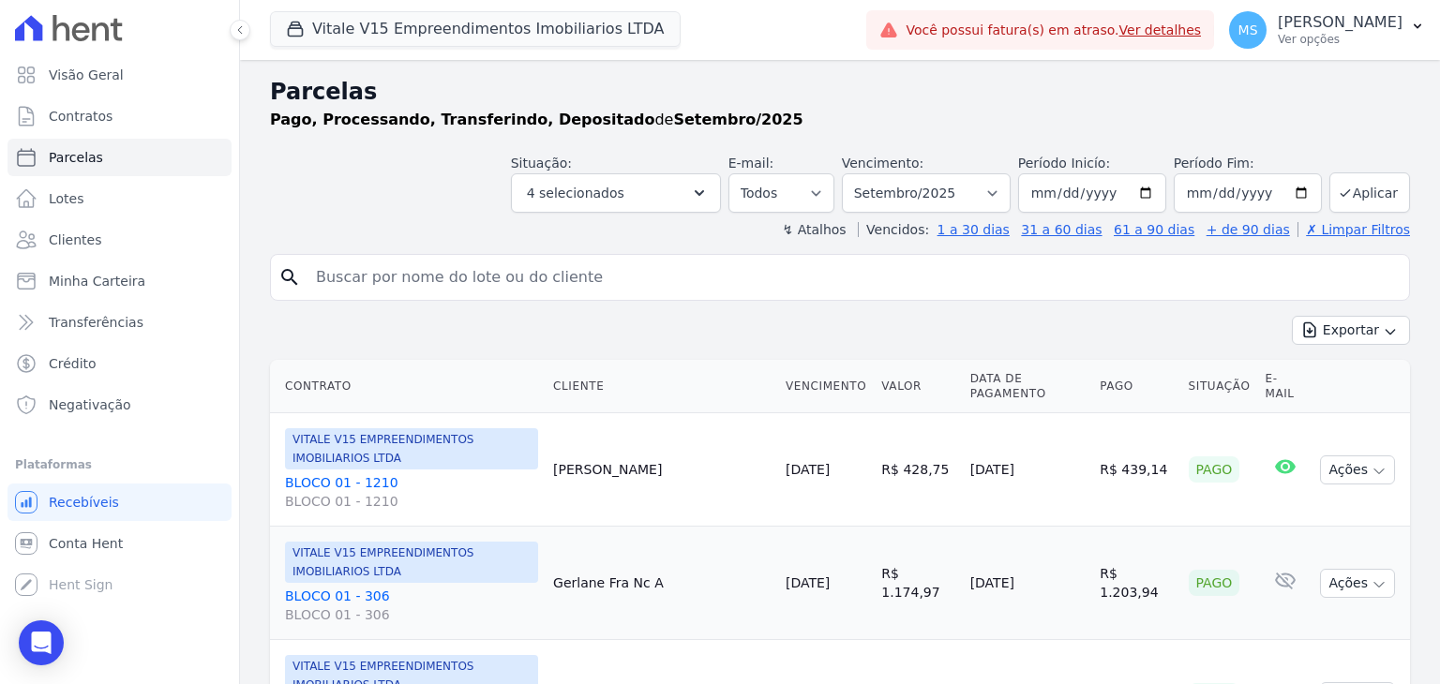
select select
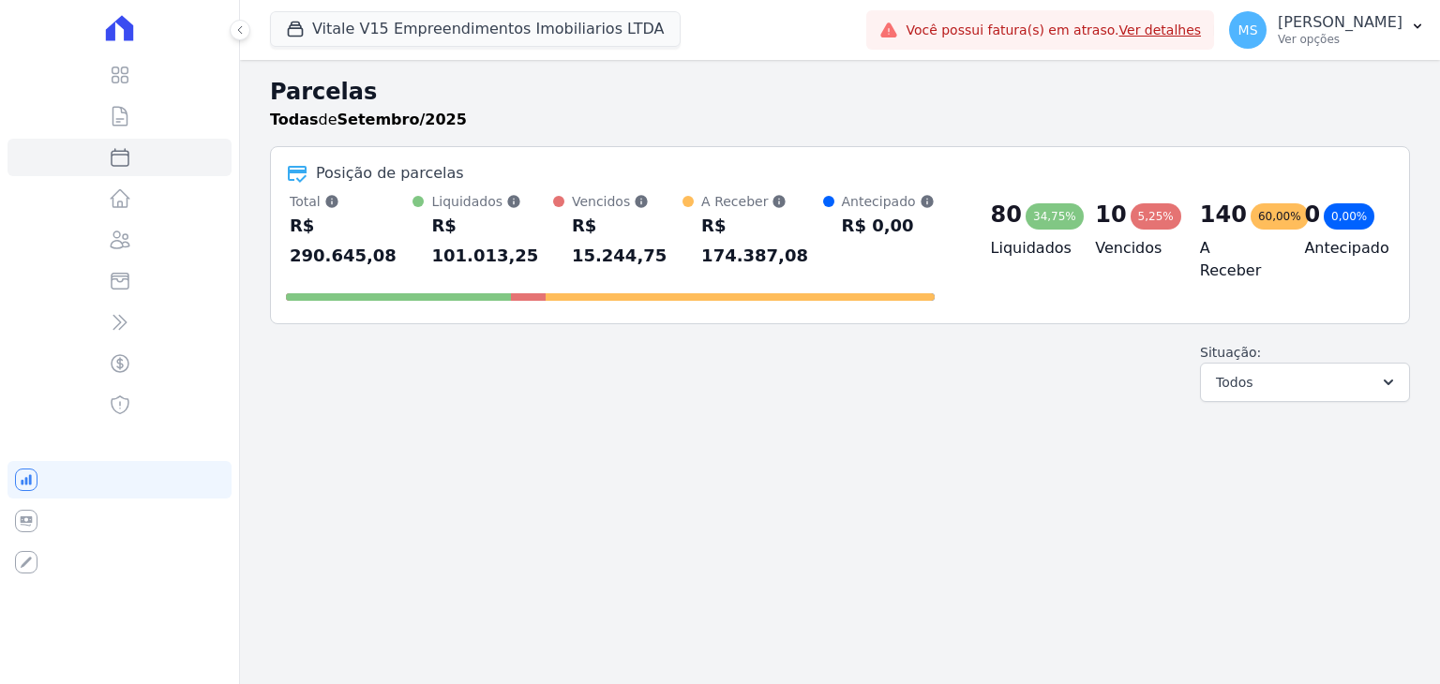
select select
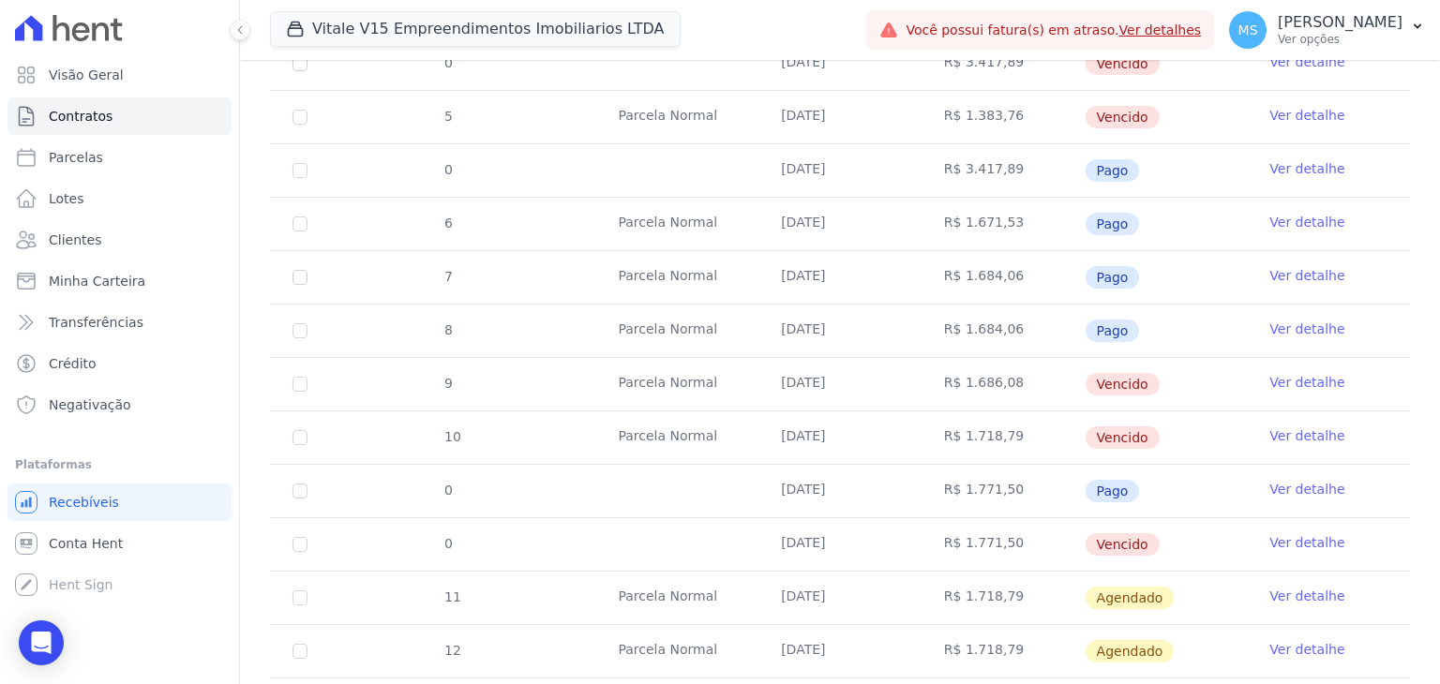
scroll to position [750, 0]
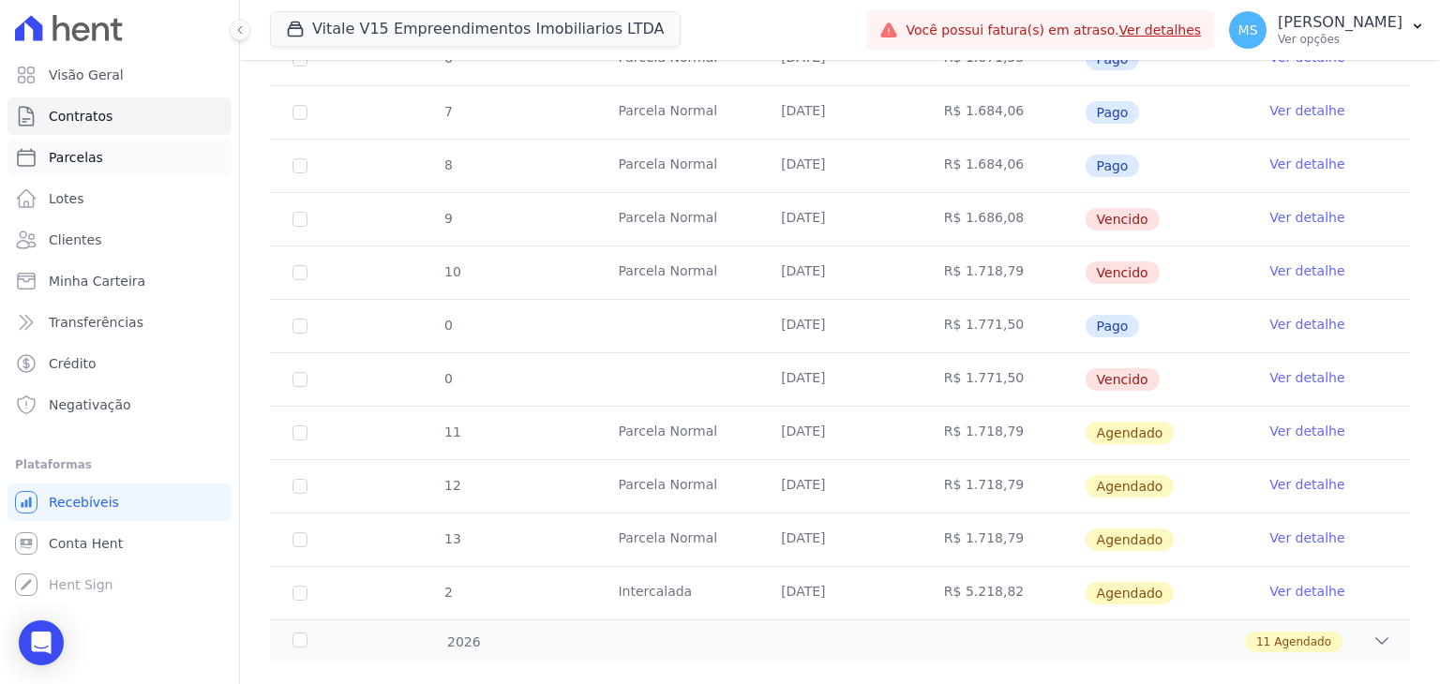
click at [59, 162] on span "Parcelas" at bounding box center [76, 157] width 54 height 19
select select "paid"
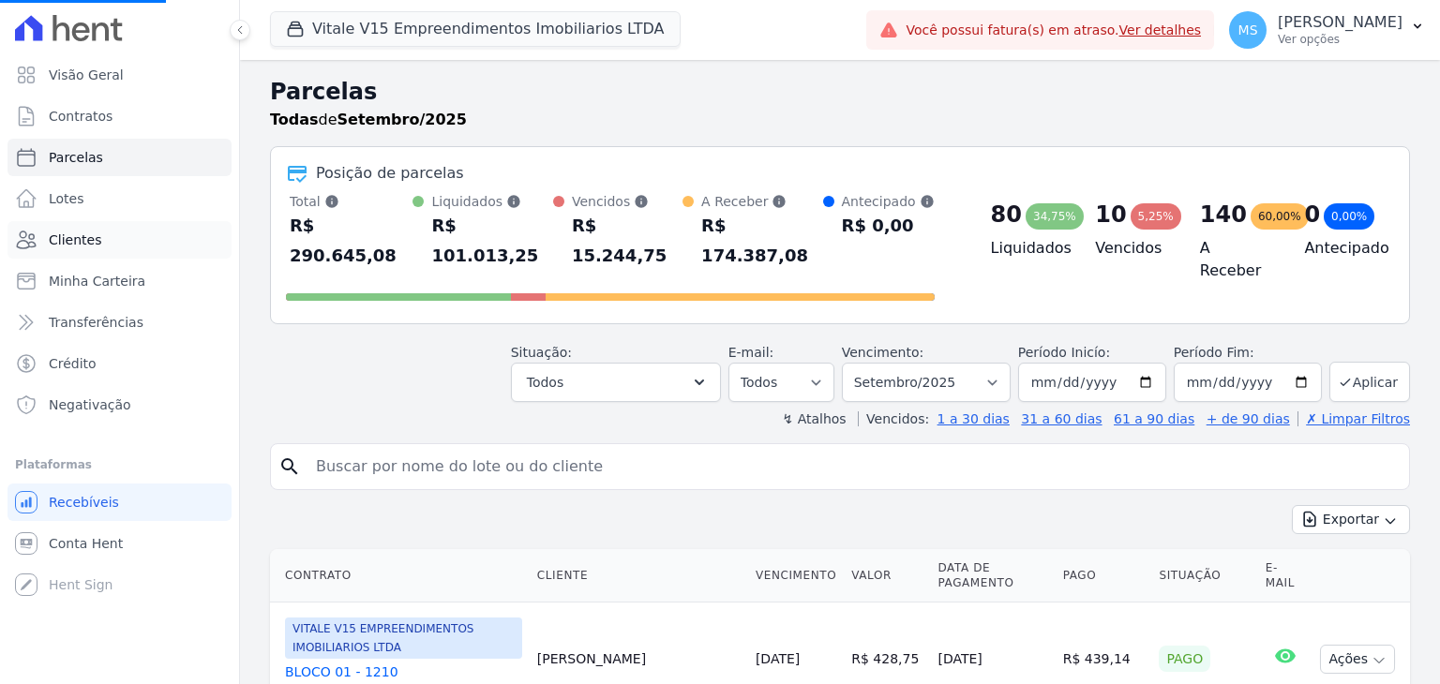
select select
click at [90, 240] on span "Clientes" at bounding box center [75, 240] width 52 height 19
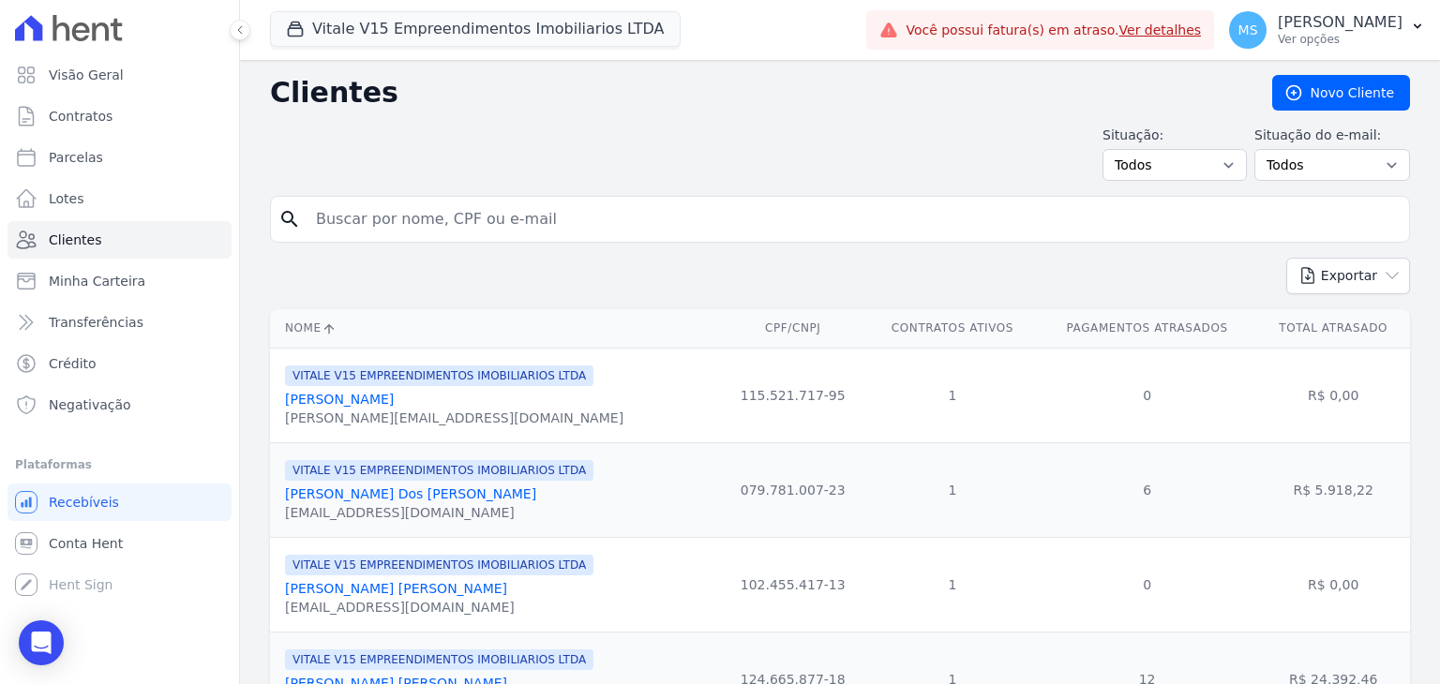
click at [375, 215] on input "search" at bounding box center [853, 219] width 1097 height 37
type input "VINICIUS"
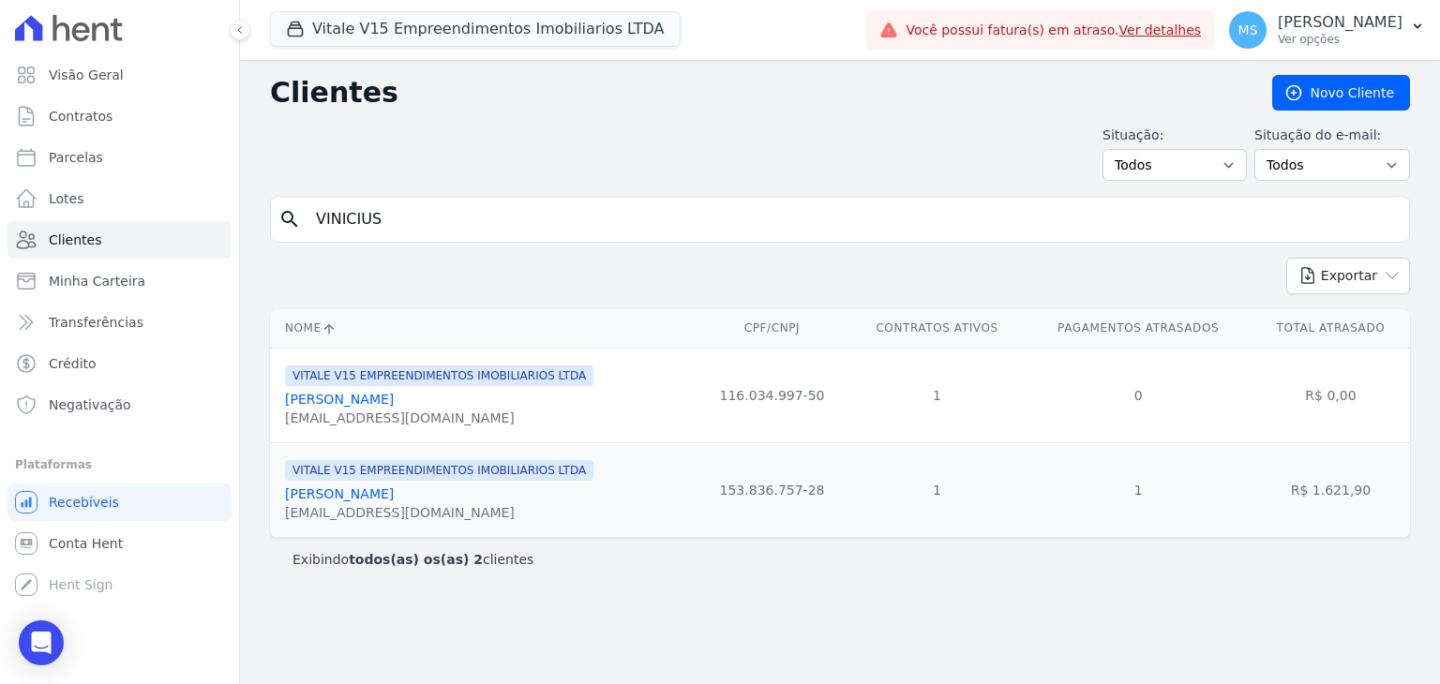
click at [387, 488] on link "[PERSON_NAME]" at bounding box center [339, 493] width 109 height 15
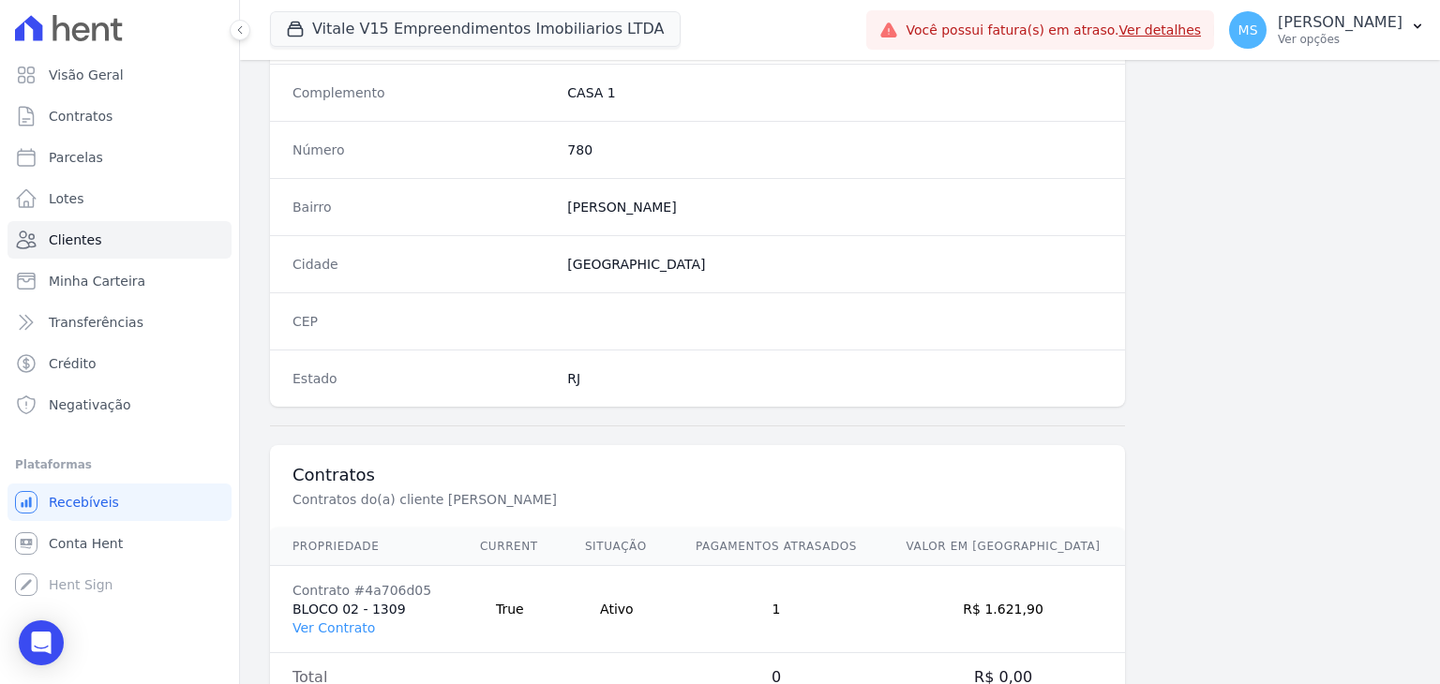
scroll to position [1064, 0]
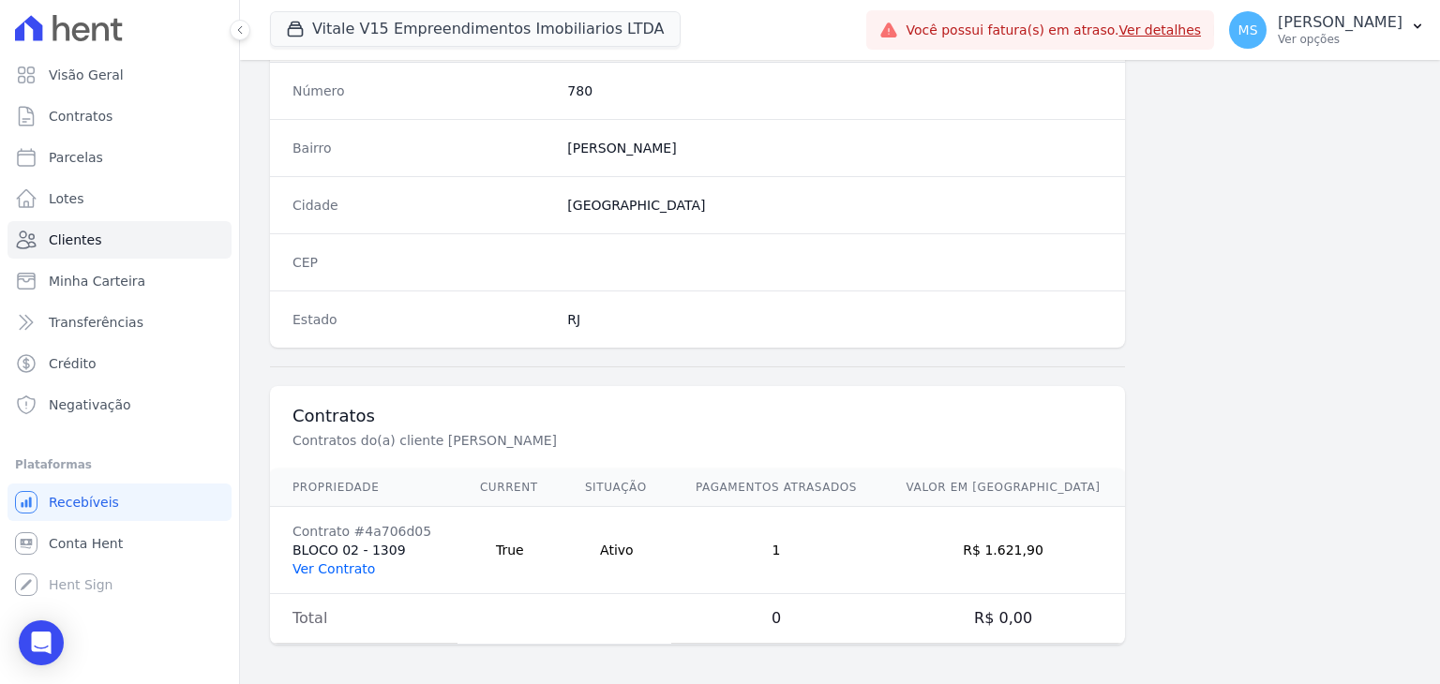
click at [311, 561] on link "Ver Contrato" at bounding box center [333, 568] width 82 height 15
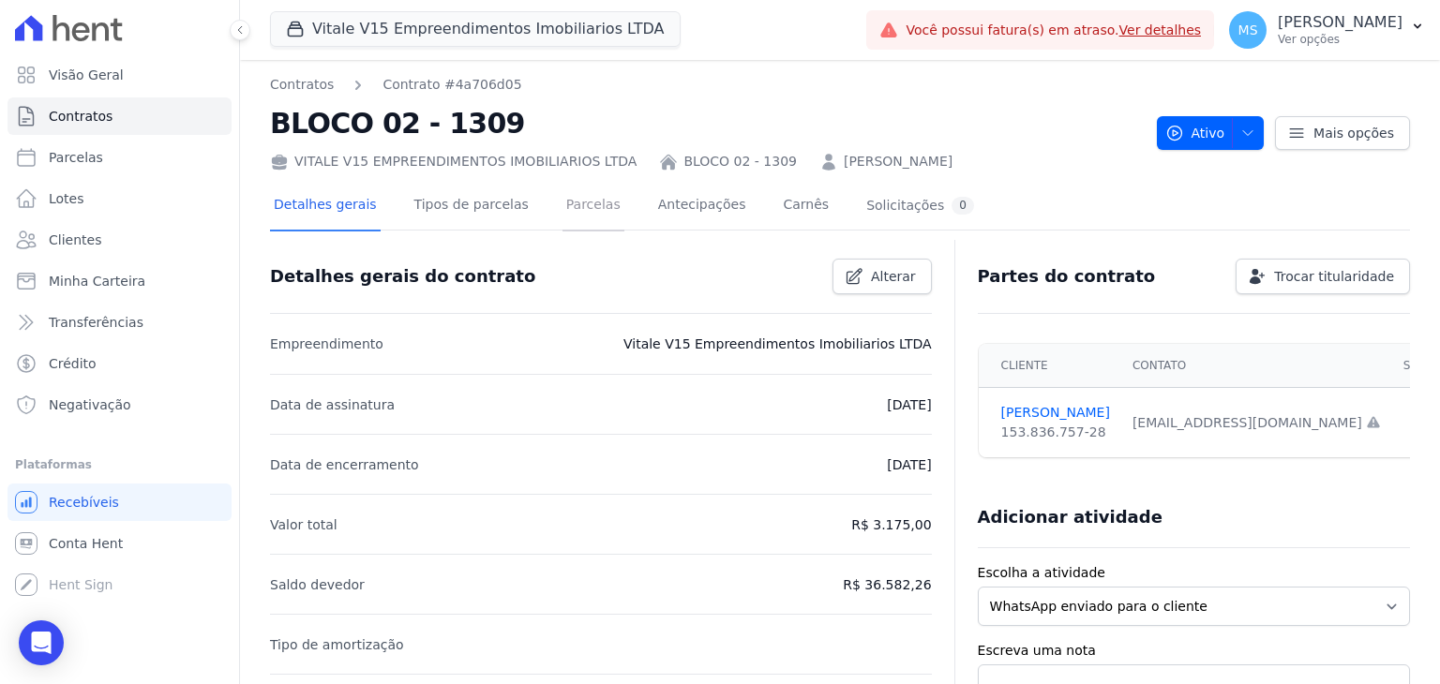
click at [592, 212] on link "Parcelas" at bounding box center [593, 207] width 62 height 50
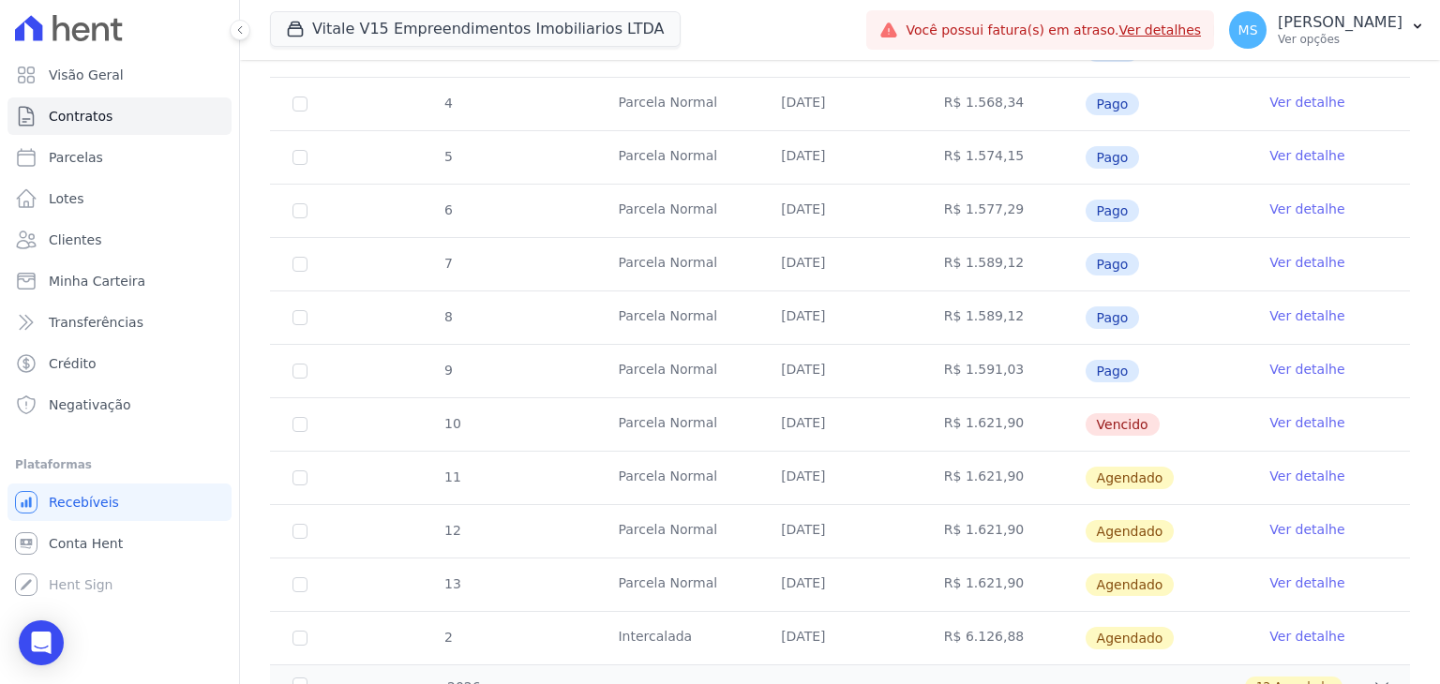
scroll to position [545, 0]
